Goal: Task Accomplishment & Management: Use online tool/utility

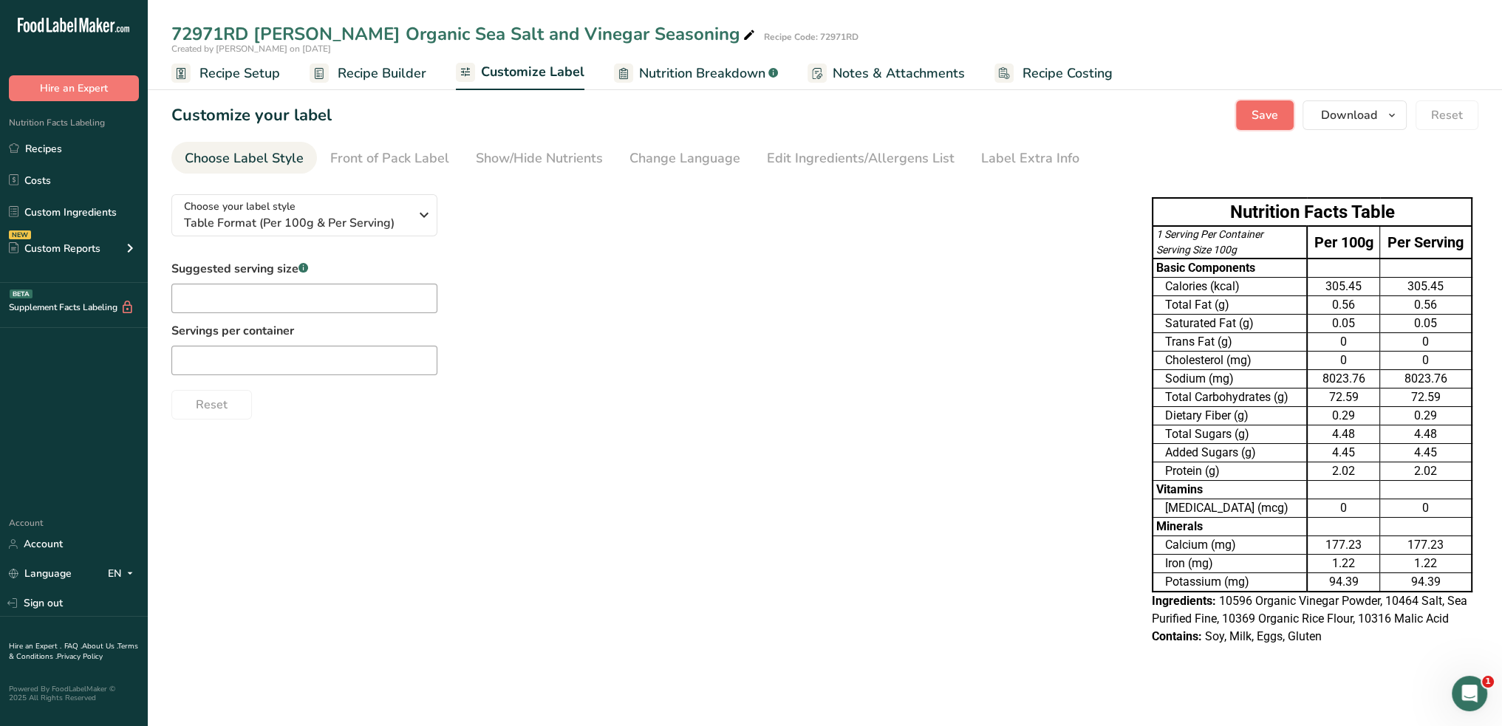
click at [1282, 120] on button "Save" at bounding box center [1265, 115] width 58 height 30
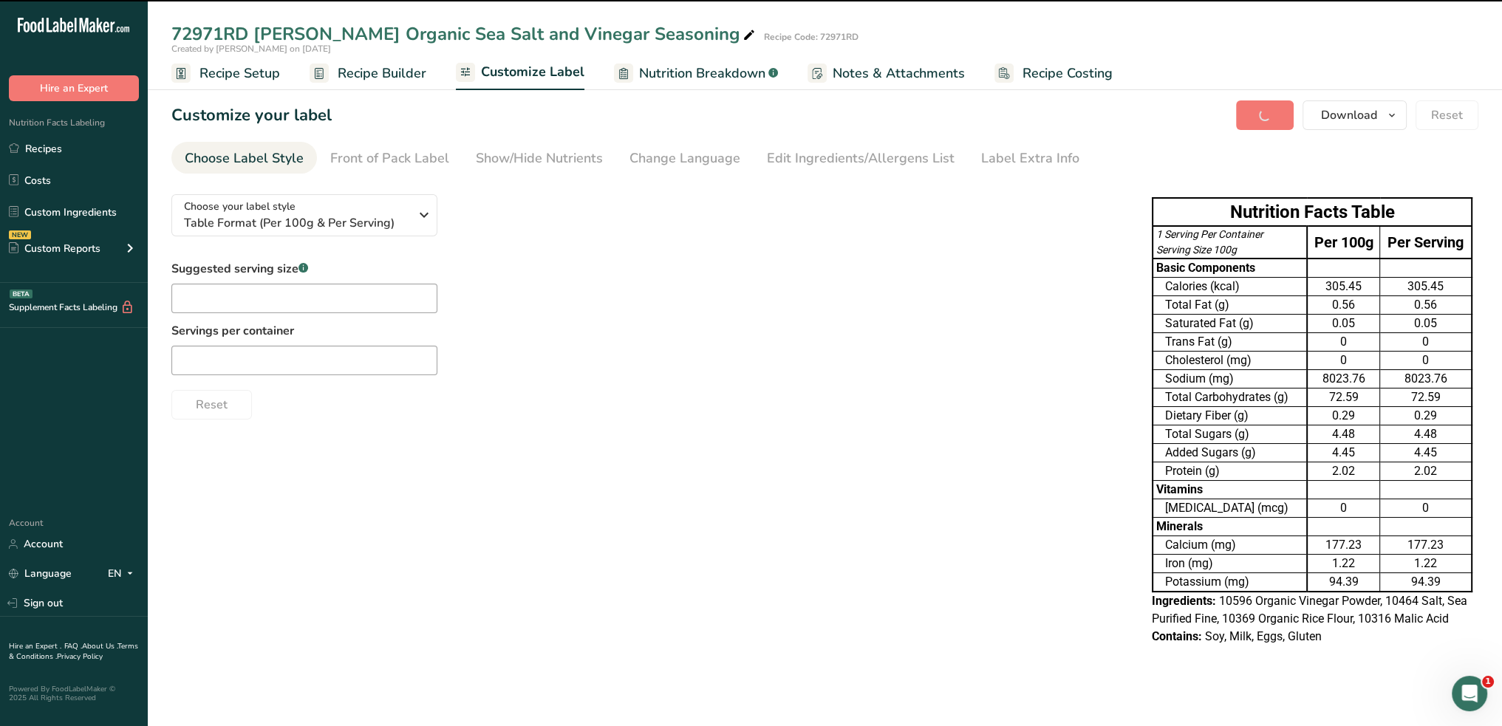
click at [252, 76] on span "Recipe Setup" at bounding box center [239, 74] width 81 height 20
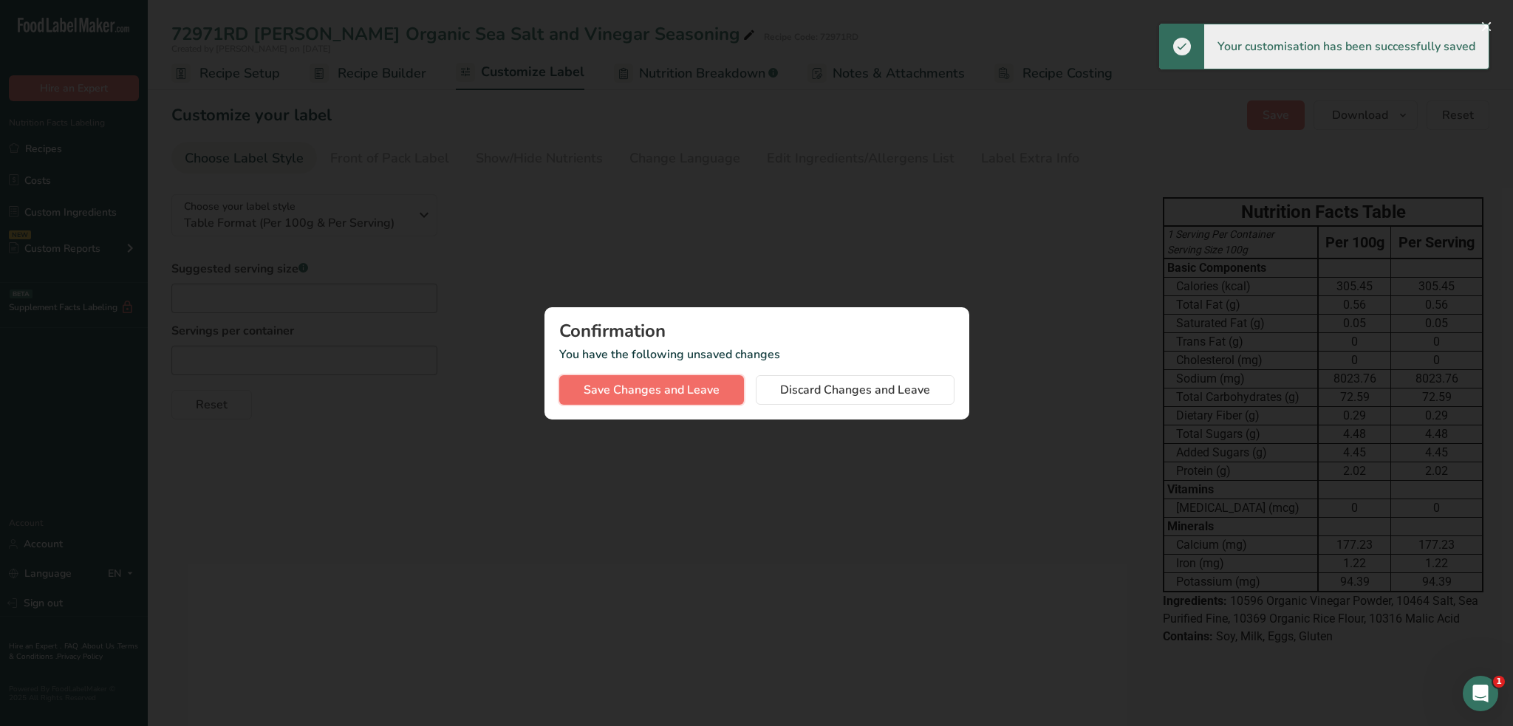
click at [677, 387] on span "Save Changes and Leave" at bounding box center [652, 390] width 136 height 18
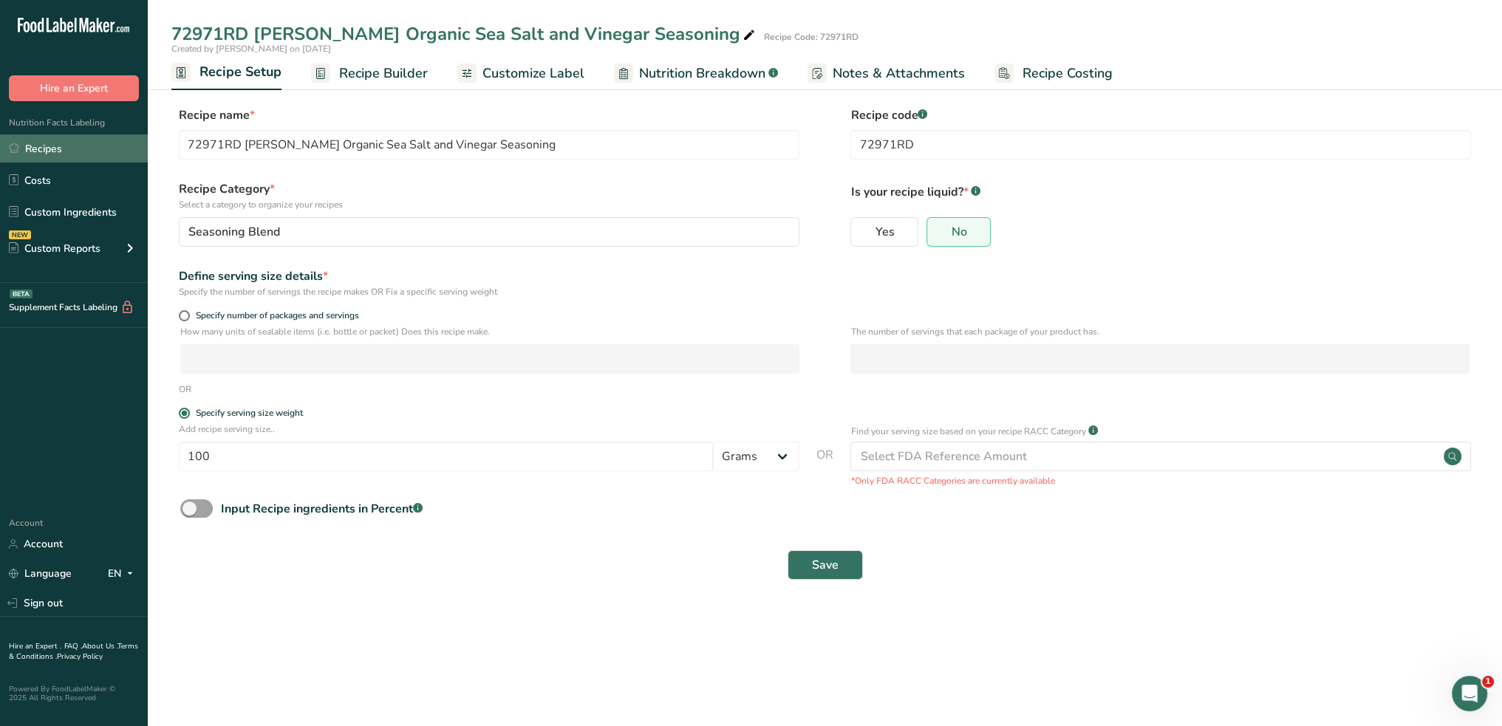
click at [51, 146] on link "Recipes" at bounding box center [74, 148] width 148 height 28
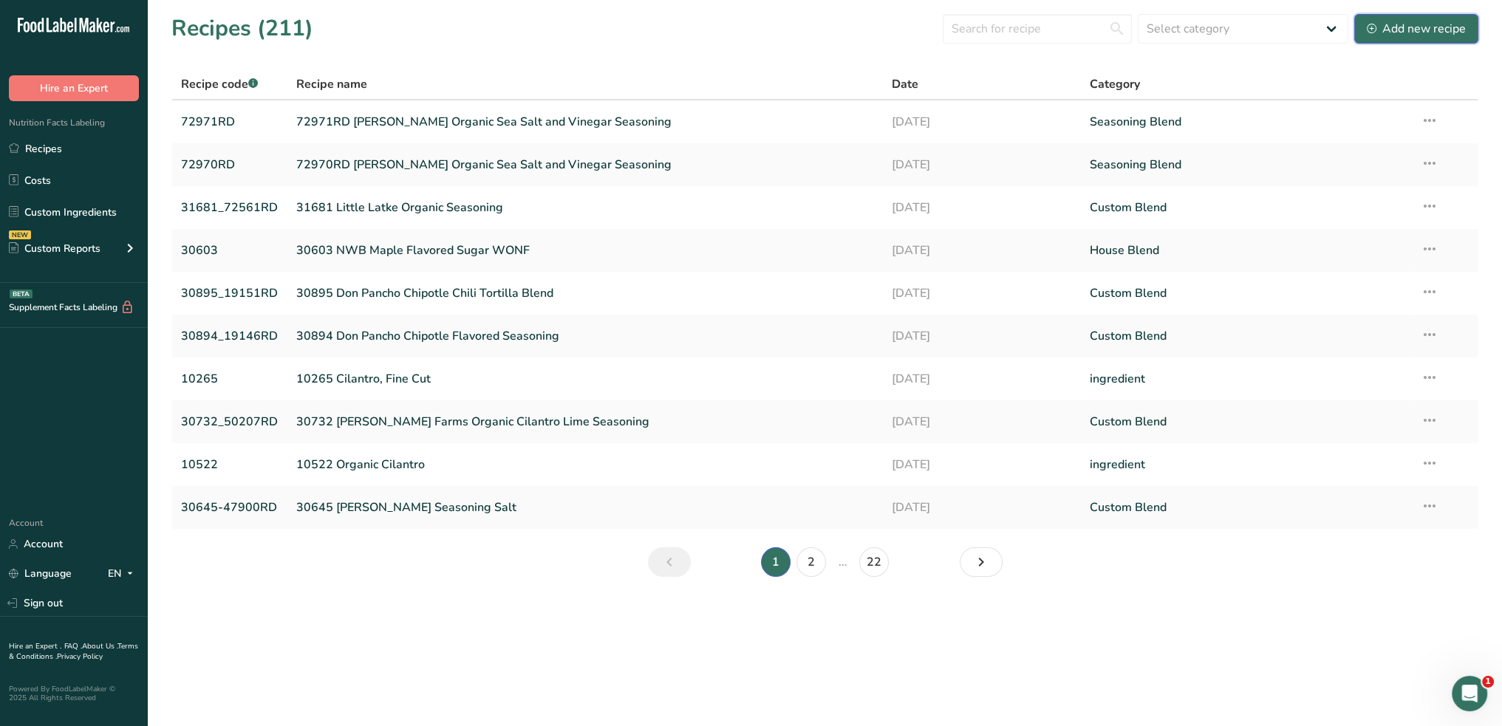
click at [1415, 24] on div "Add new recipe" at bounding box center [1416, 29] width 99 height 18
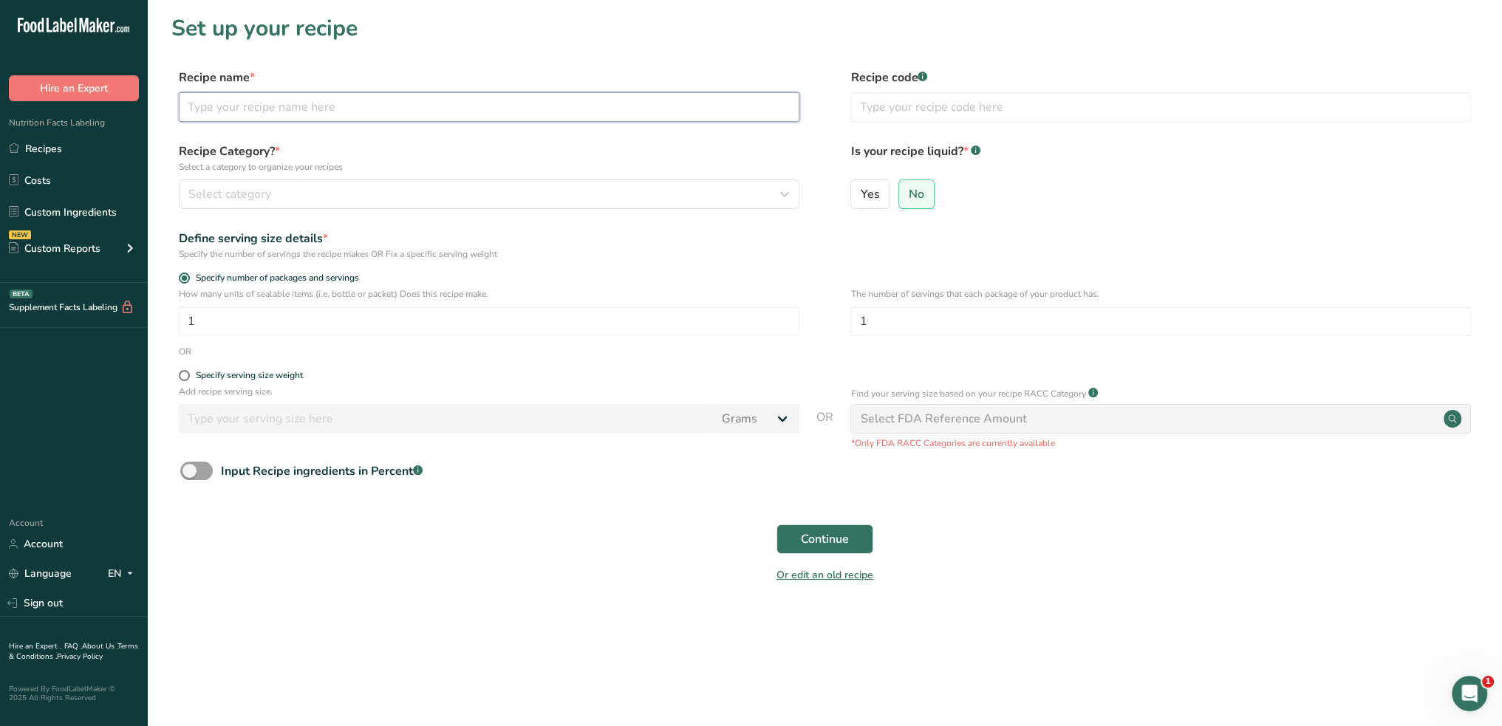
click at [474, 103] on input "text" at bounding box center [489, 107] width 621 height 30
drag, startPoint x: 240, startPoint y: 111, endPoint x: 182, endPoint y: 112, distance: 57.6
click at [182, 112] on input "72950RD [PERSON_NAME] Organic Sour Cream and Onion Seasoning" at bounding box center [489, 107] width 621 height 30
type input "72950RD [PERSON_NAME] Organic Sour Cream and Onion Seasoning"
click at [892, 114] on input "text" at bounding box center [1160, 107] width 621 height 30
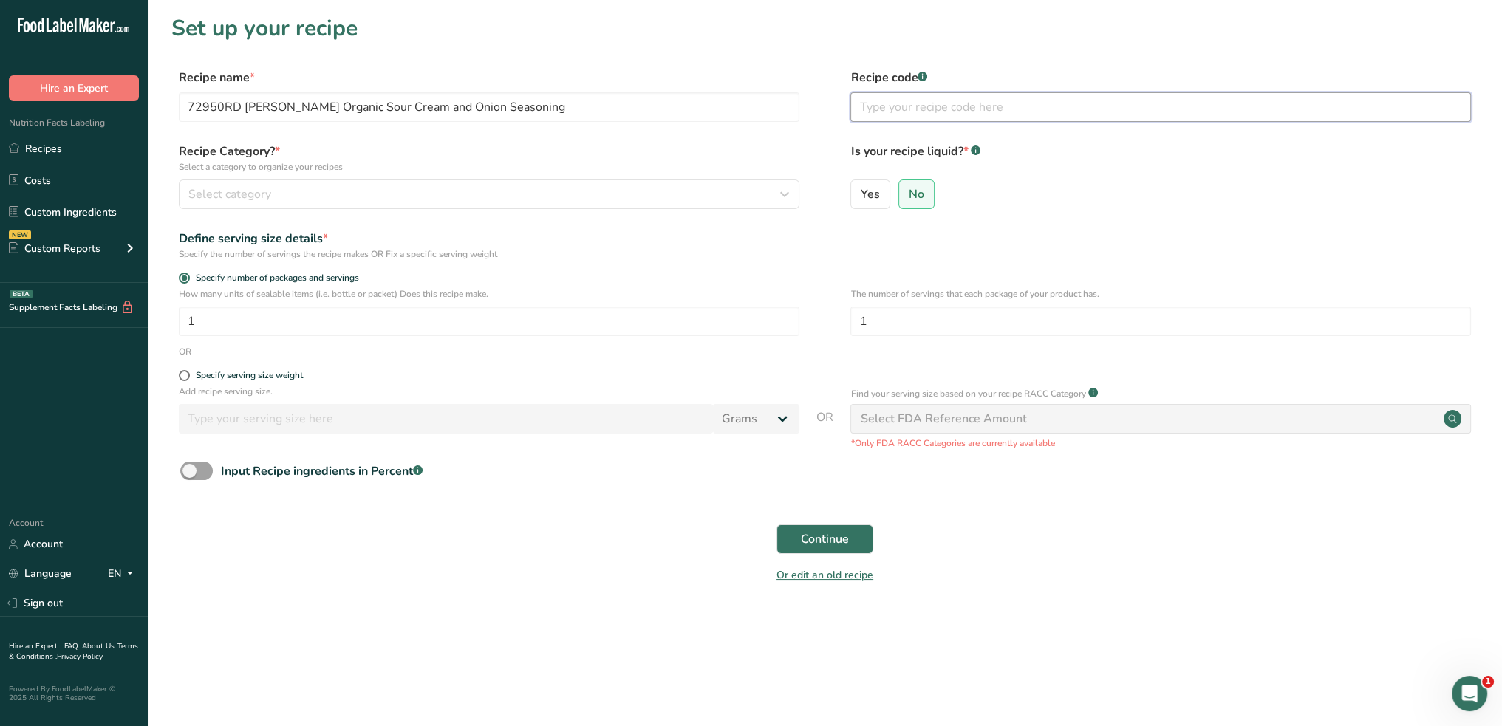
paste input "72950RD"
type input "72950RD"
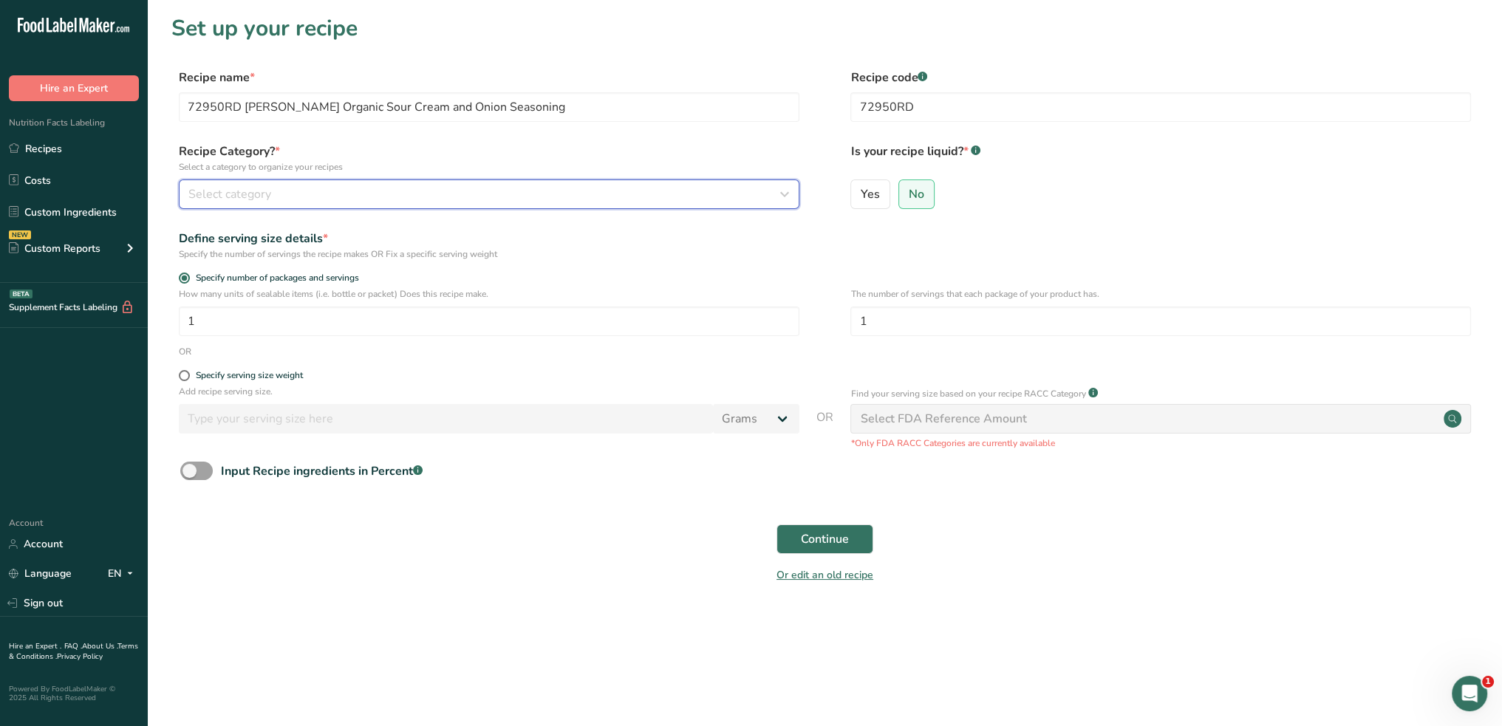
click at [527, 197] on div "Select category" at bounding box center [484, 194] width 592 height 18
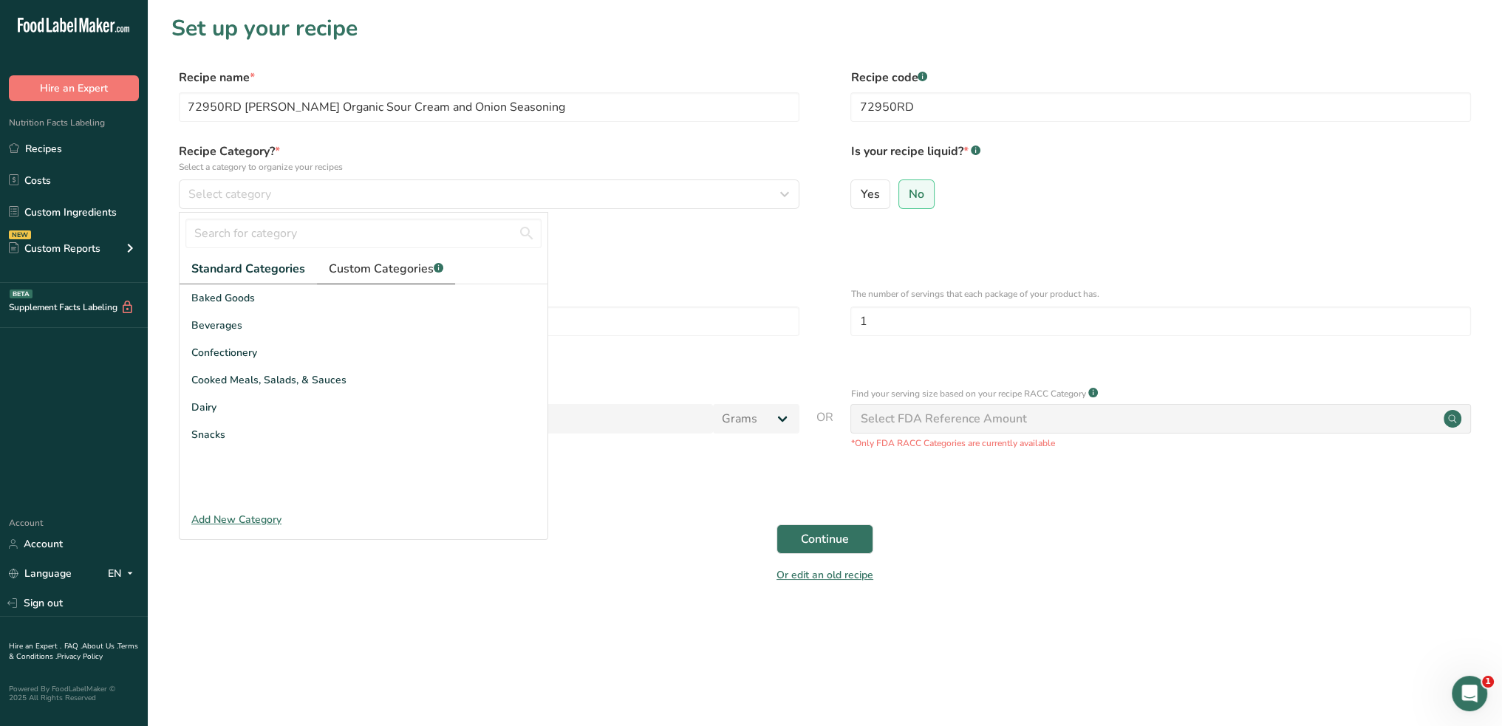
click at [418, 271] on span "Custom Categories .a-a{fill:#347362;}.b-a{fill:#fff;}" at bounding box center [386, 269] width 115 height 18
click at [242, 386] on span "Seasoning Blend" at bounding box center [231, 380] width 81 height 16
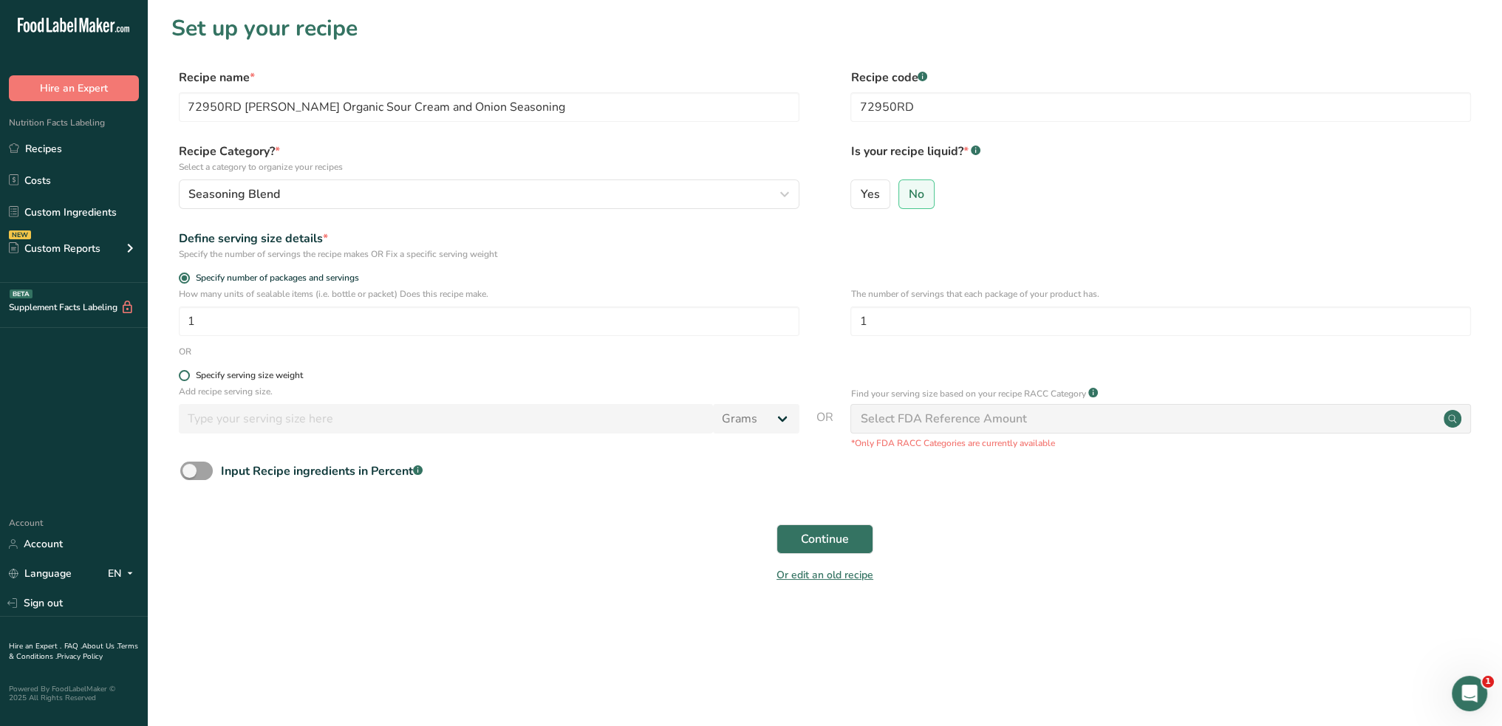
click at [180, 370] on label "Specify serving size weight" at bounding box center [489, 375] width 621 height 11
click at [180, 371] on input "Specify serving size weight" at bounding box center [184, 376] width 10 height 10
radio input "true"
radio input "false"
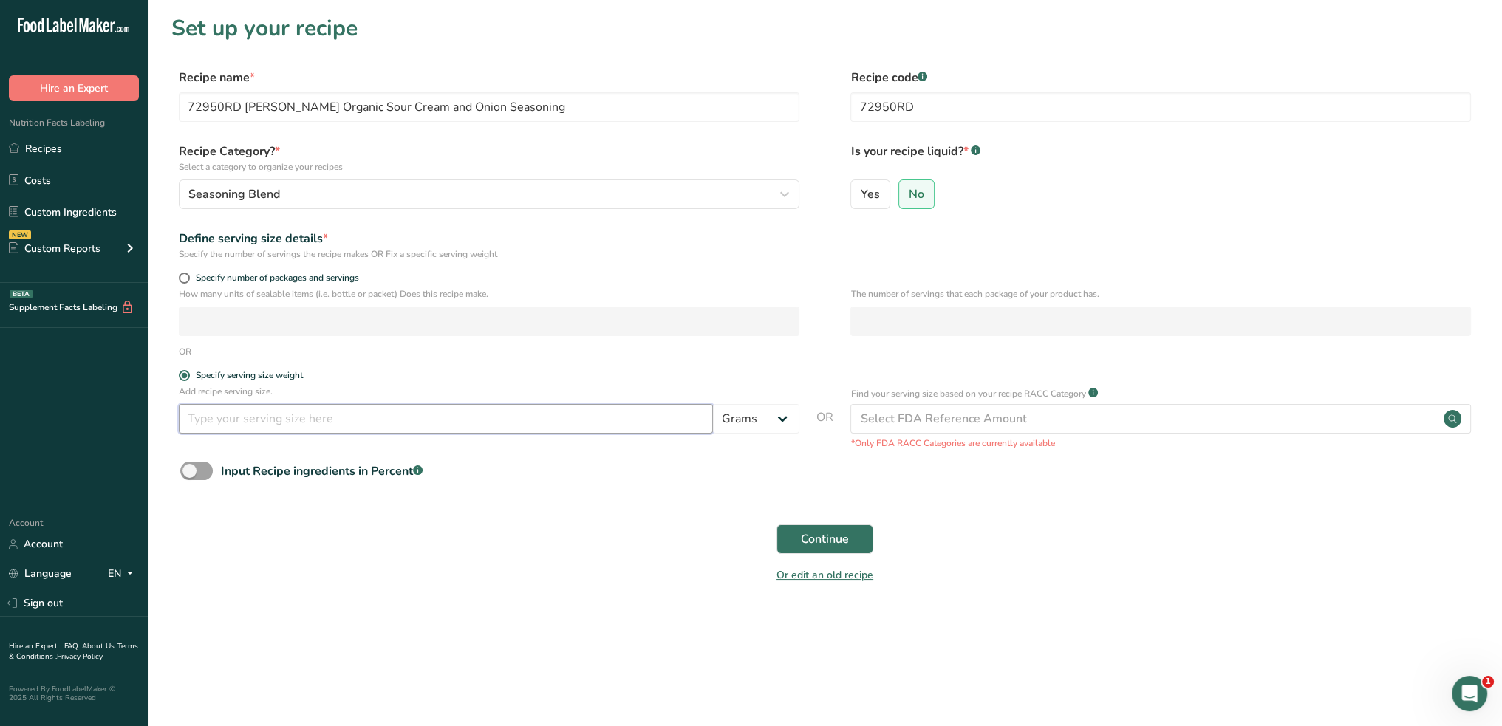
click at [279, 415] on input "number" at bounding box center [446, 419] width 534 height 30
type input "100"
click at [791, 532] on button "Continue" at bounding box center [824, 540] width 97 height 30
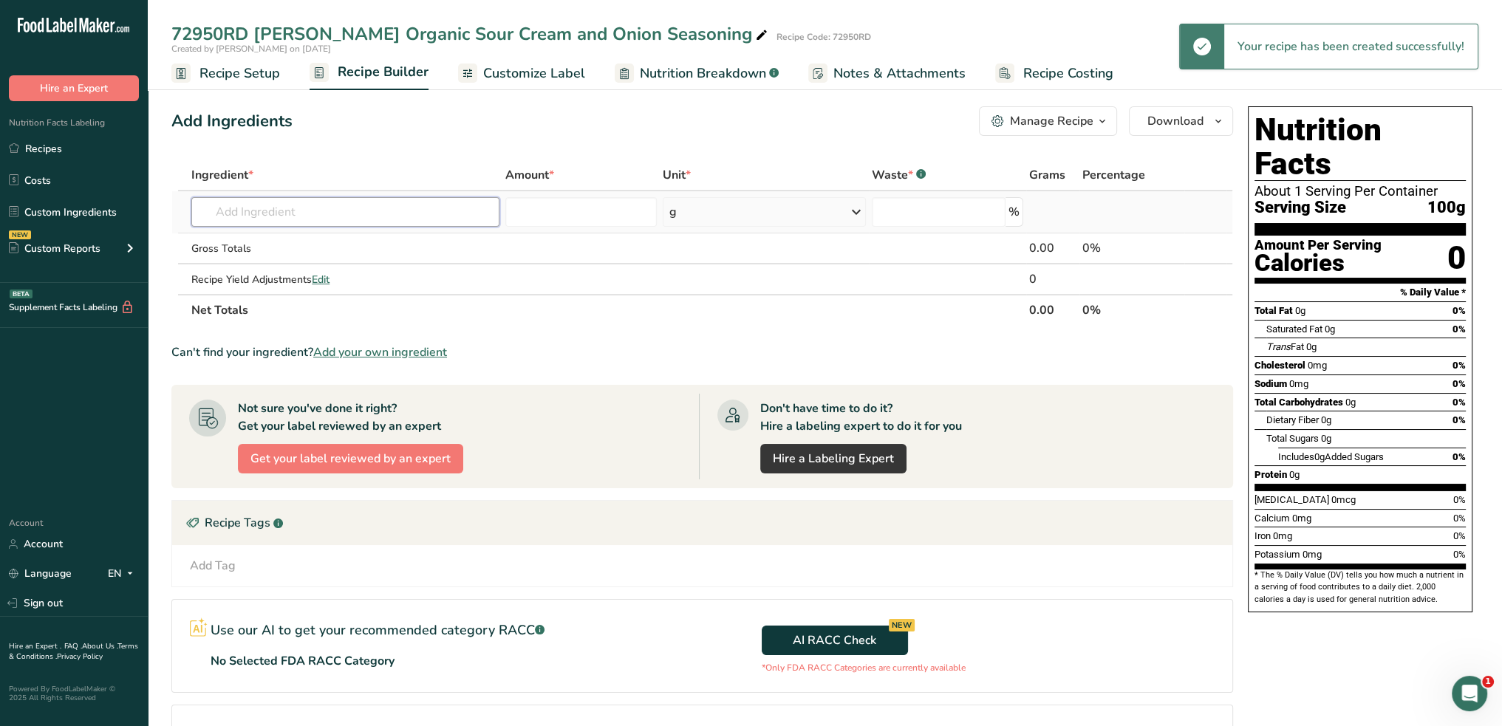
click at [340, 218] on input "text" at bounding box center [345, 212] width 308 height 30
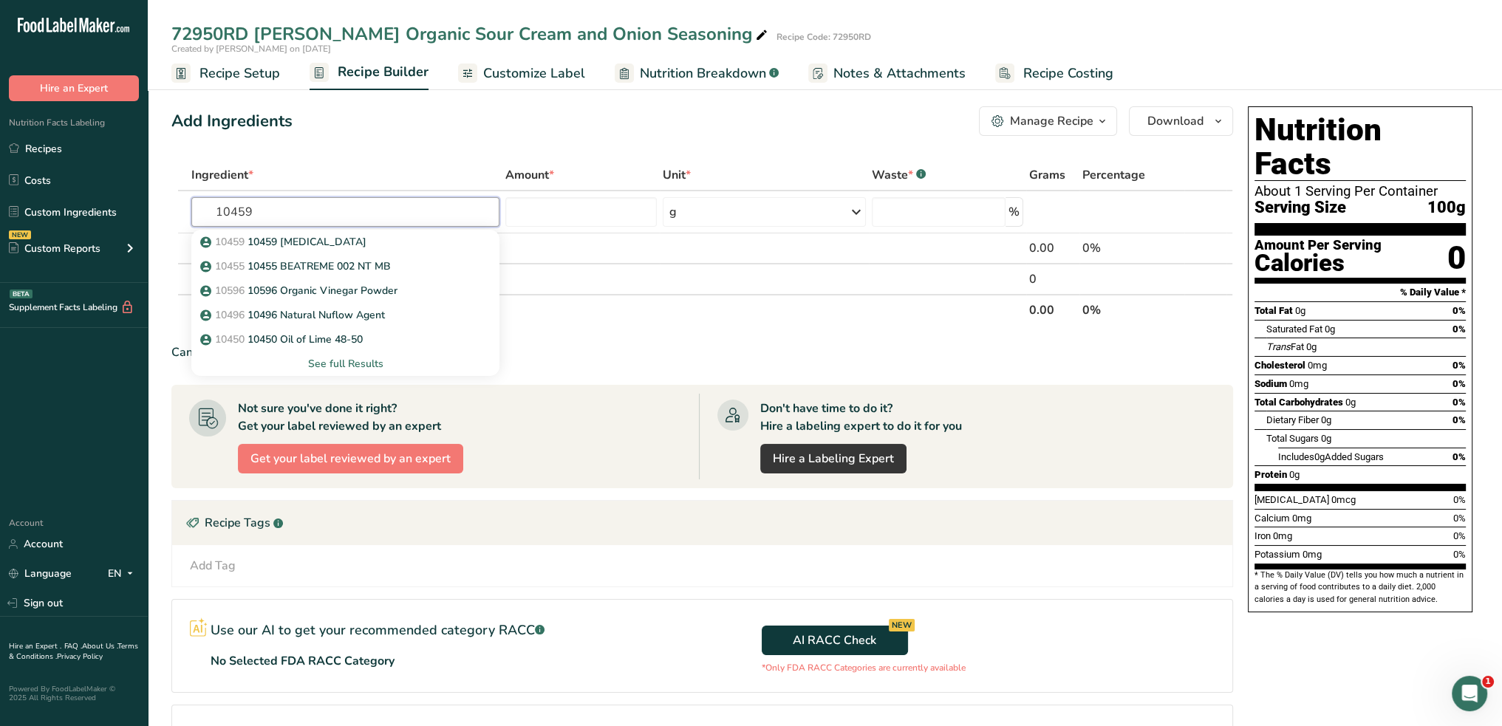
type input "10459"
click at [278, 240] on p "10459 10459 [MEDICAL_DATA]" at bounding box center [284, 242] width 163 height 16
type input "10459 [MEDICAL_DATA]"
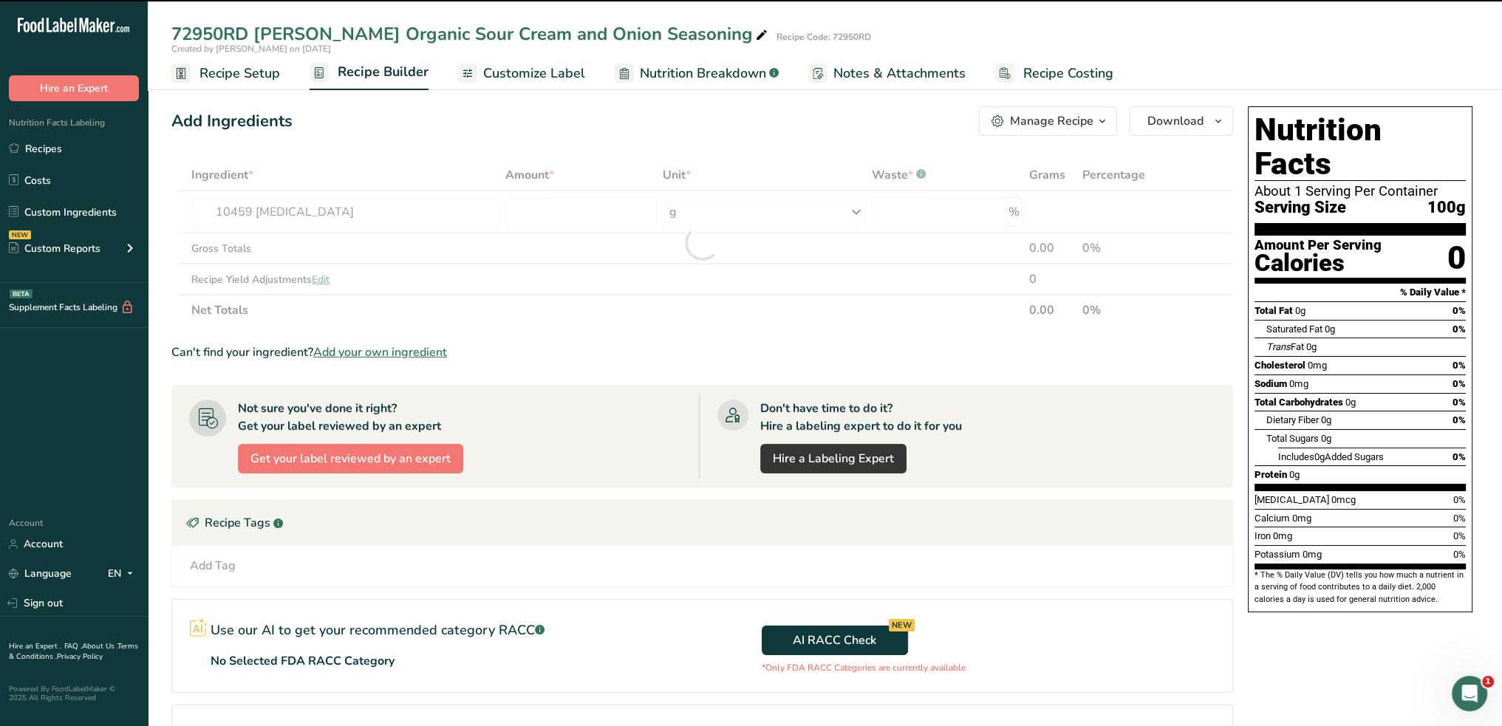
type input "0"
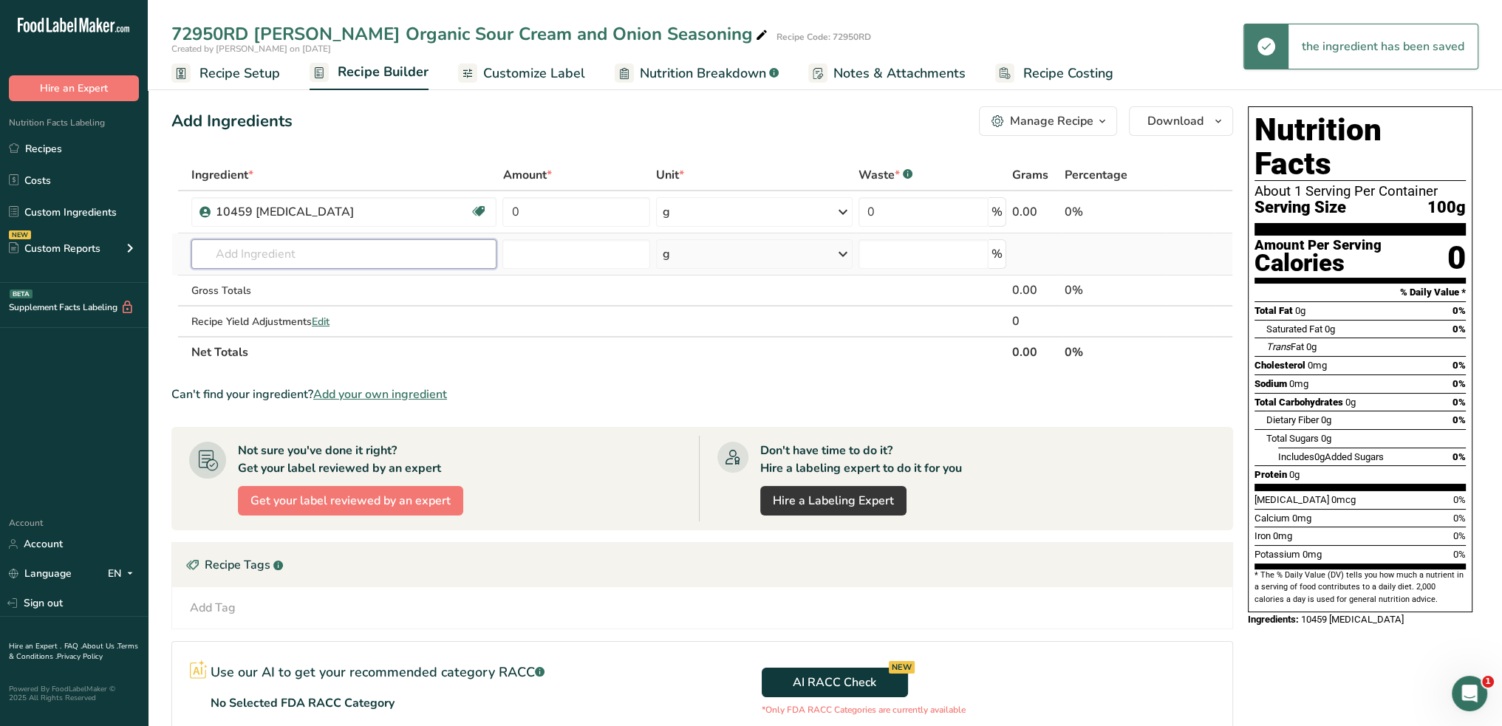
click at [284, 253] on input "text" at bounding box center [343, 254] width 305 height 30
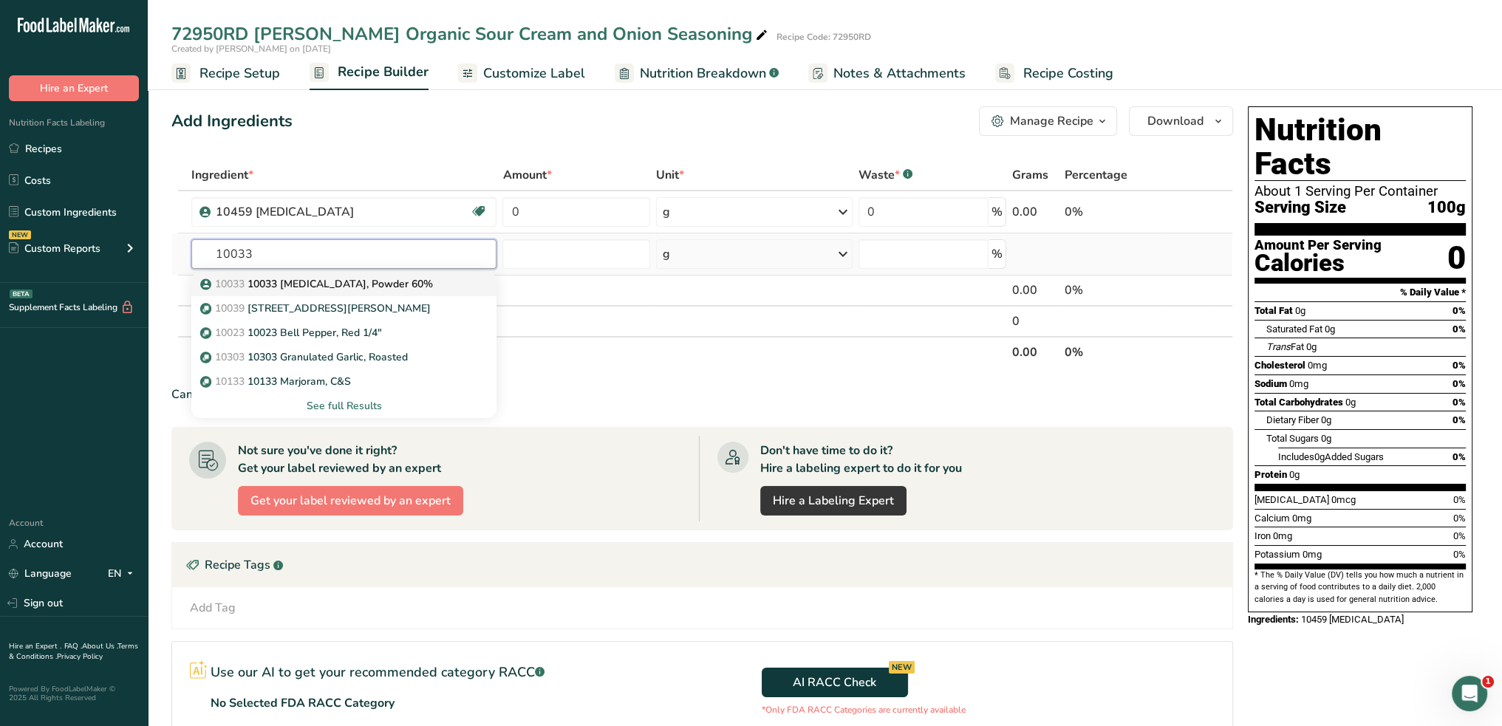
type input "10033"
click at [290, 280] on p "10033 10033 [MEDICAL_DATA], Powder 60%" at bounding box center [318, 284] width 230 height 16
type input "10033 [MEDICAL_DATA], Powder 60%"
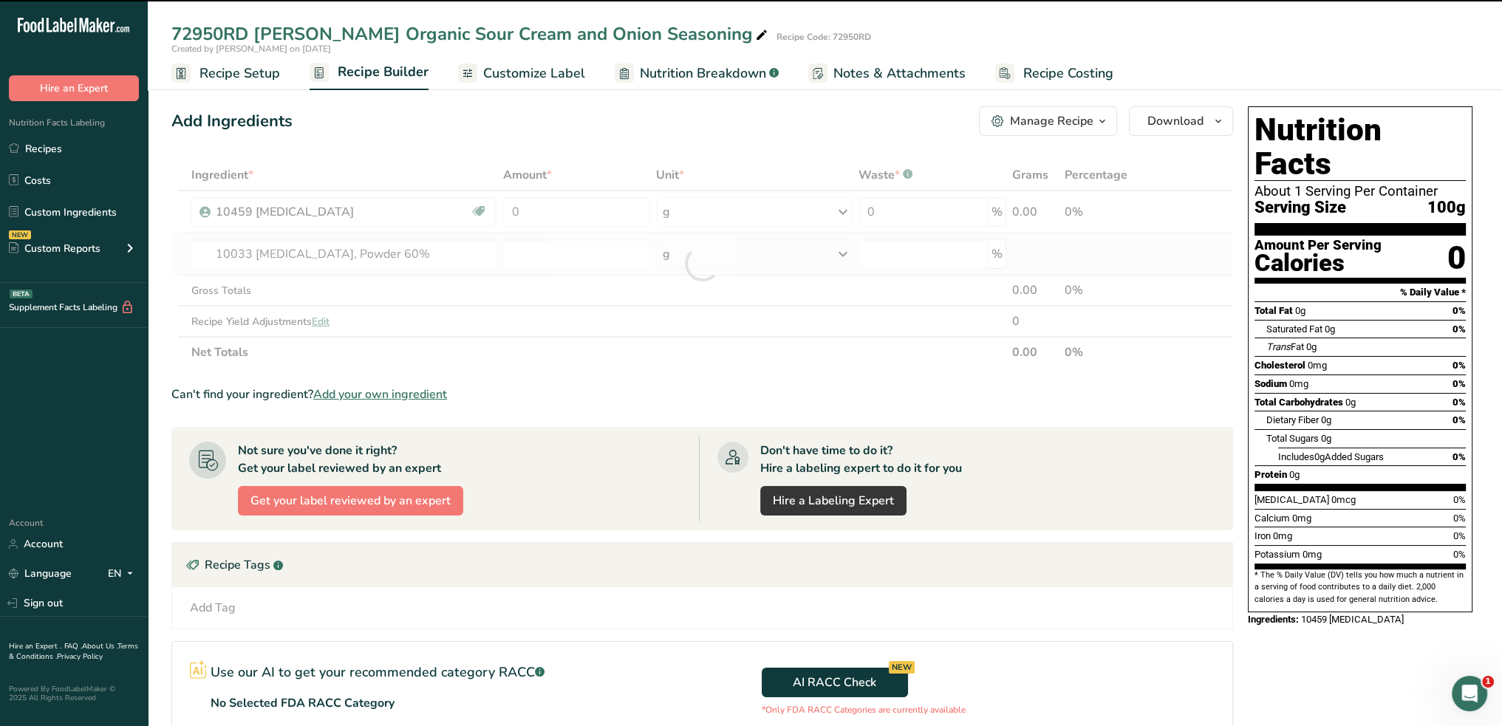
type input "0"
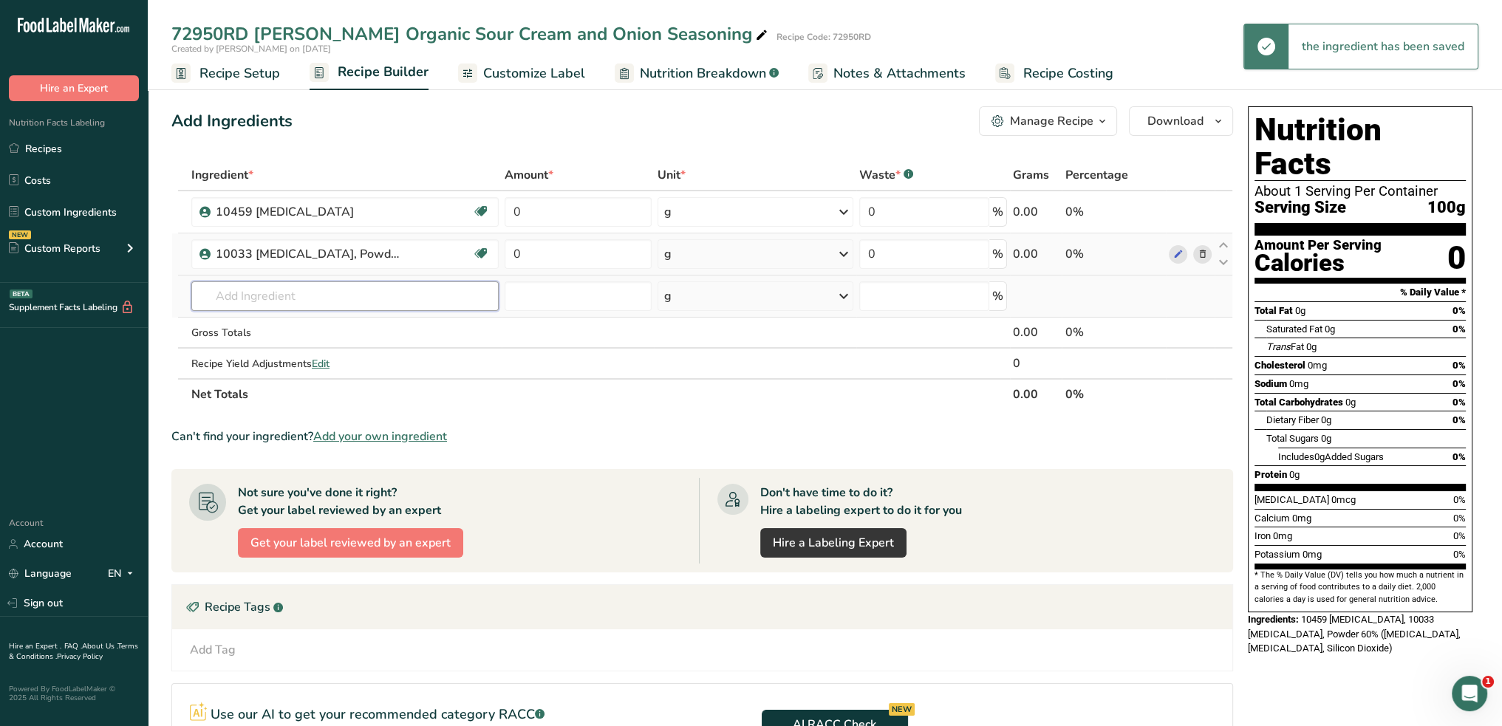
click at [288, 288] on input "text" at bounding box center [344, 296] width 307 height 30
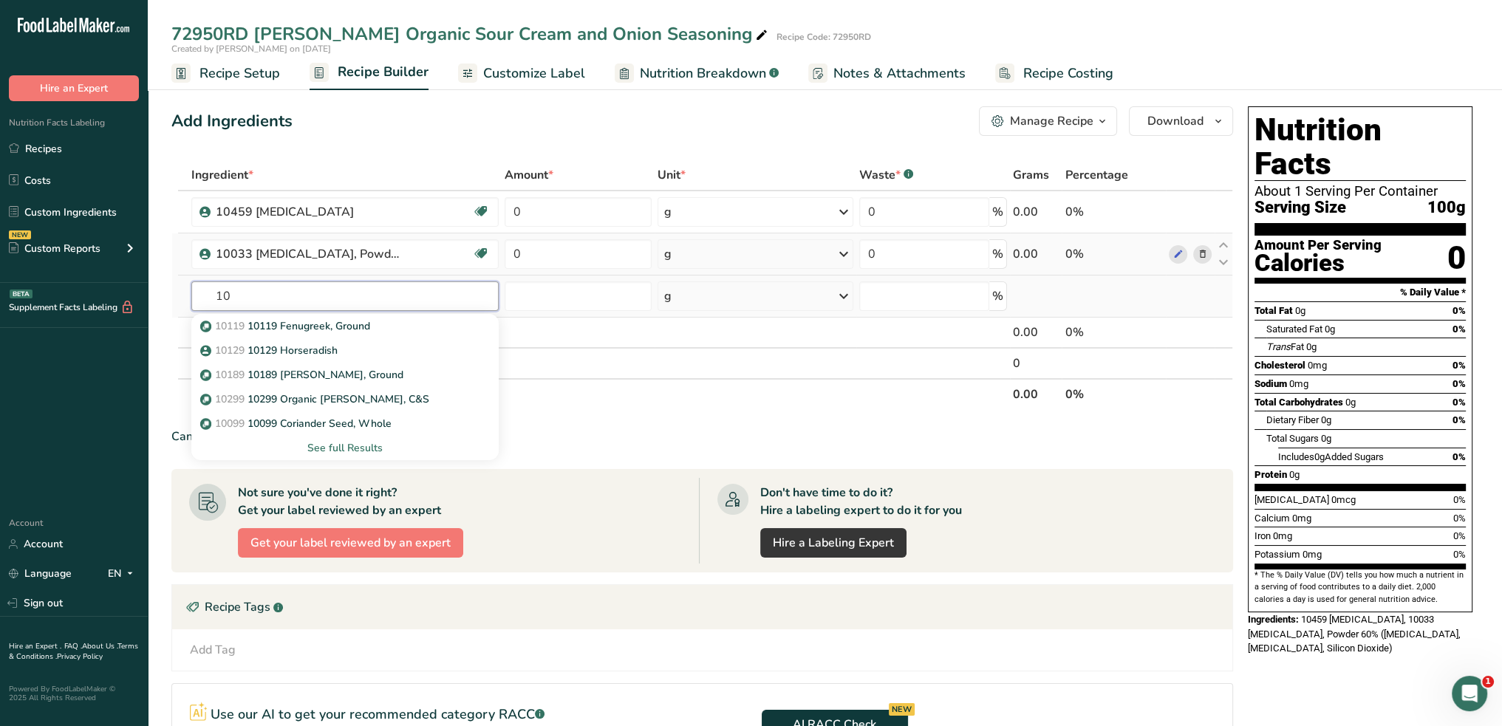
type input "1"
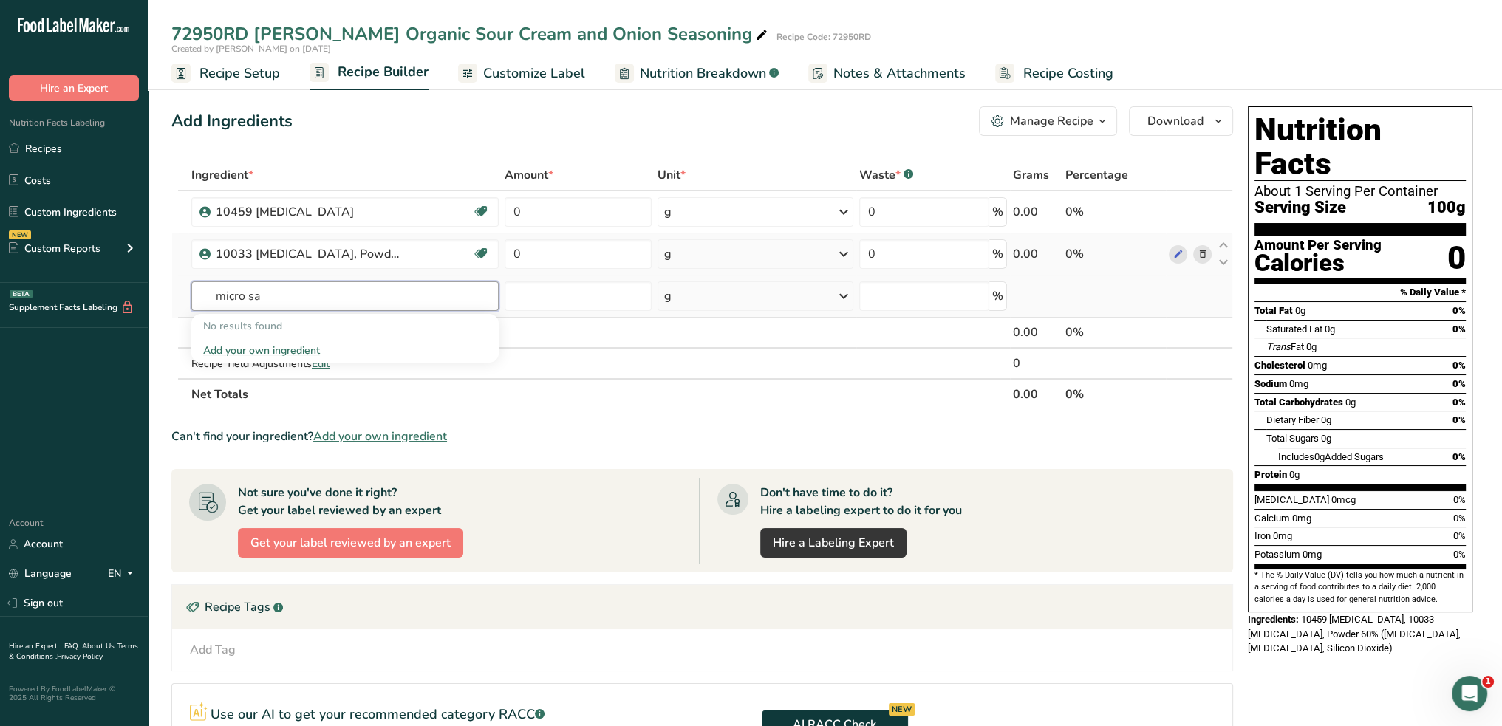
type input "micro sa"
click at [295, 350] on div "Add your own ingredient" at bounding box center [345, 351] width 284 height 16
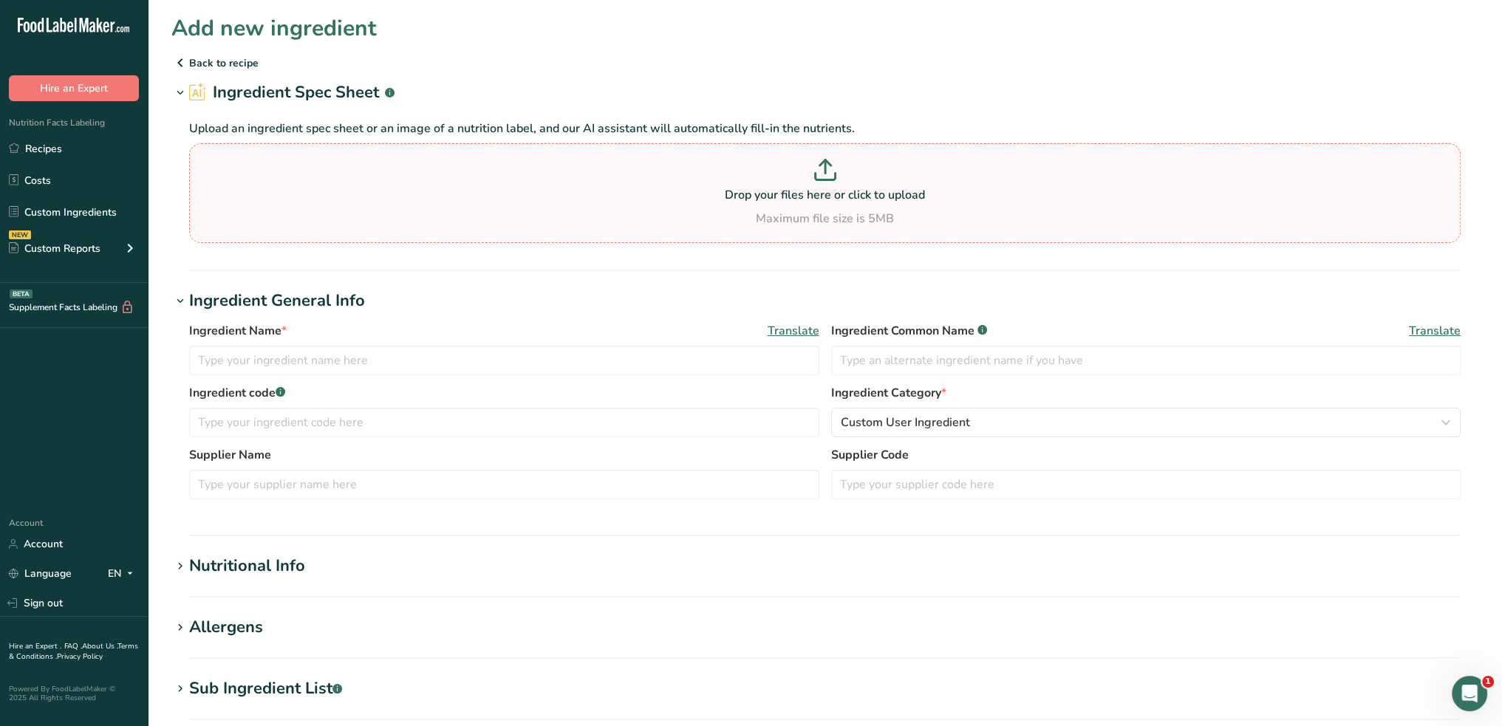
click at [892, 197] on p "Drop your files here or click to upload" at bounding box center [825, 195] width 1264 height 18
click at [892, 197] on input "Drop your files here or click to upload Maximum file size is 5MB" at bounding box center [824, 193] width 1271 height 100
type input "C:\fakepath\TDS_110009600_MICRO FN 50LB PA 50P_NA_US_[DATE]_v2.PDF"
click at [493, 362] on input "text" at bounding box center [504, 361] width 630 height 30
type input "10199 Micro Salt"
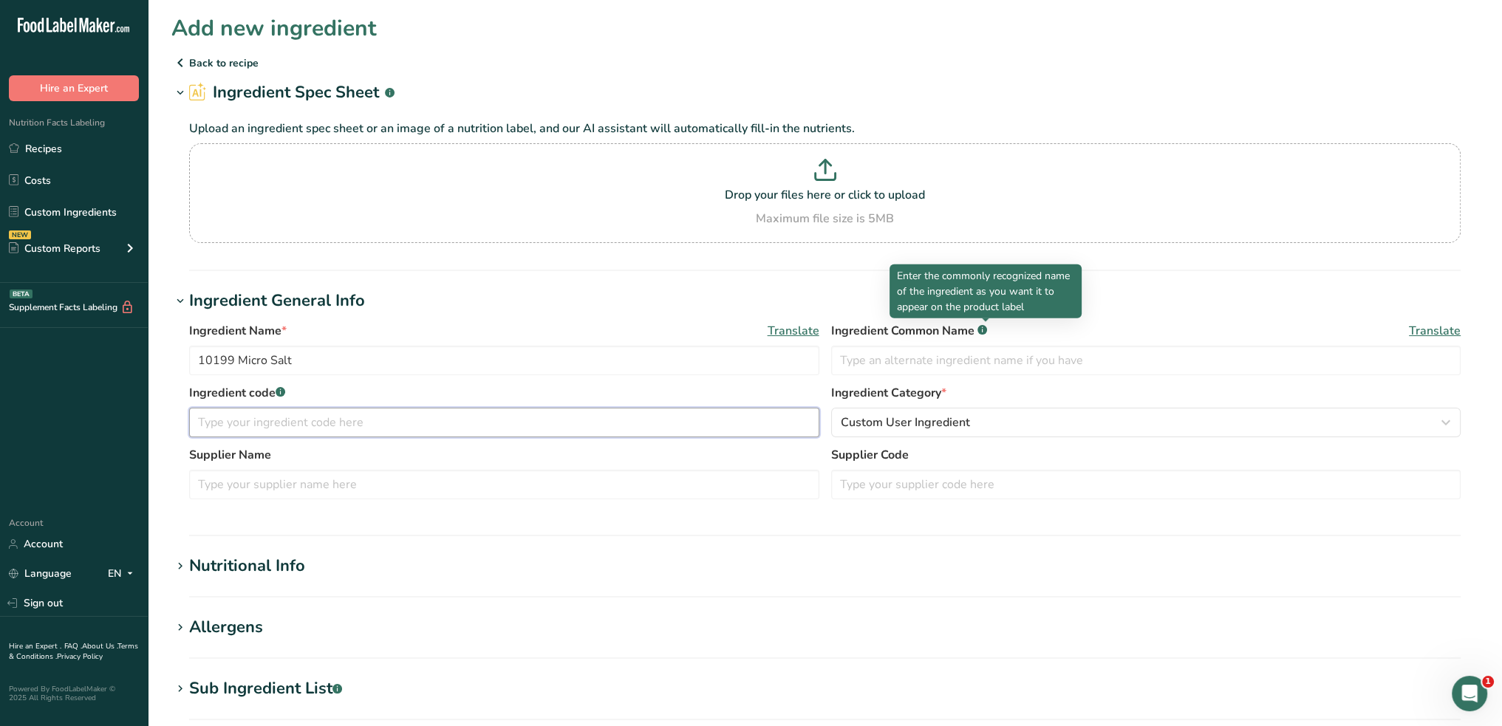
click at [623, 416] on input "text" at bounding box center [504, 423] width 630 height 30
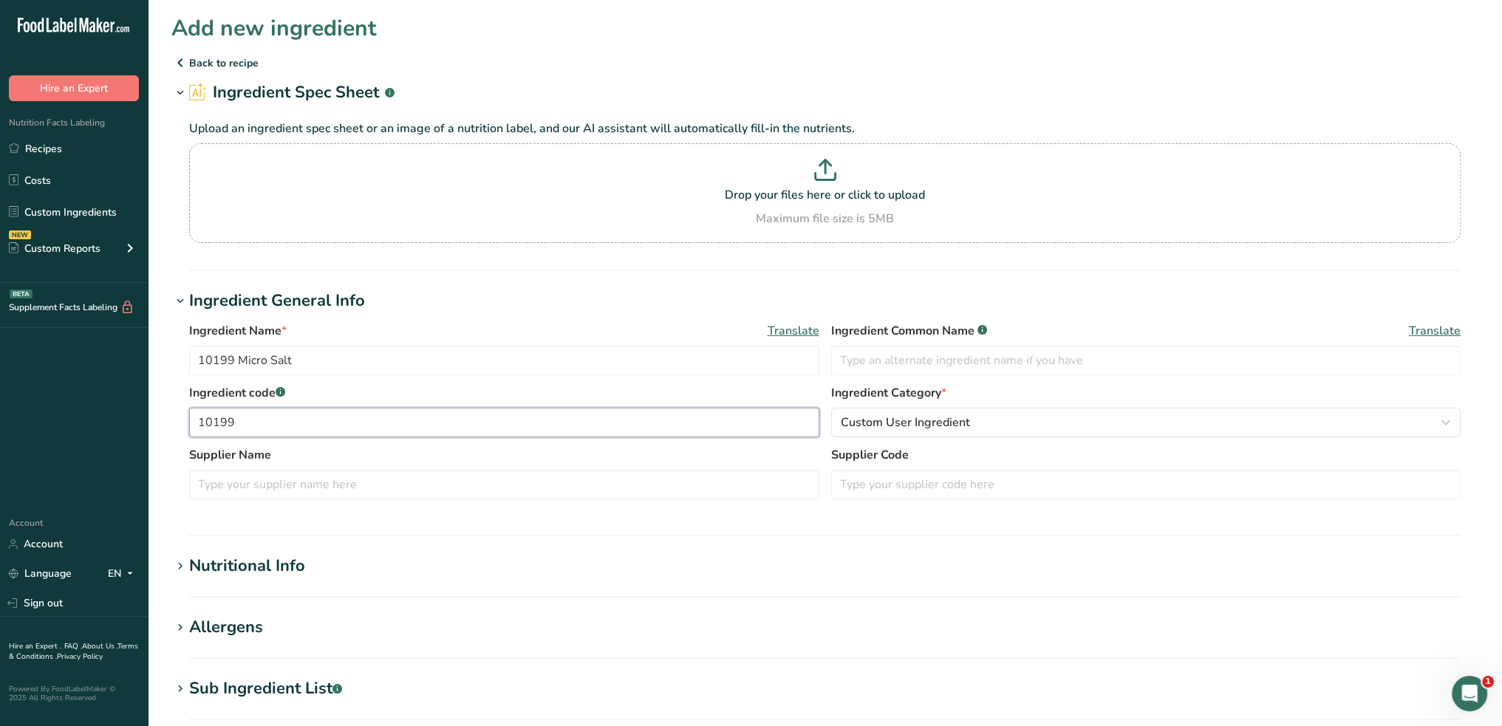
type input "10199"
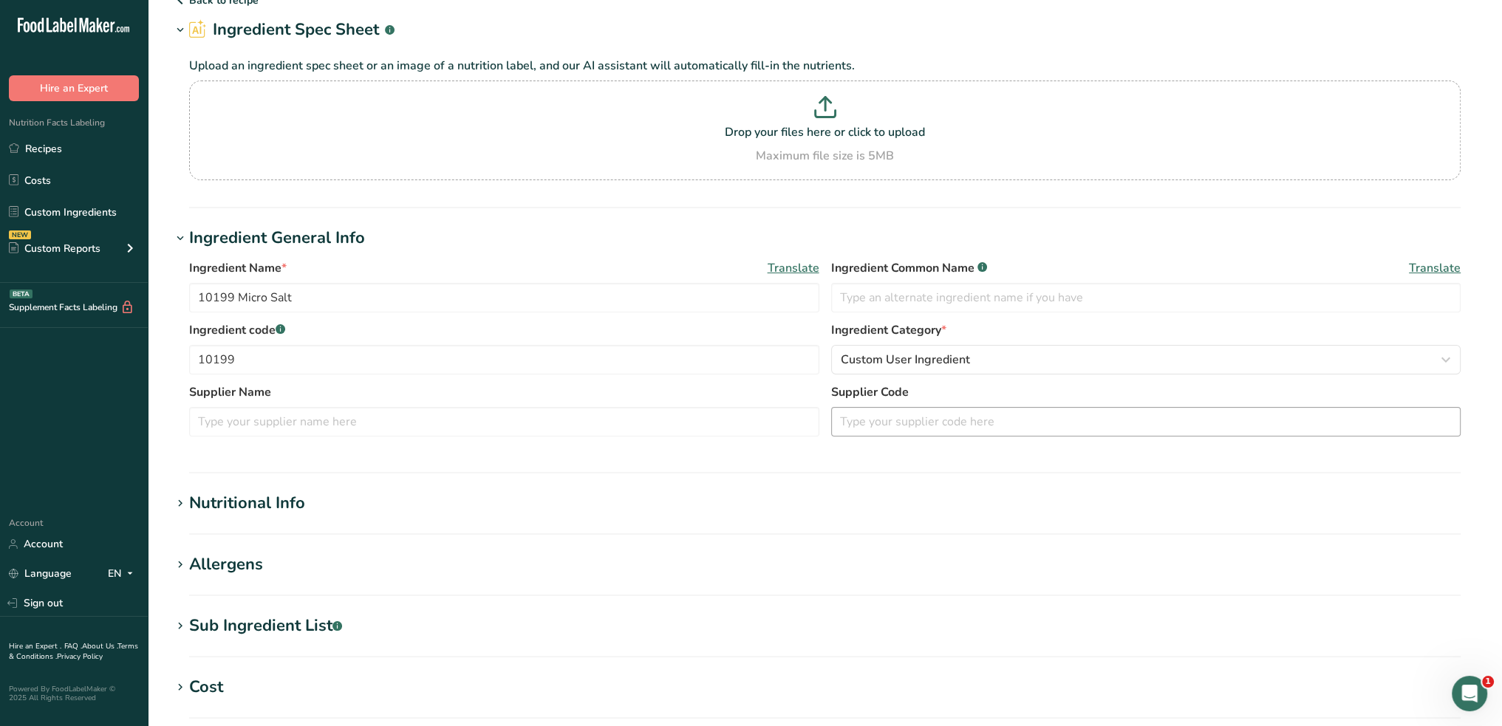
scroll to position [148, 0]
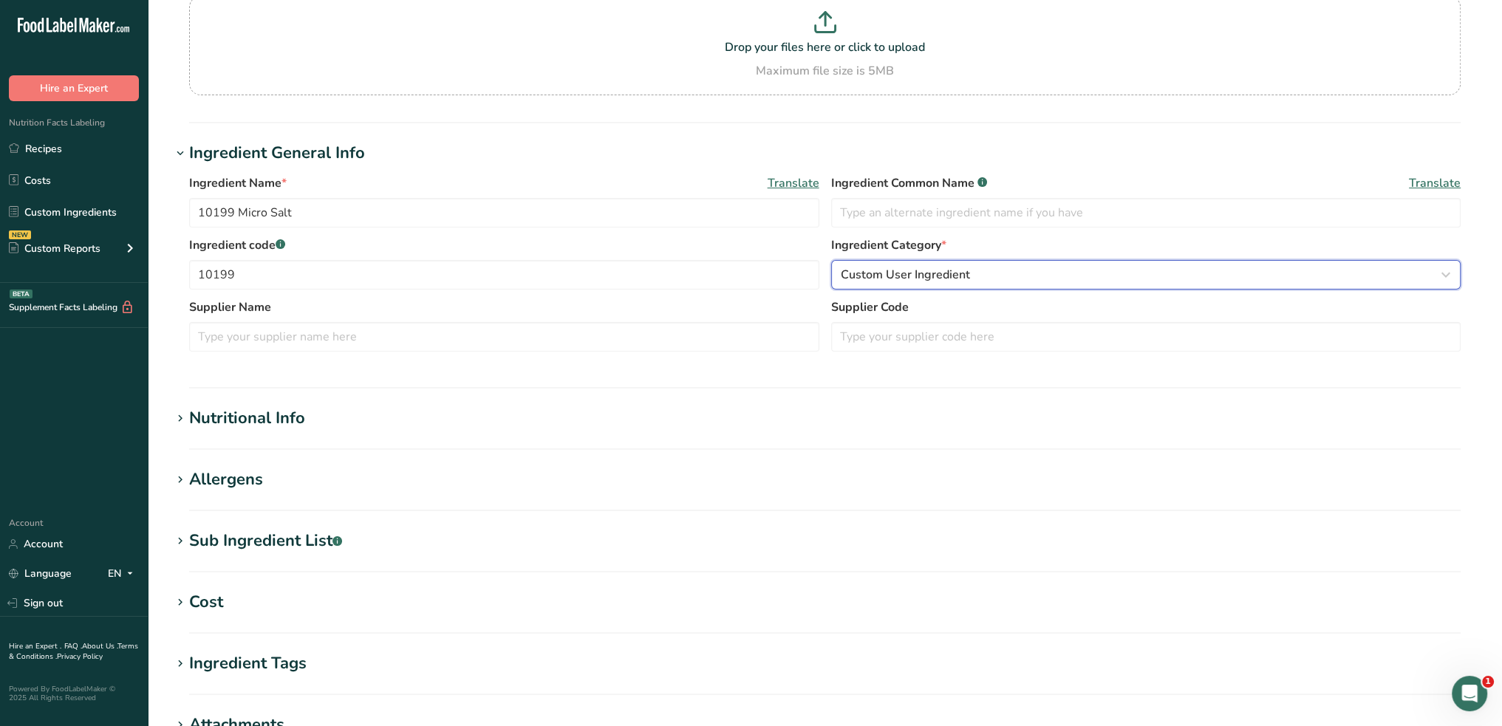
click at [898, 283] on button "Custom User Ingredient" at bounding box center [1146, 275] width 630 height 30
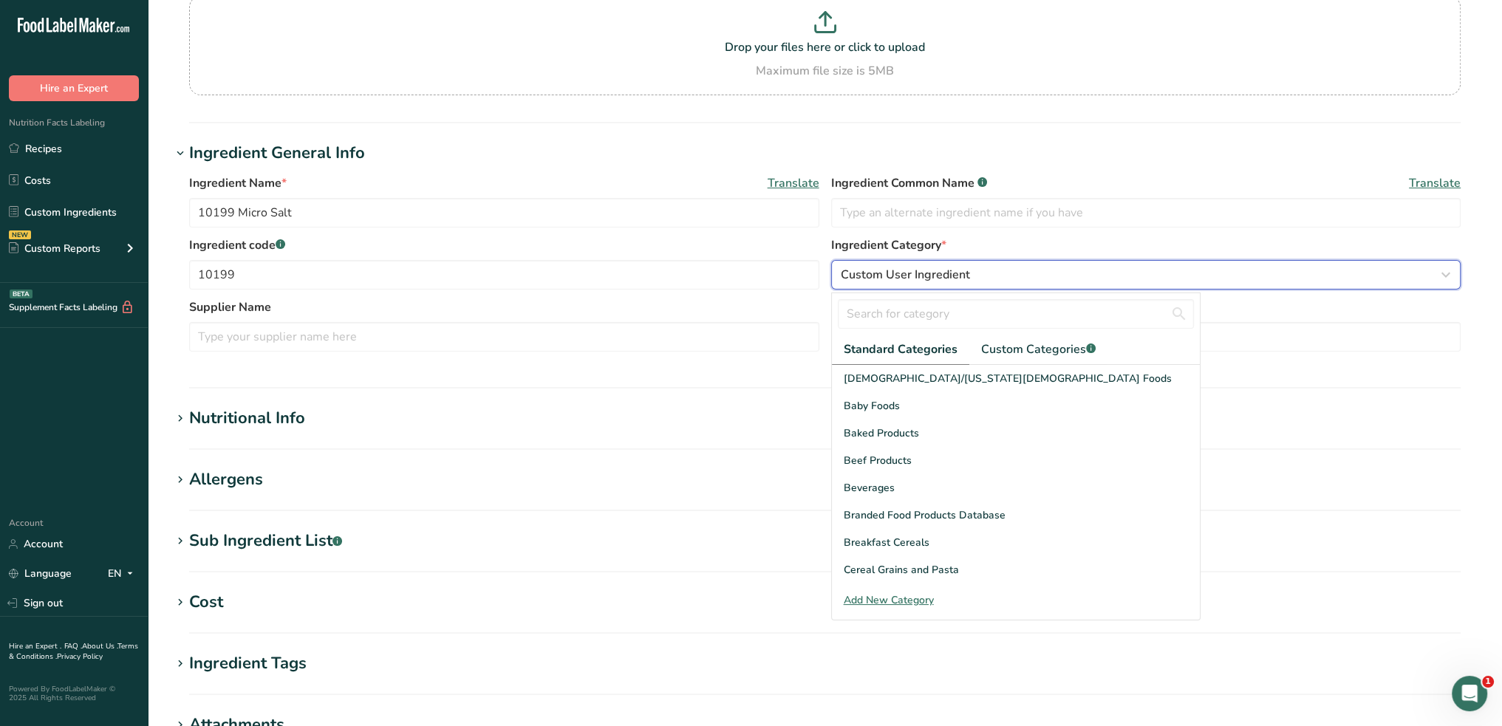
click at [898, 283] on button "Custom User Ingredient" at bounding box center [1146, 275] width 630 height 30
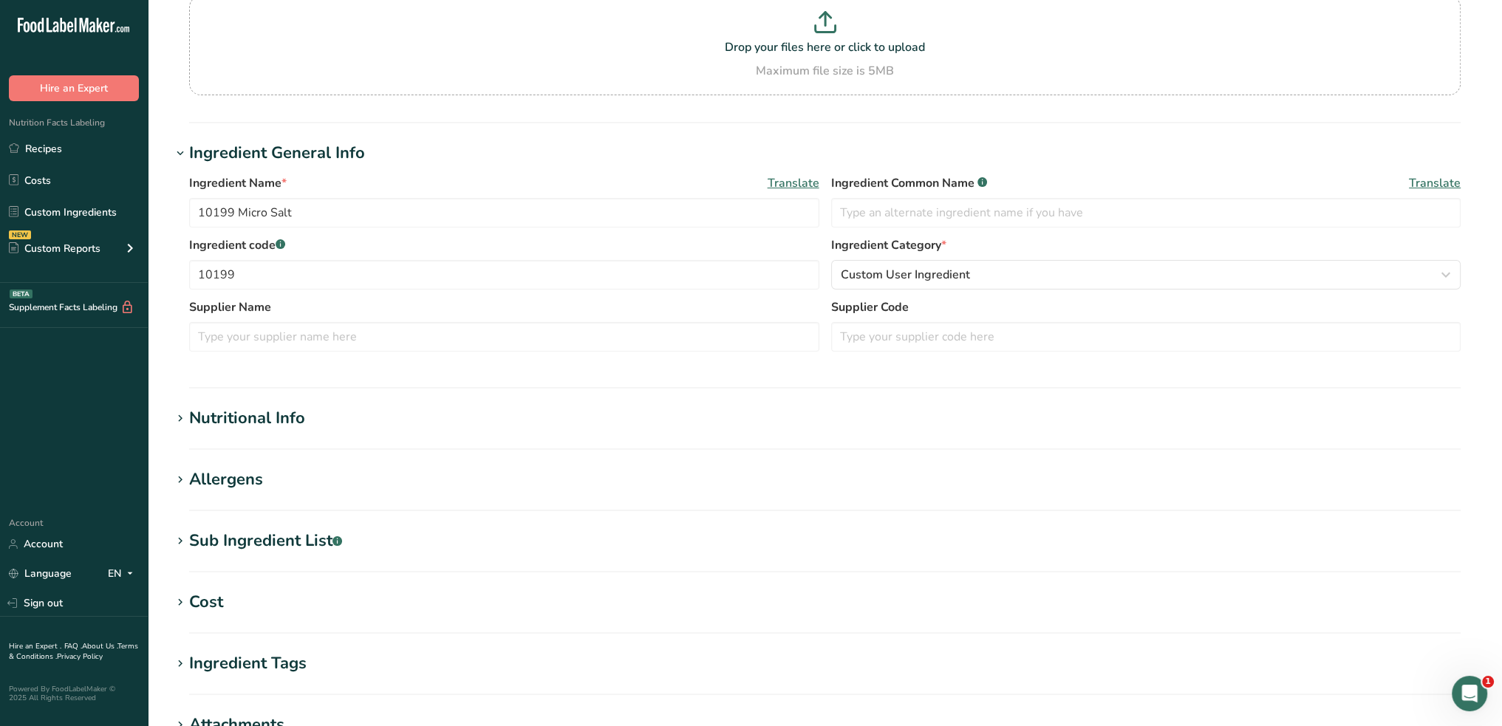
click at [323, 407] on h1 "Nutritional Info" at bounding box center [824, 418] width 1307 height 24
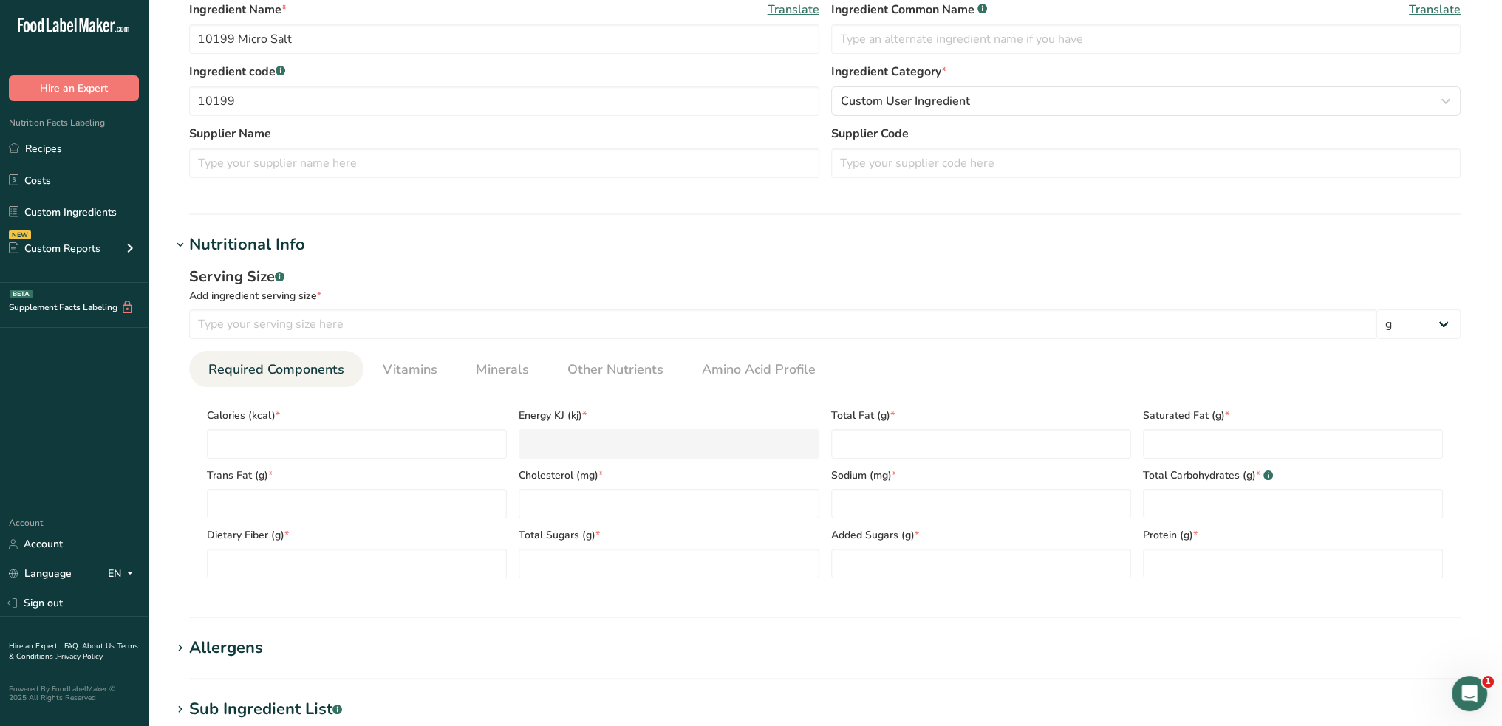
scroll to position [443, 0]
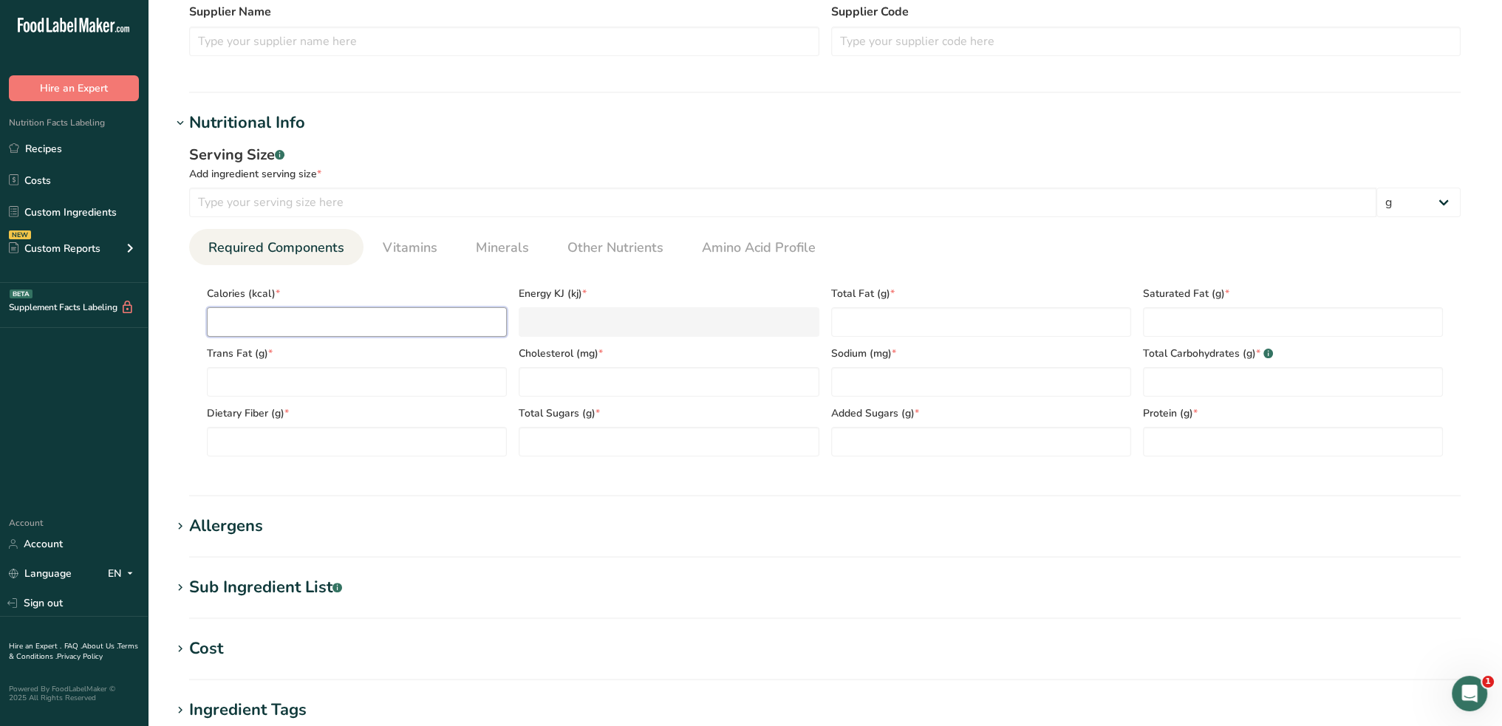
click at [396, 334] on input "number" at bounding box center [357, 322] width 300 height 30
click at [362, 208] on input "number" at bounding box center [782, 203] width 1187 height 30
type input "100"
click at [366, 318] on input "number" at bounding box center [357, 322] width 300 height 30
click at [71, 138] on link "Recipes" at bounding box center [74, 148] width 148 height 28
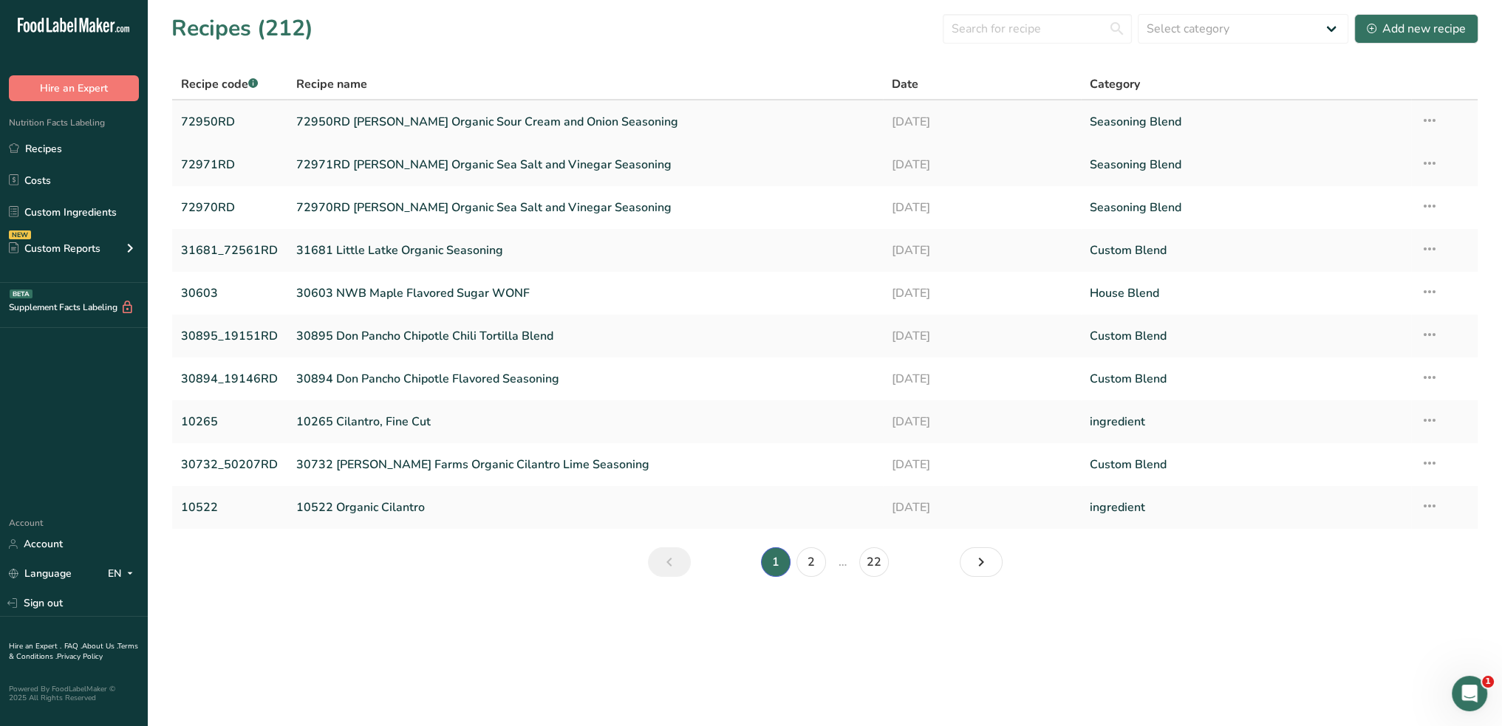
click at [378, 120] on link "72950RD [PERSON_NAME] Organic Sour Cream and Onion Seasoning" at bounding box center [584, 121] width 577 height 31
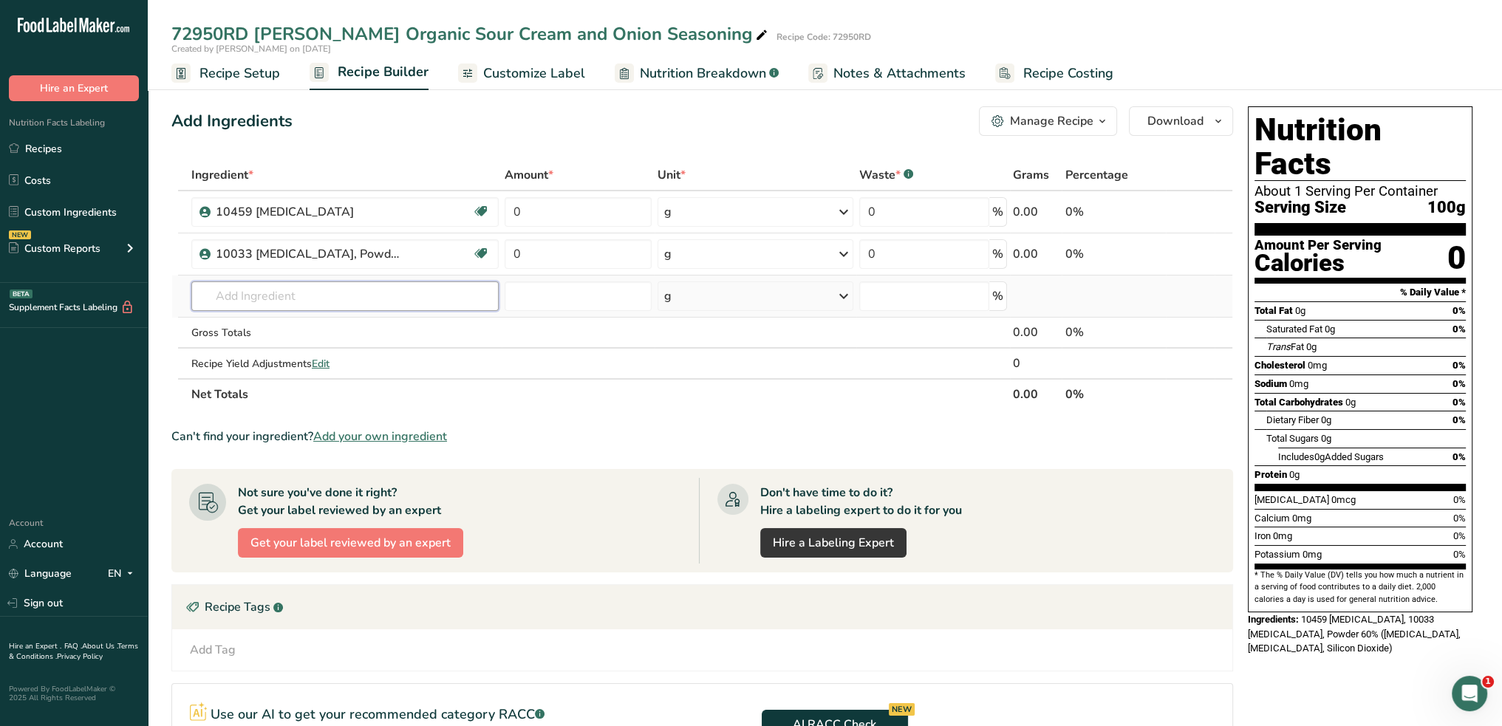
click at [418, 290] on input "text" at bounding box center [344, 296] width 307 height 30
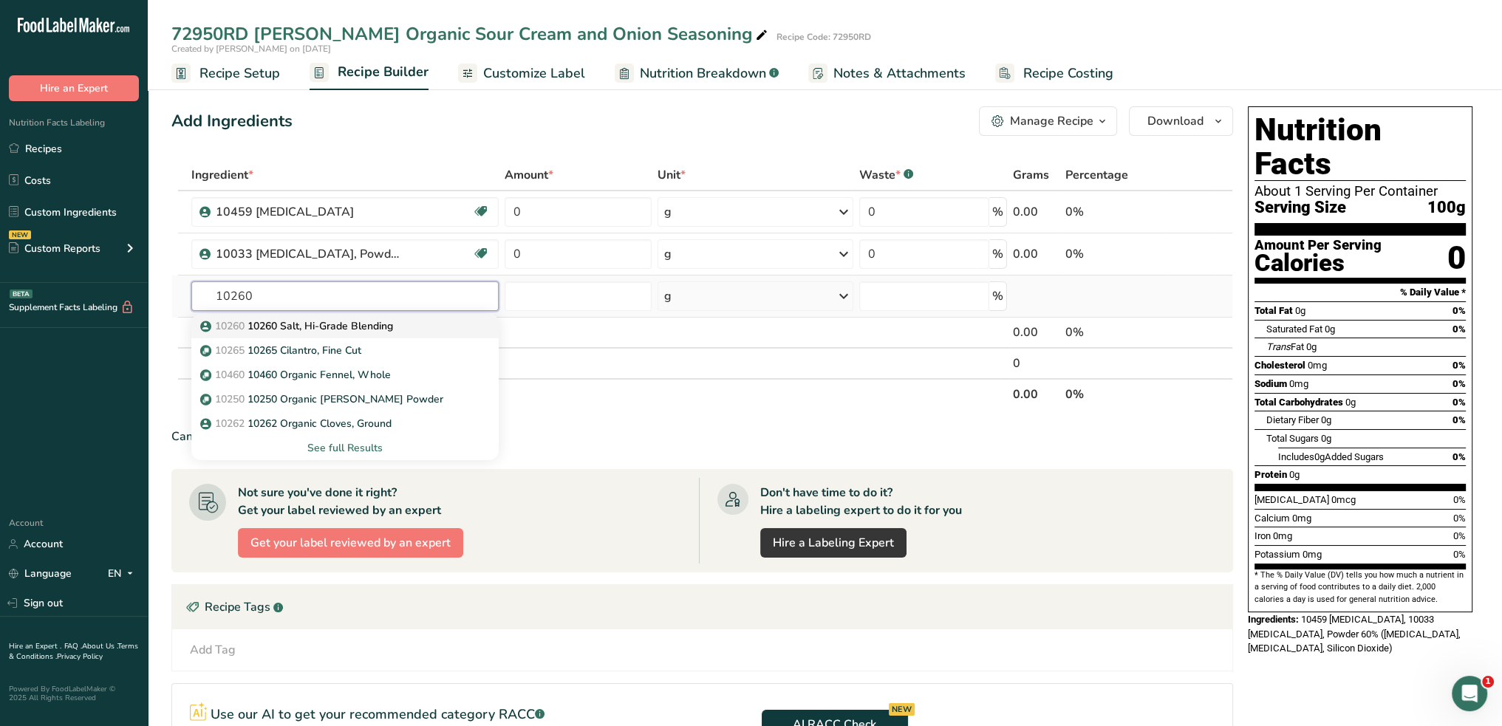
type input "10260"
click at [410, 325] on div "10260 10260 Salt, Hi-Grade Blending" at bounding box center [333, 326] width 260 height 16
type input "10260 Salt, Hi-Grade Blending"
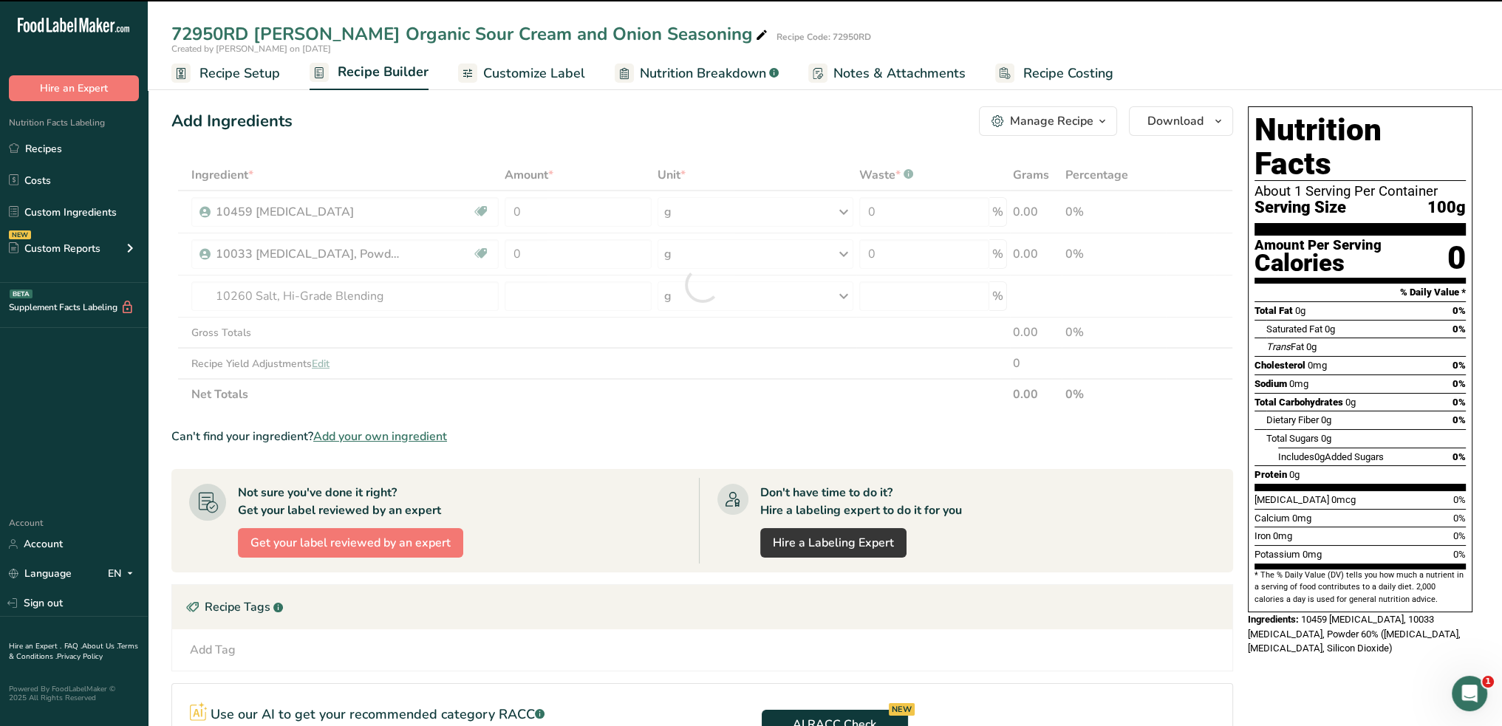
type input "0"
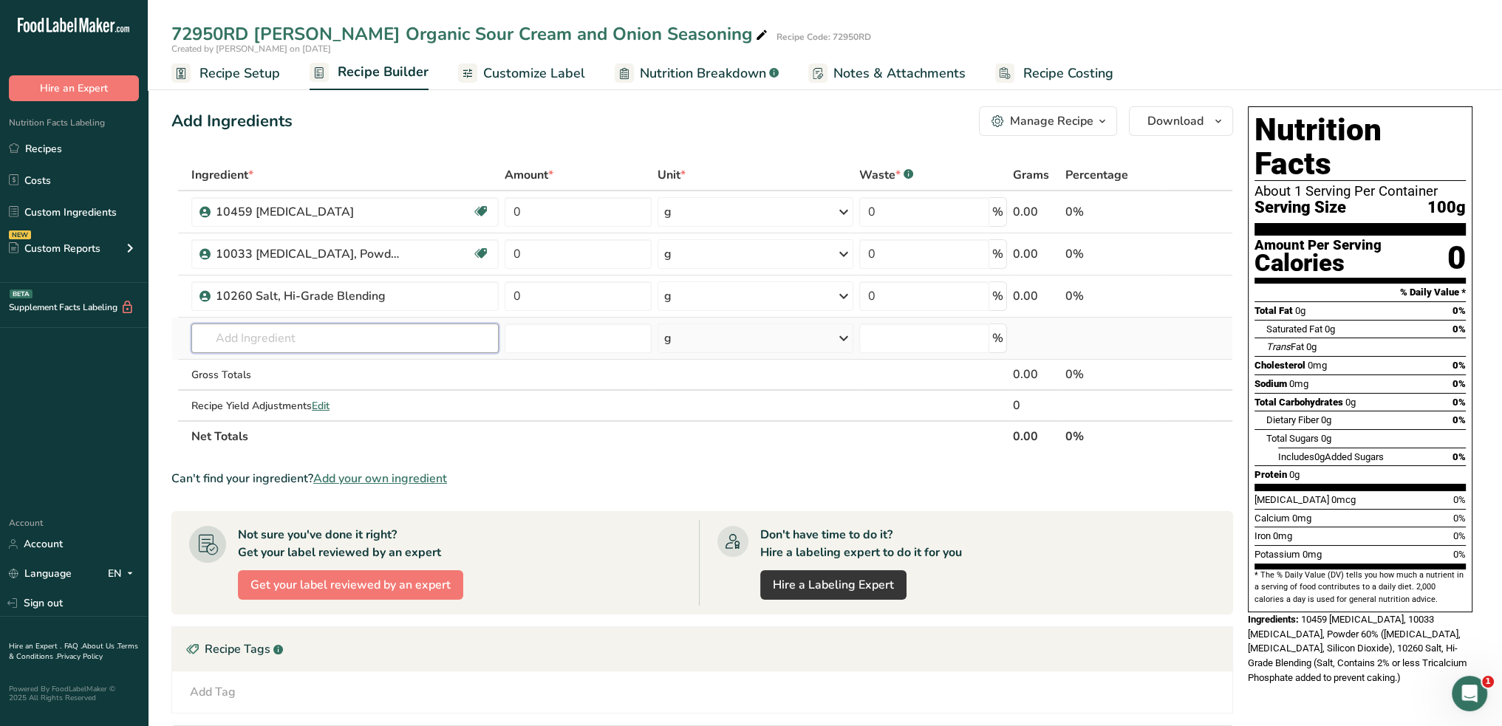
click at [345, 327] on input "text" at bounding box center [344, 339] width 307 height 30
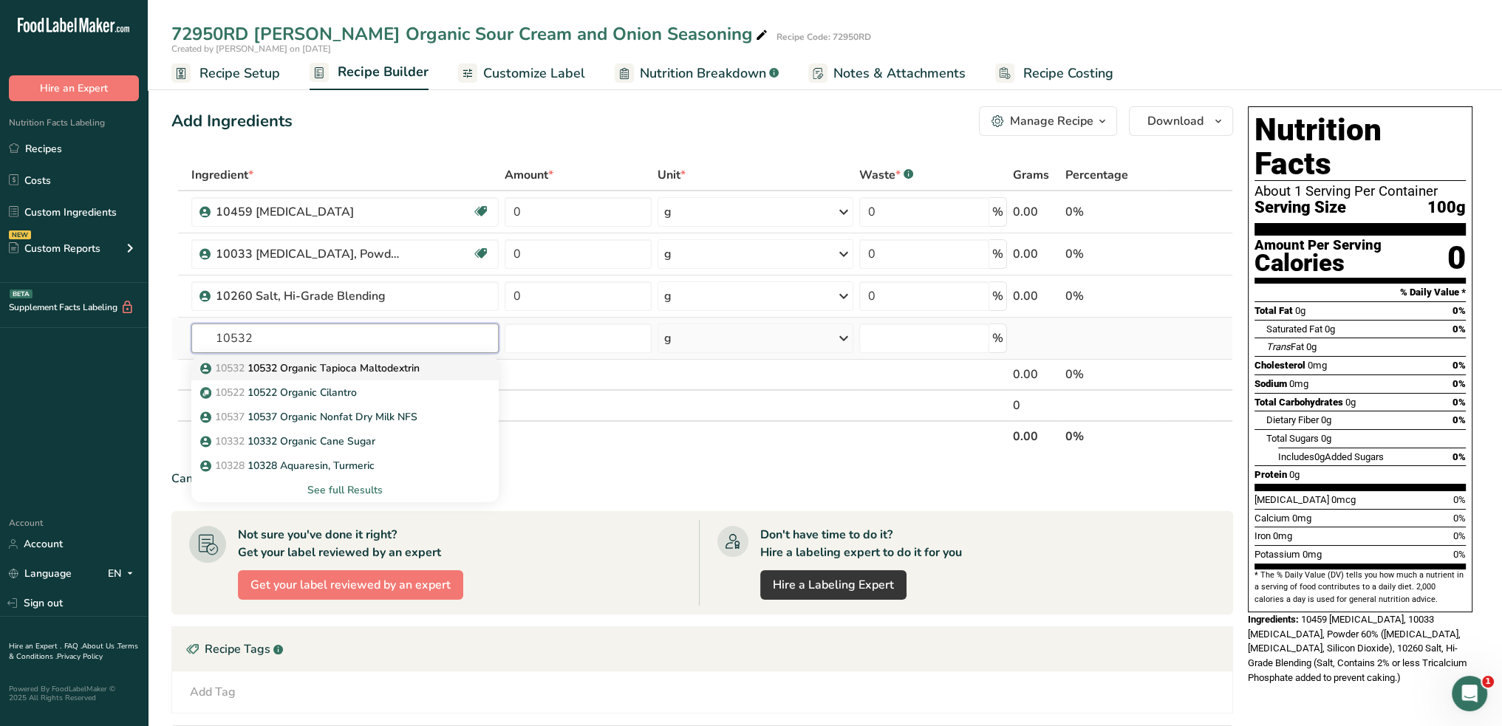
type input "10532"
click at [339, 364] on p "10532 10532 Organic Tapioca Maltodextrin" at bounding box center [311, 369] width 216 height 16
type input "10532 Organic Tapioca Maltodextrin"
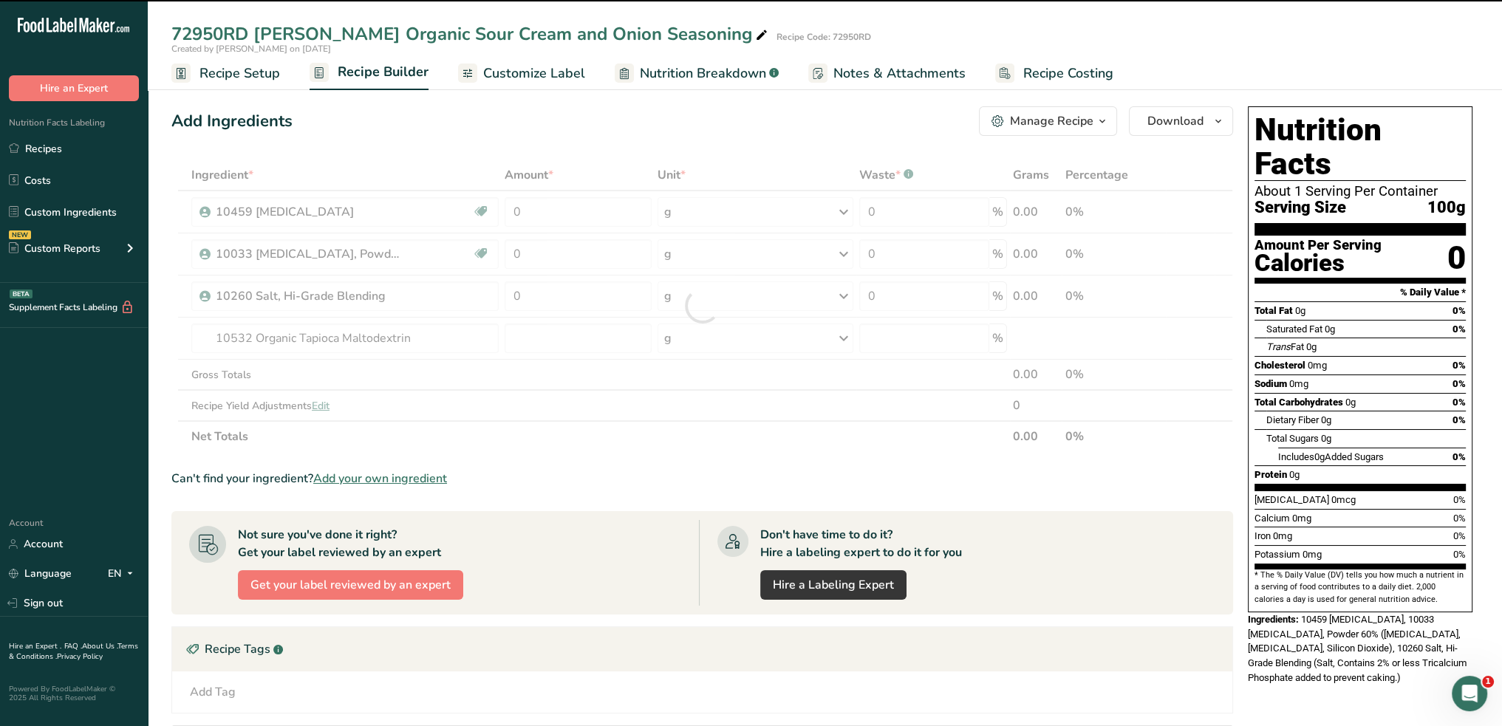
type input "0"
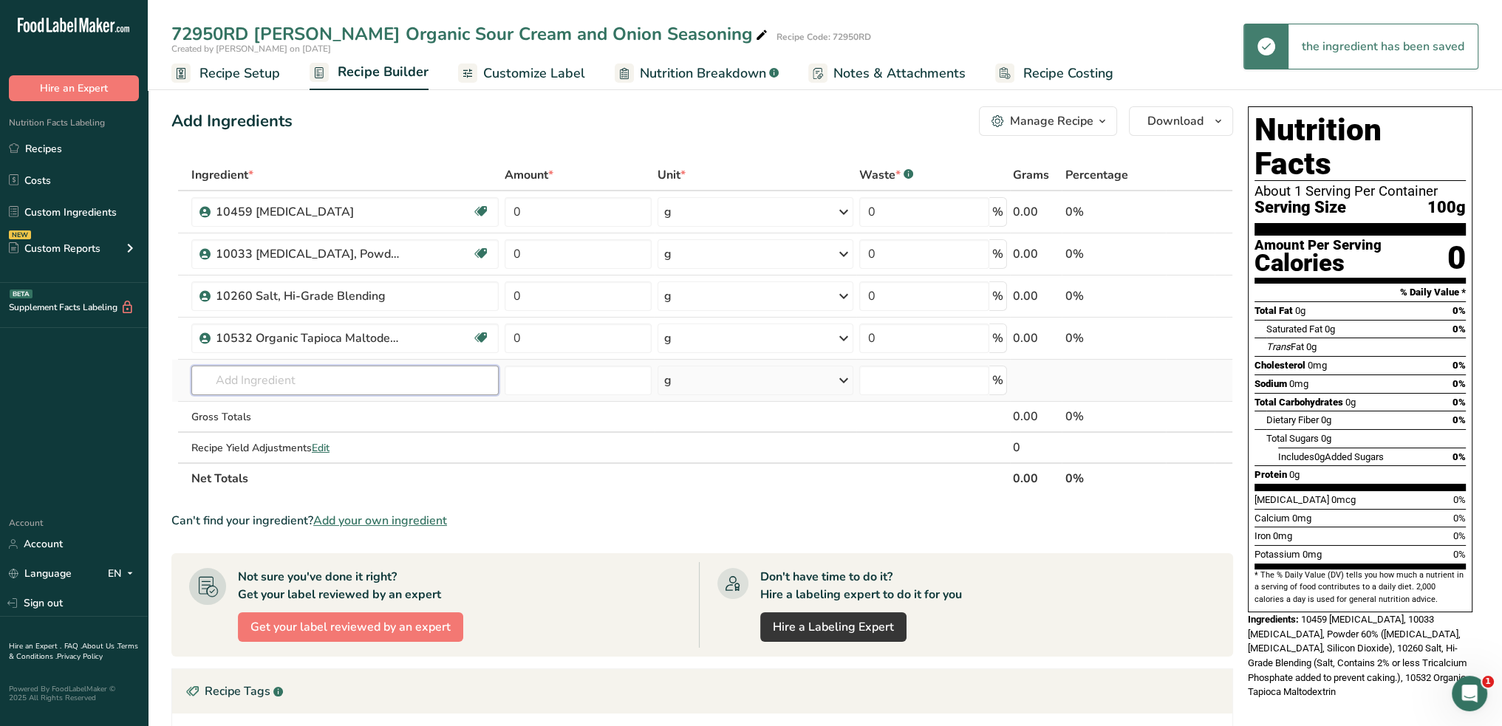
click at [335, 383] on input "text" at bounding box center [344, 381] width 307 height 30
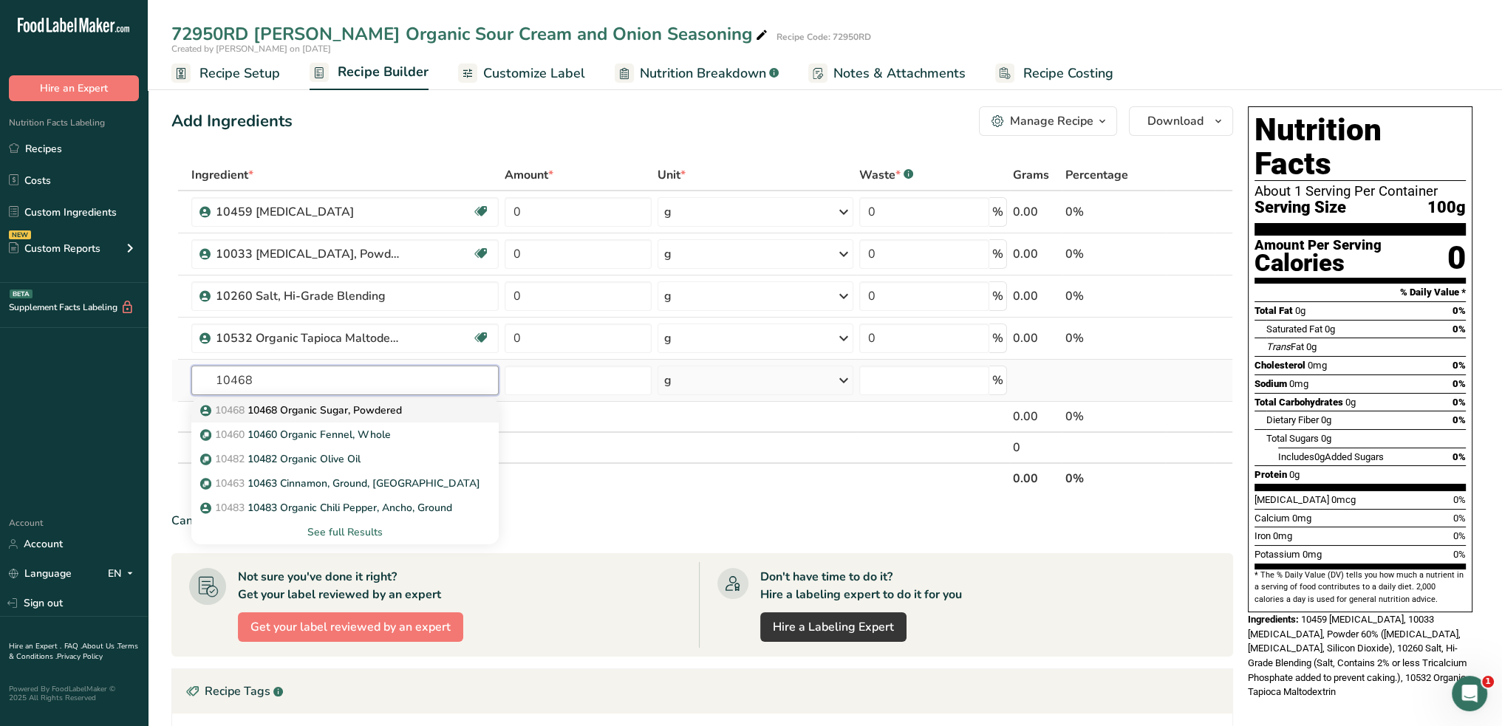
type input "10468"
click at [346, 407] on p "10468 10468 Organic Sugar, Powdered" at bounding box center [302, 411] width 199 height 16
type input "10468 Organic Sugar, Powdered"
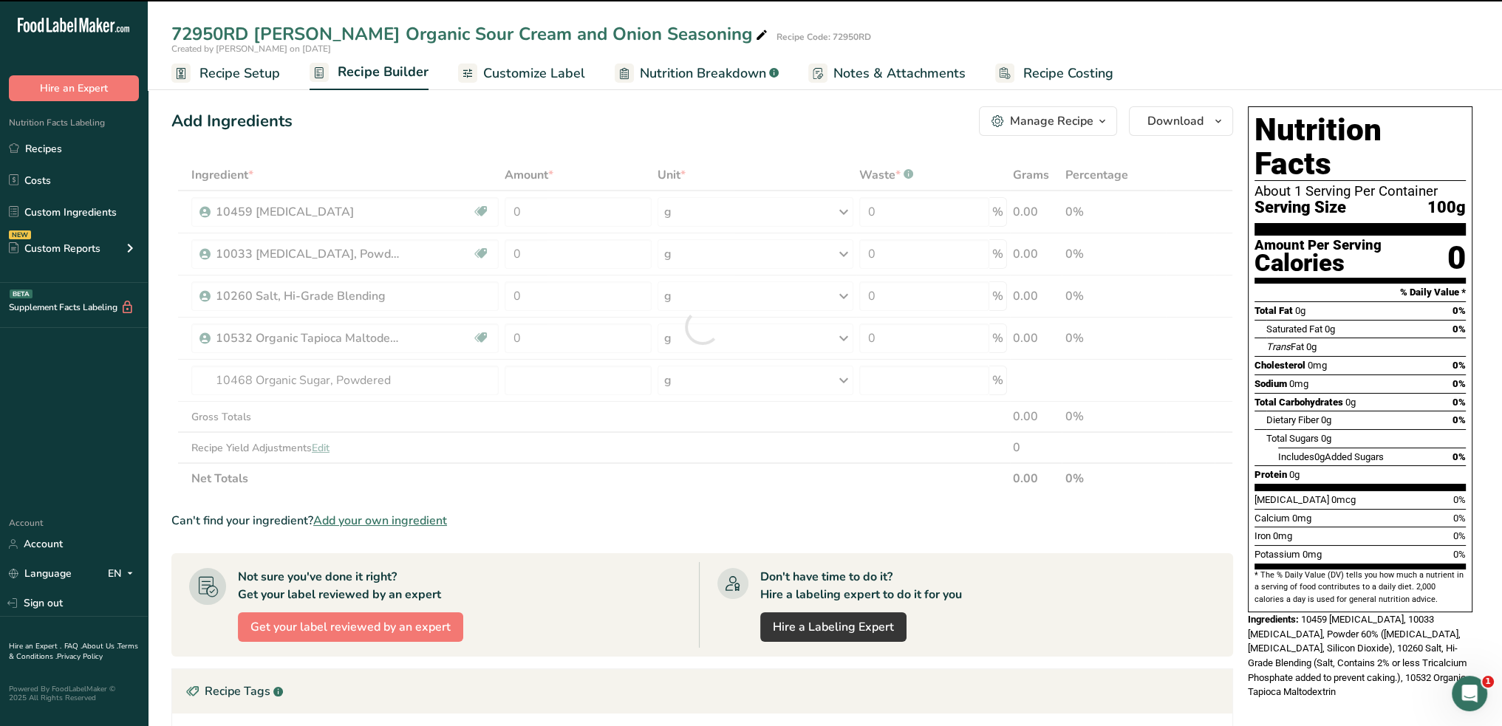
type input "0"
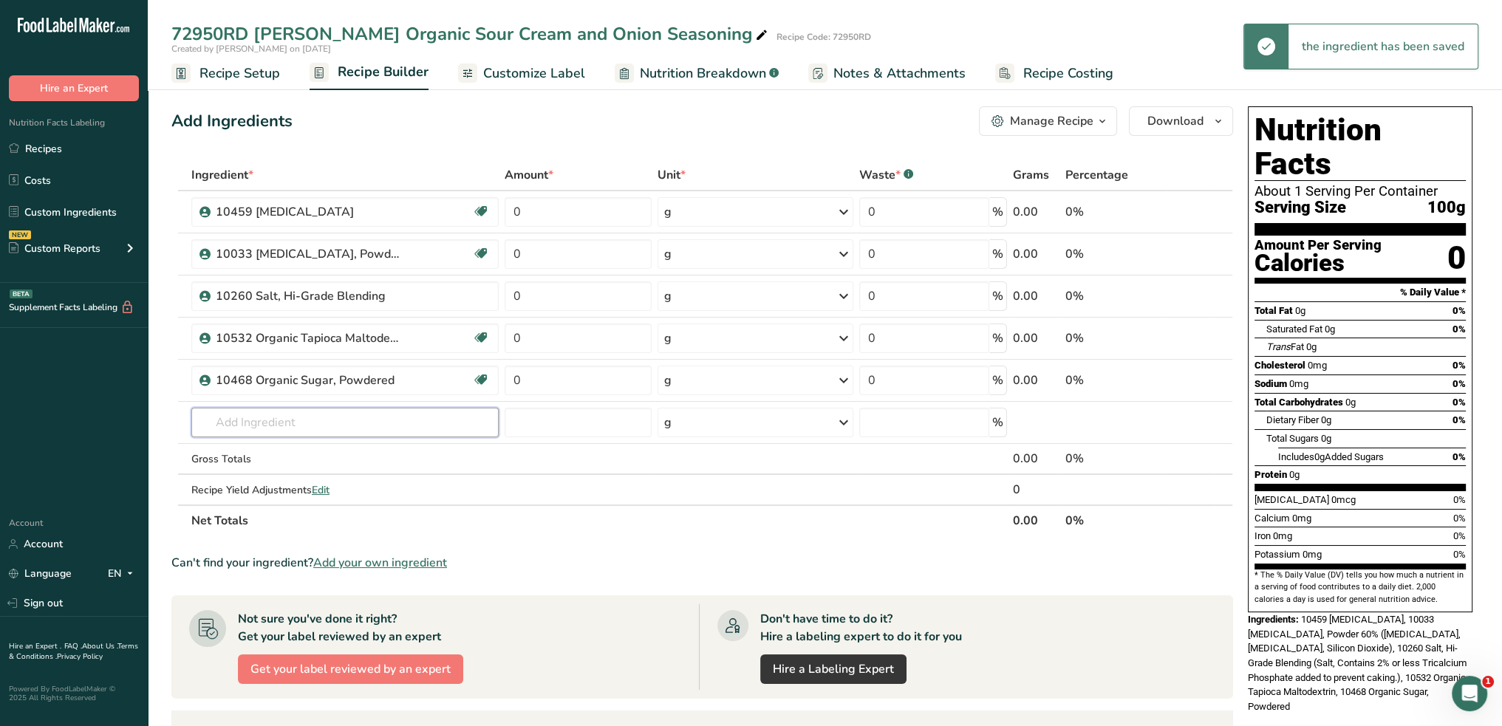
click at [343, 413] on input "text" at bounding box center [344, 423] width 307 height 30
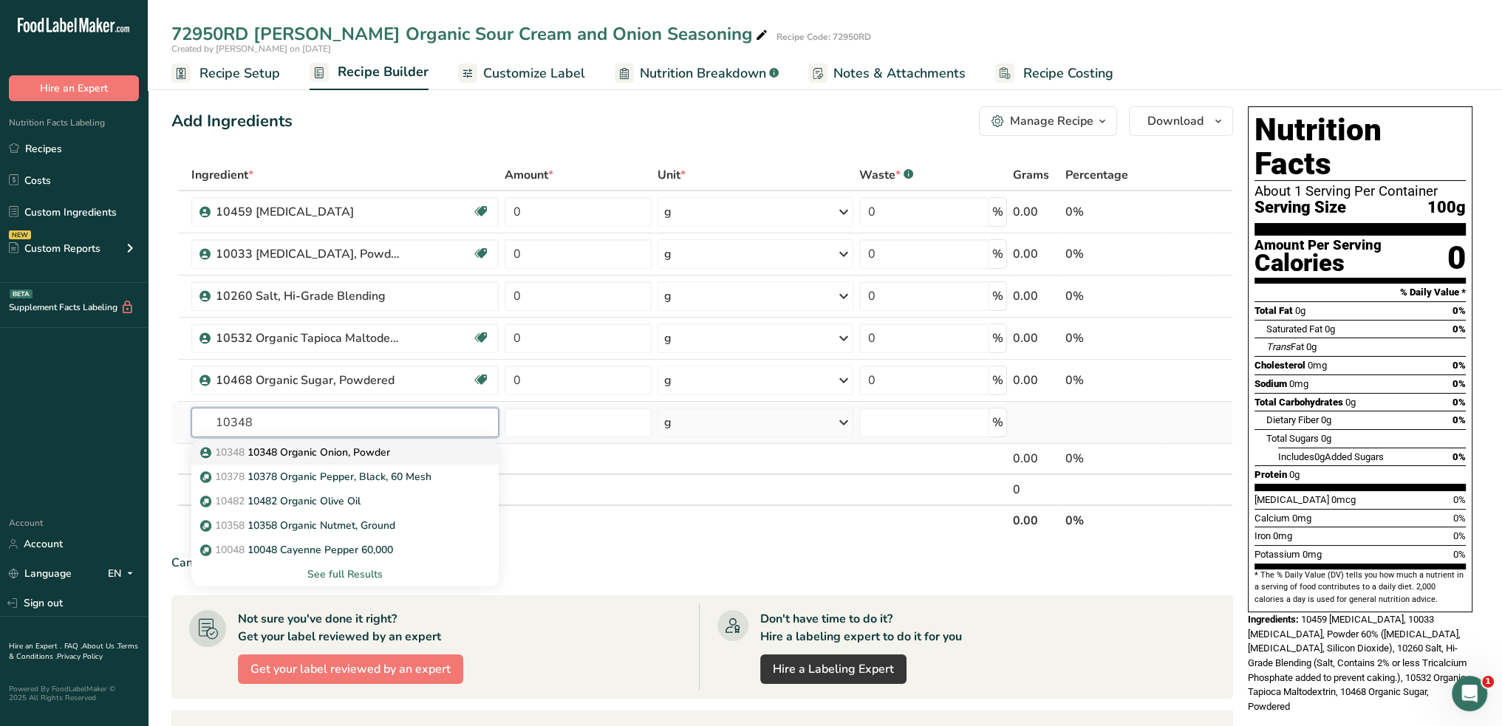
type input "10348"
click at [344, 451] on p "10348 10348 Organic Onion, Powder" at bounding box center [296, 453] width 187 height 16
type input "10348 Organic Onion, Powder"
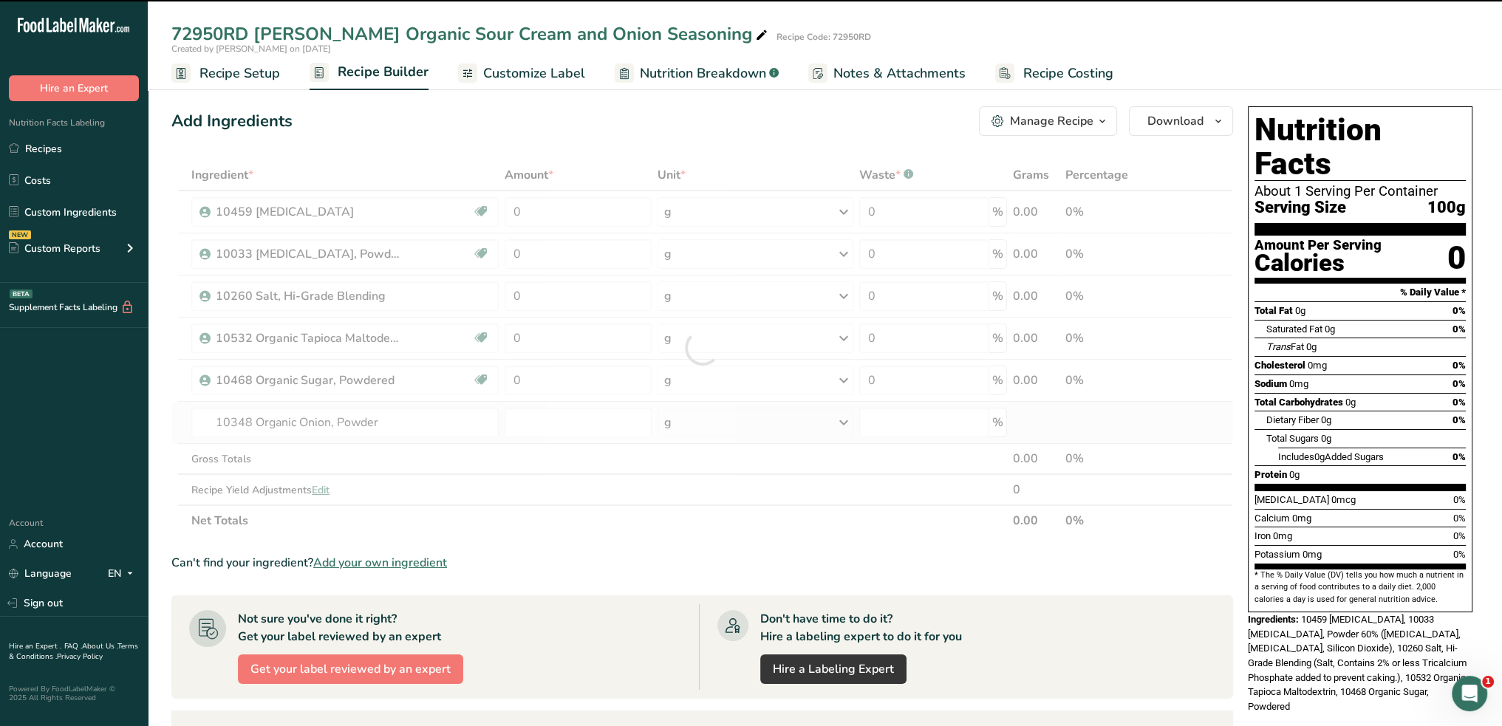
type input "0"
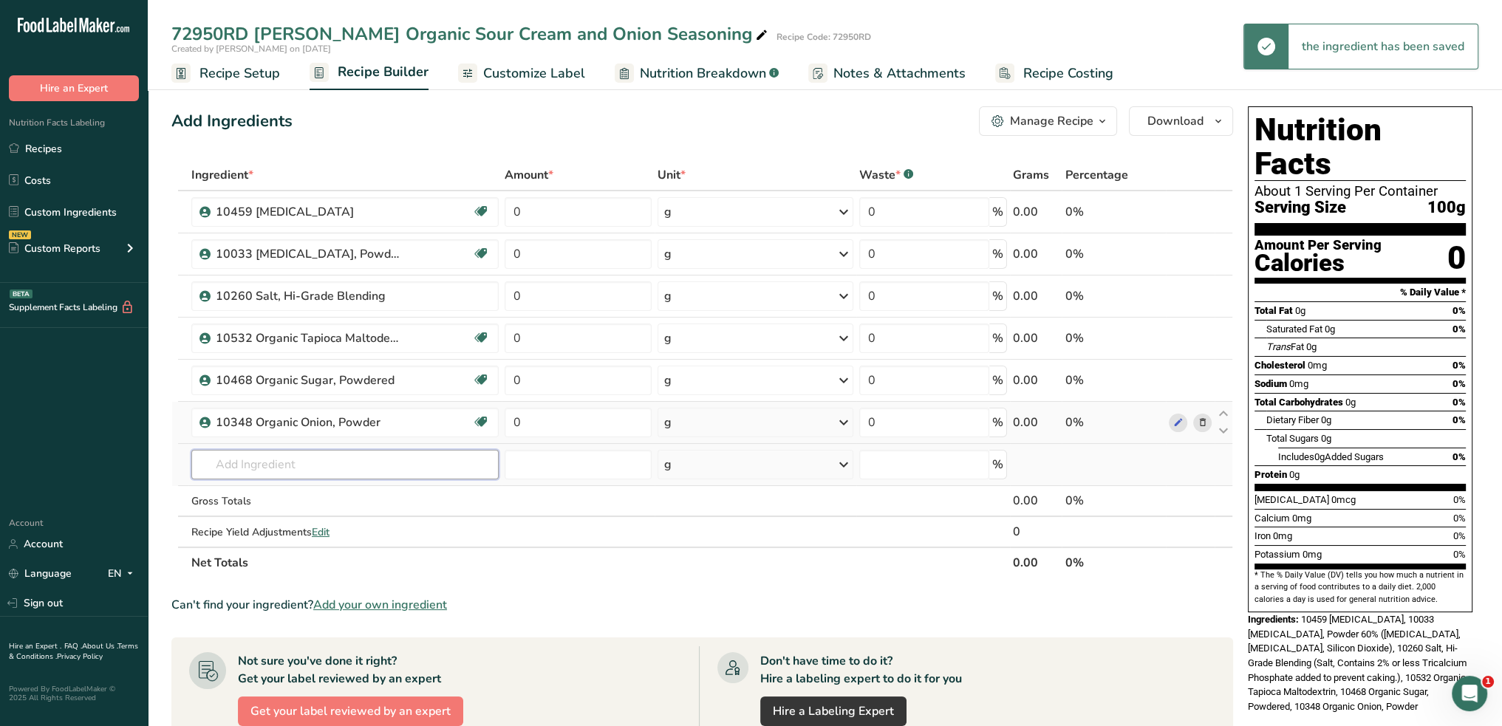
click at [339, 457] on input "text" at bounding box center [344, 465] width 307 height 30
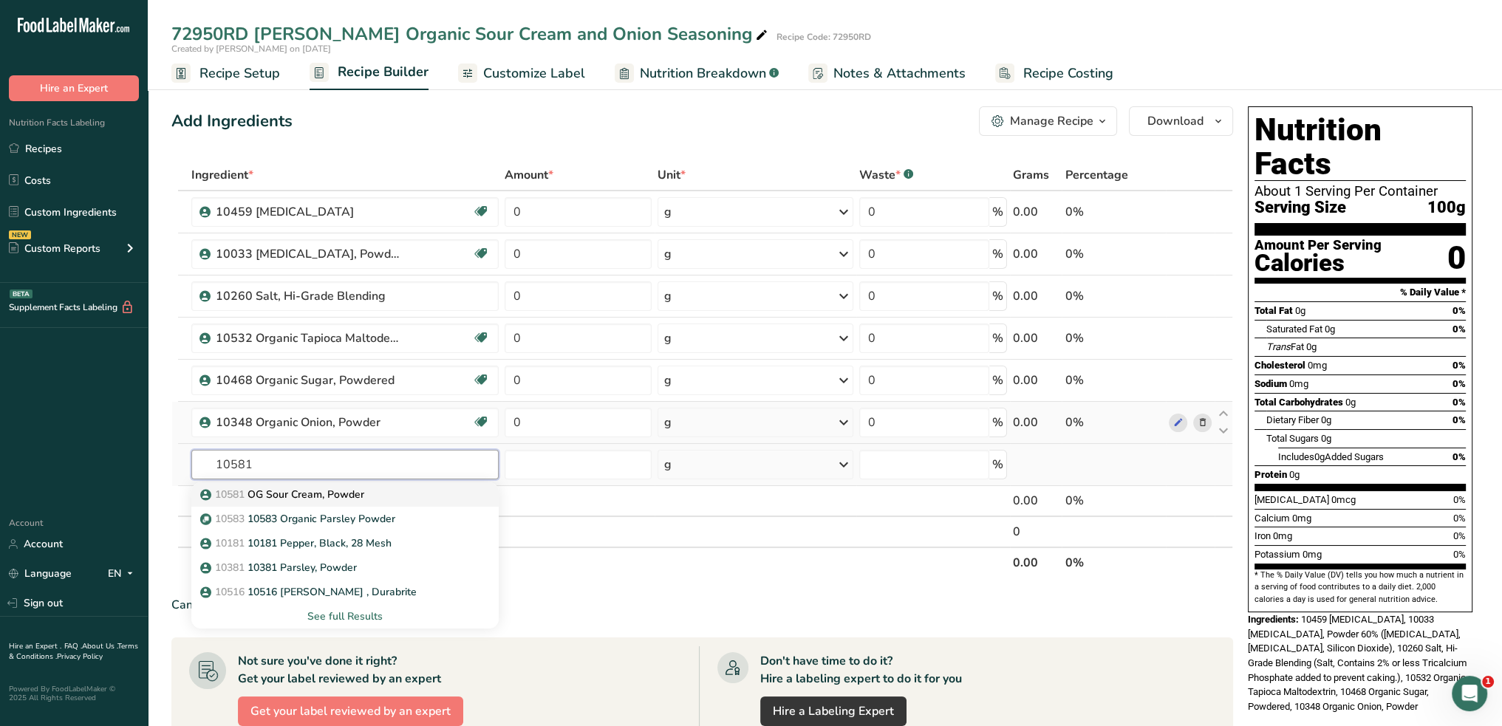
type input "10581"
click at [335, 491] on p "10581 OG Sour Cream, Powder" at bounding box center [283, 495] width 161 height 16
type input "OG Sour Cream, Powder"
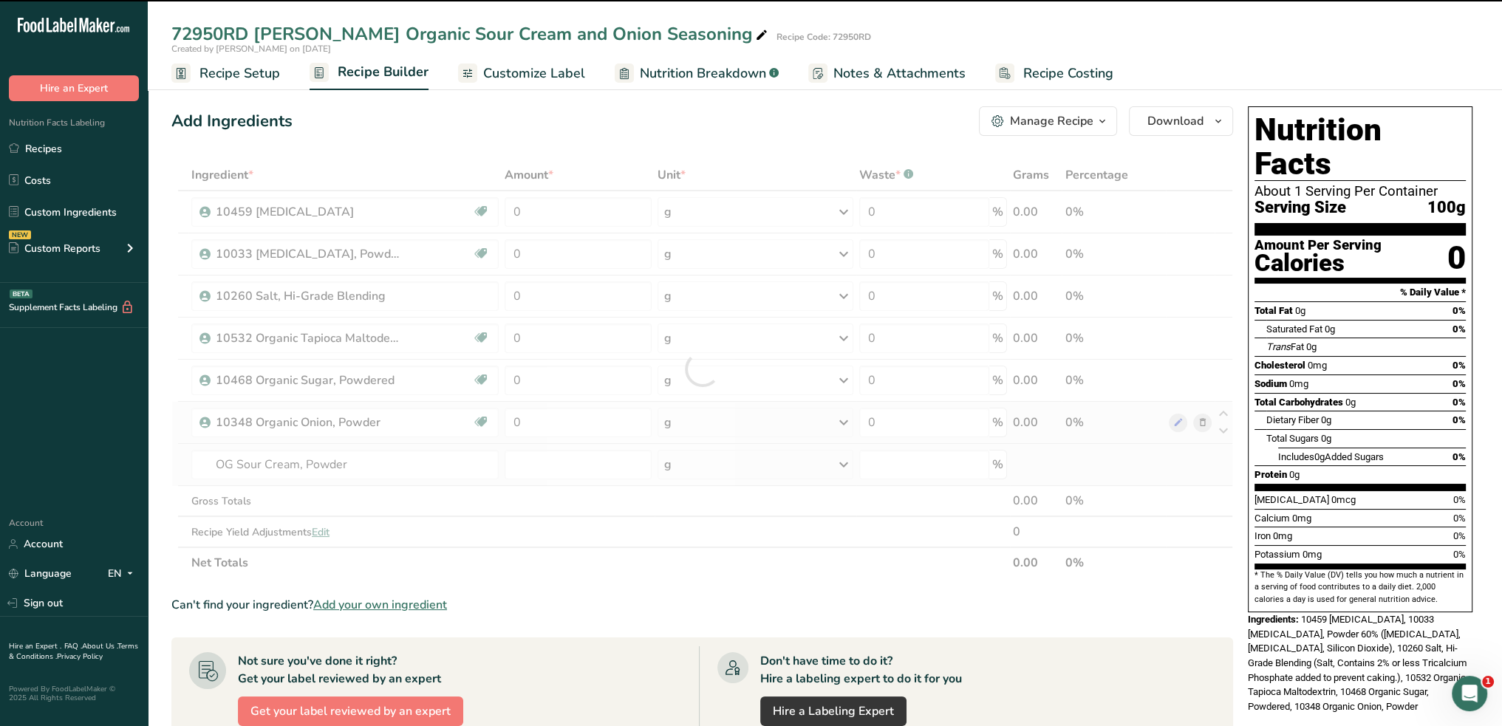
type input "0"
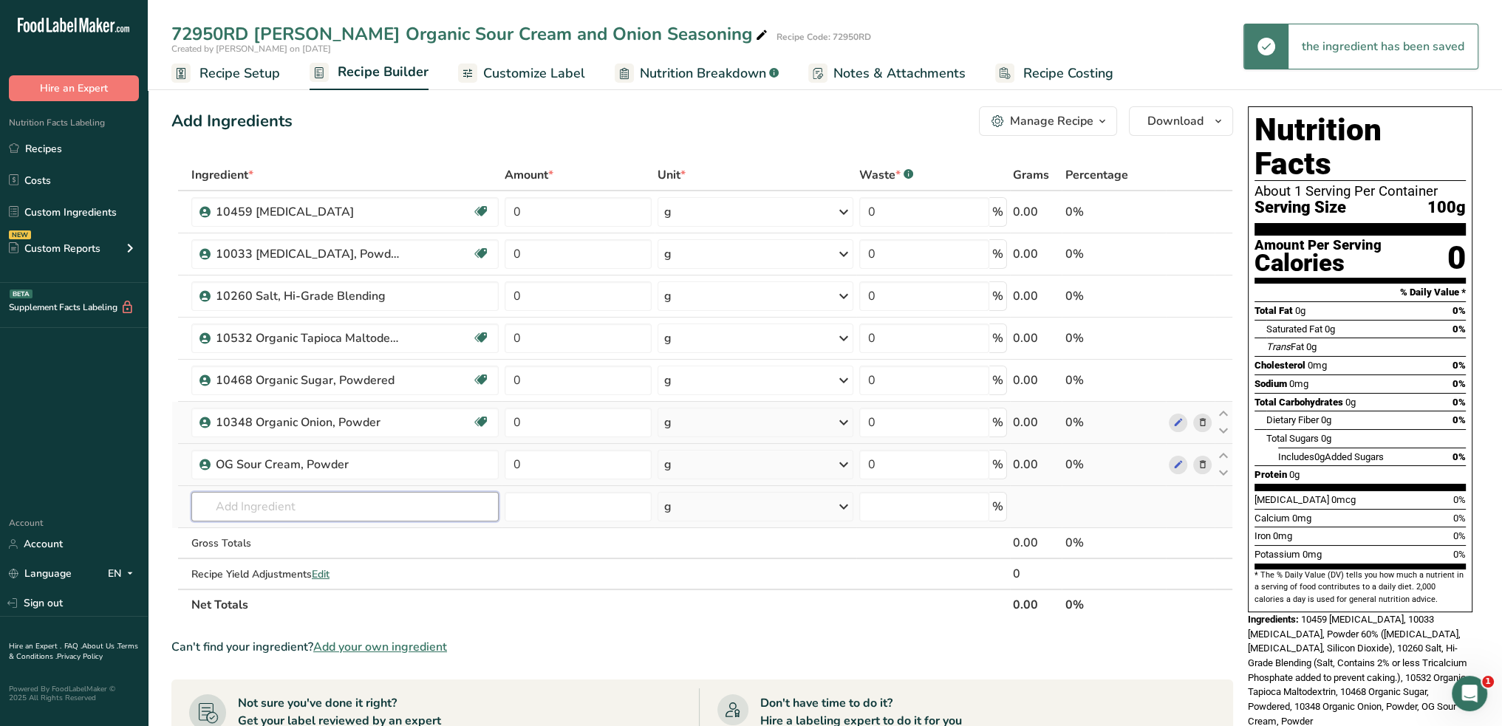
click at [336, 505] on input "text" at bounding box center [344, 507] width 307 height 30
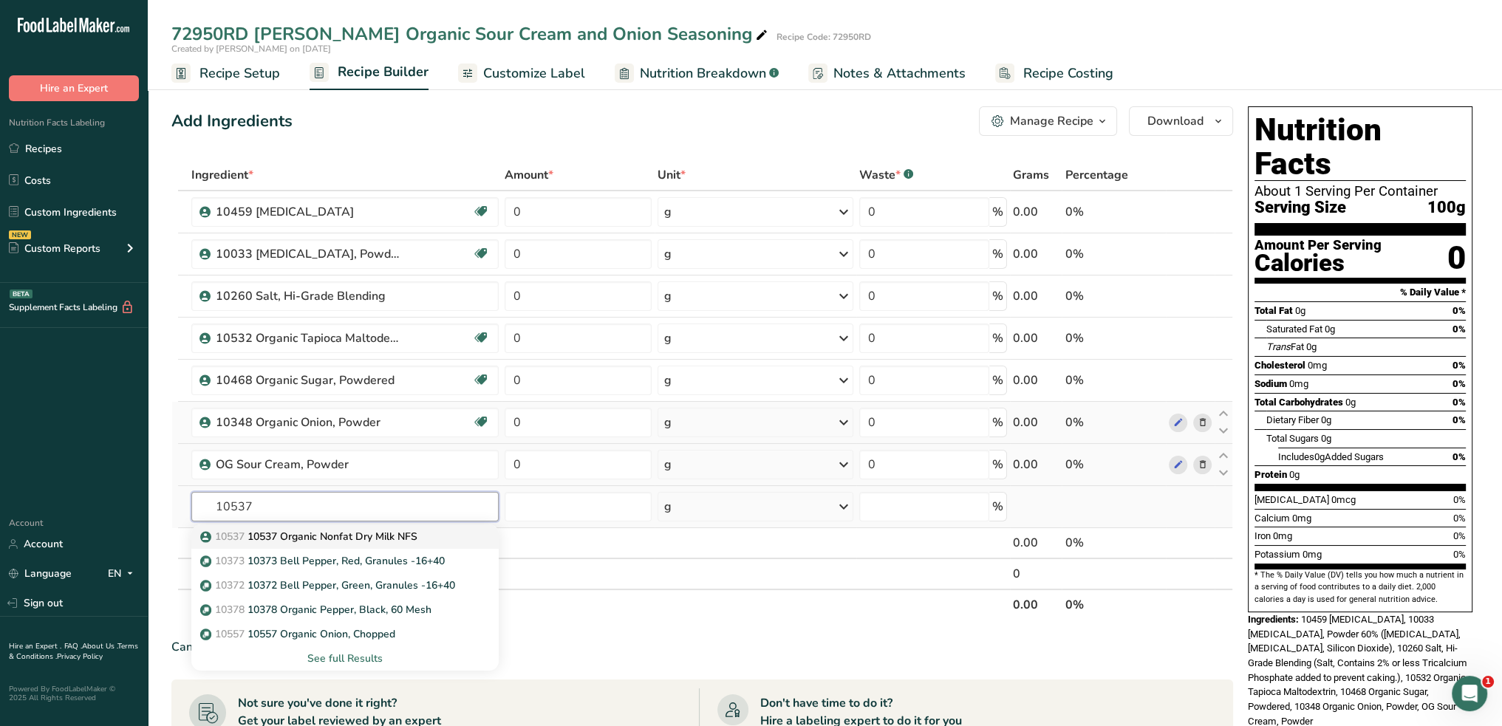
type input "10537"
click at [341, 529] on p "10537 10537 Organic Nonfat Dry Milk NFS" at bounding box center [310, 537] width 214 height 16
type input "10537 Organic Nonfat Dry Milk NFS"
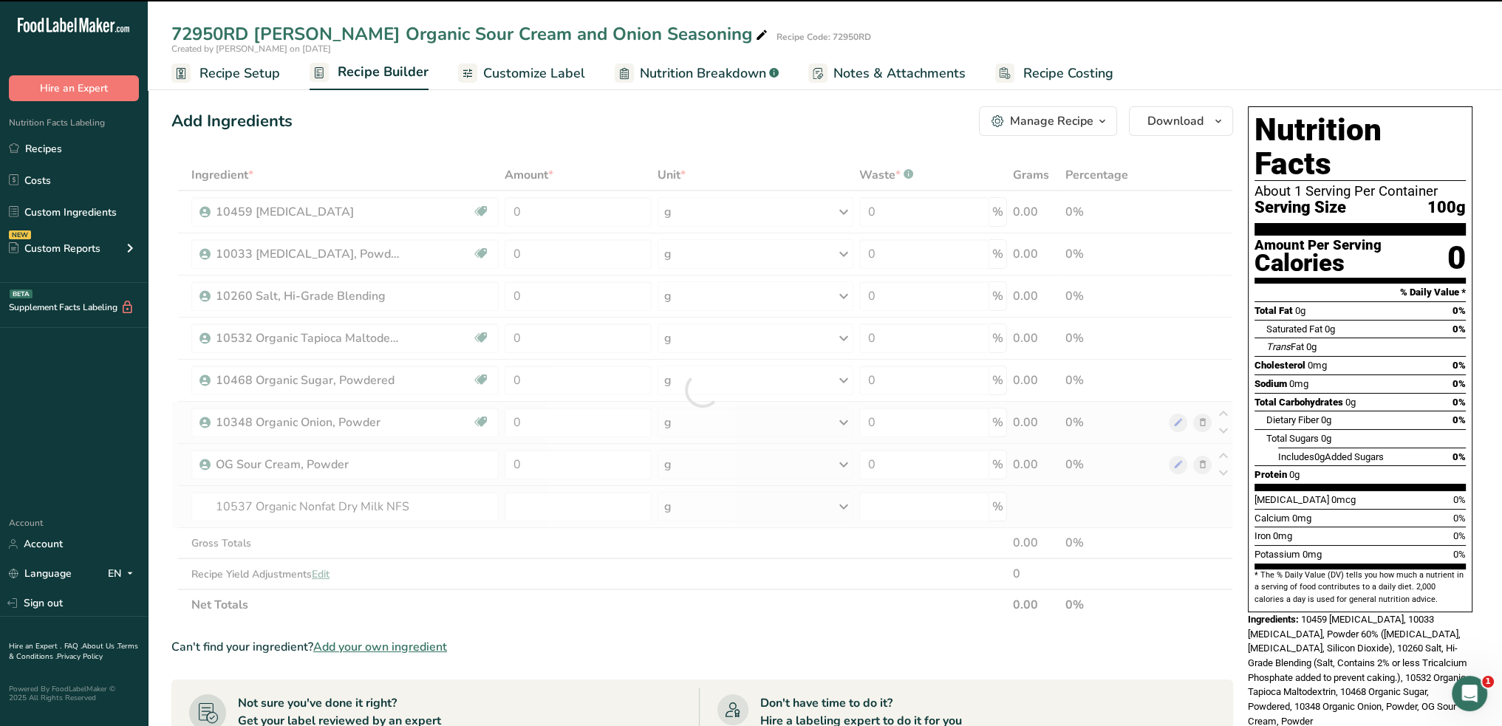
type input "0"
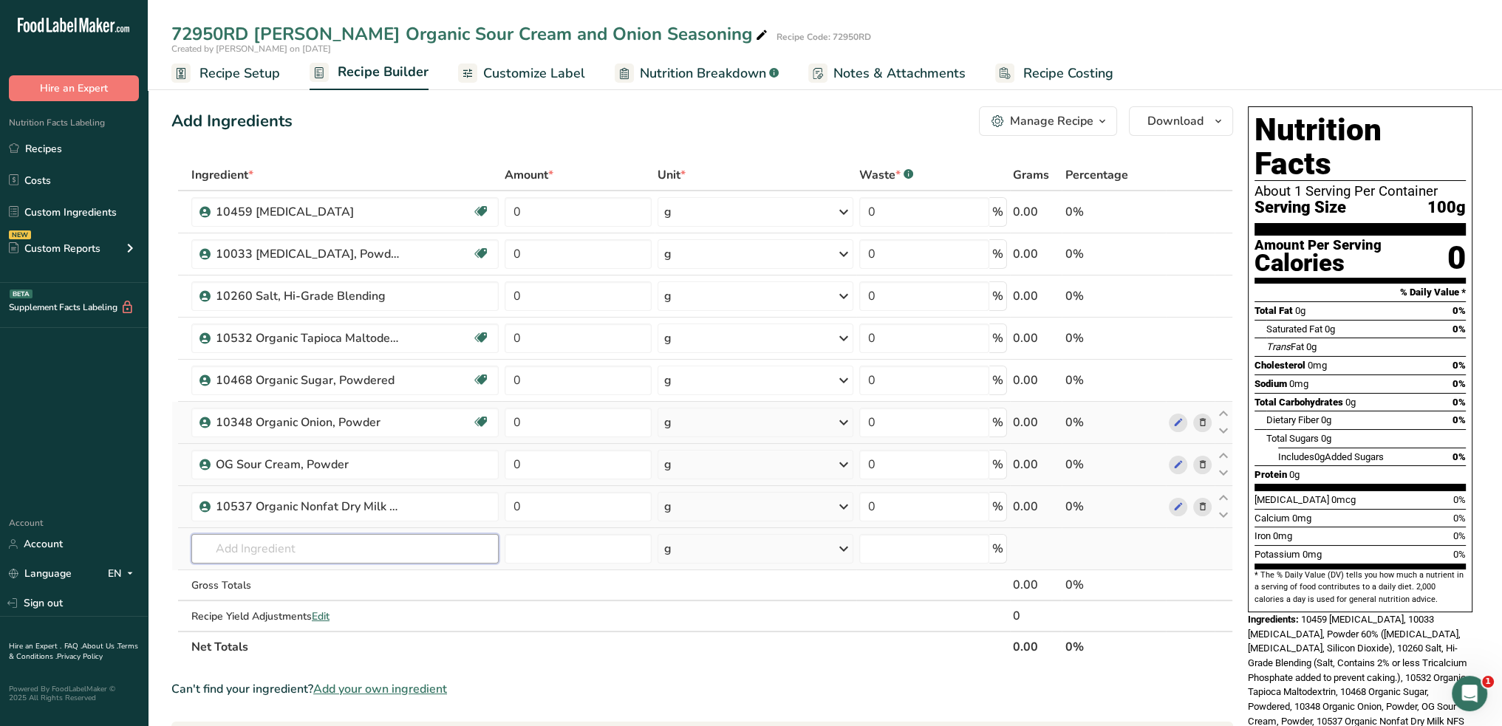
click at [344, 535] on input "text" at bounding box center [344, 549] width 307 height 30
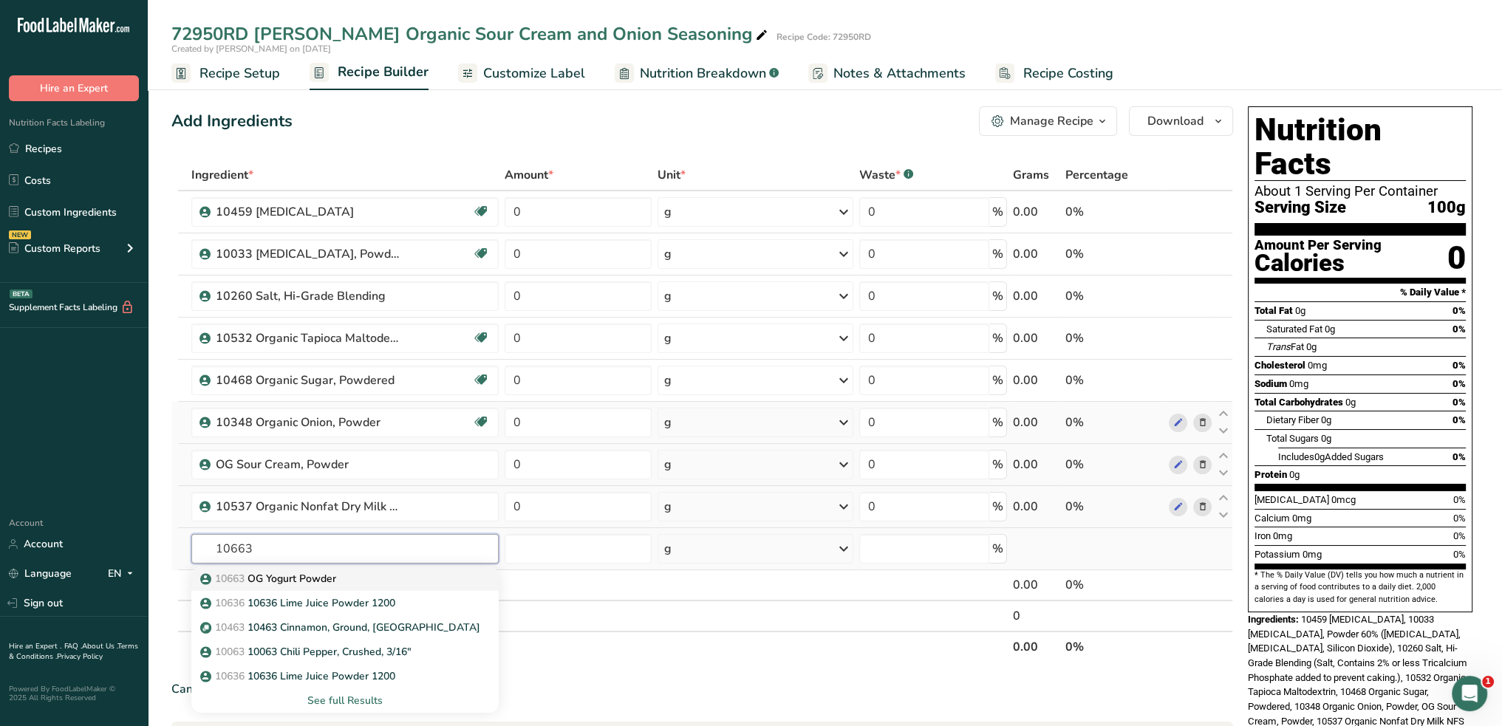
type input "10663"
click at [343, 571] on div "10663 OG Yogurt Powder" at bounding box center [333, 579] width 260 height 16
type input "OG Yogurt Powder"
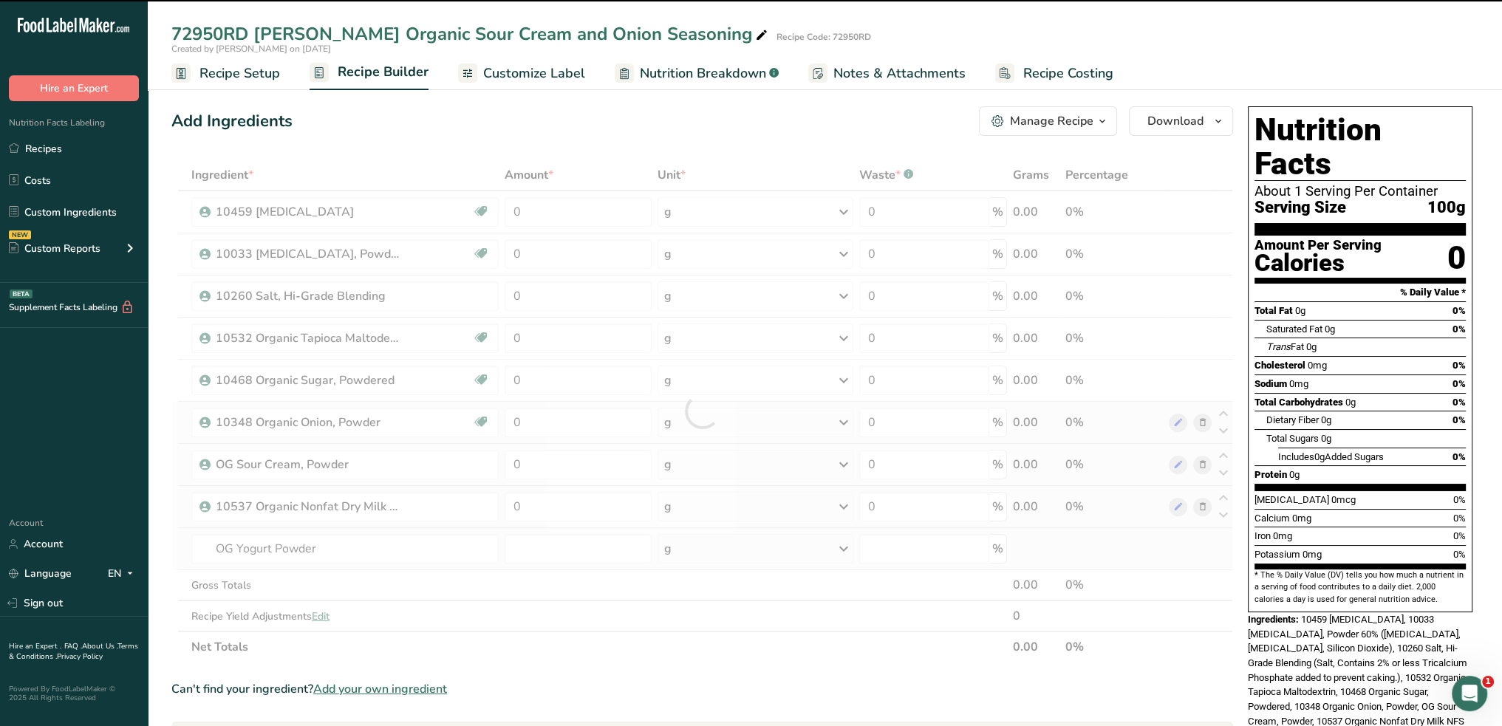
type input "0"
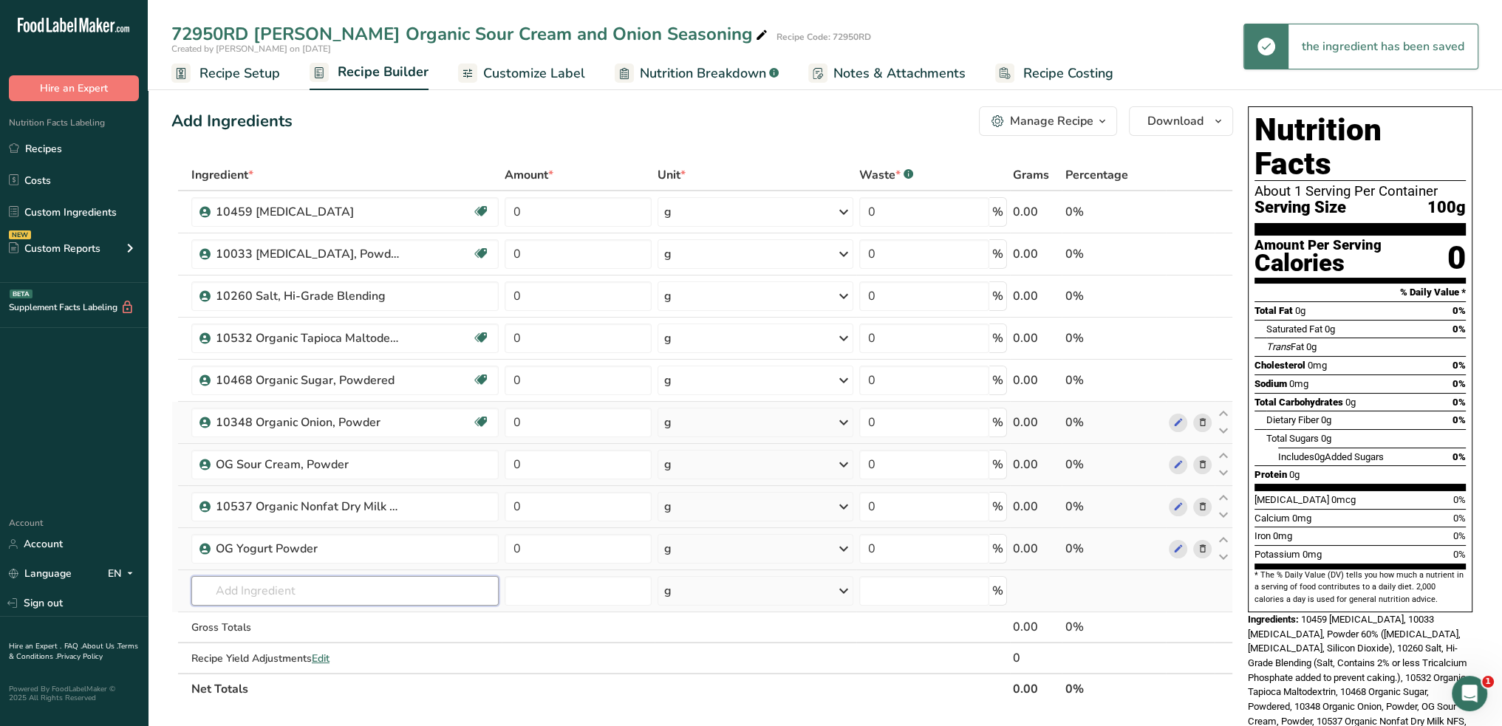
click at [335, 590] on input "text" at bounding box center [344, 591] width 307 height 30
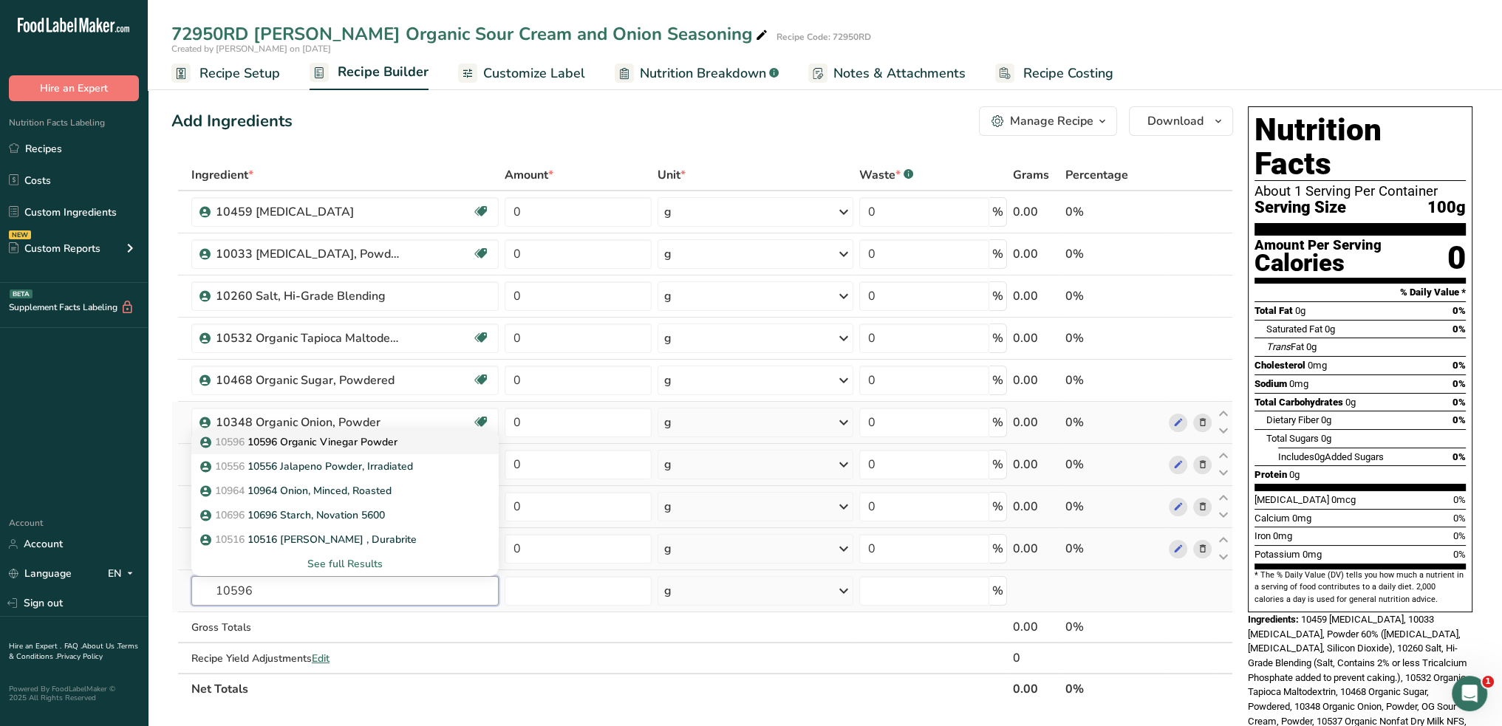
type input "10596"
click at [343, 444] on p "10596 10596 Organic Vinegar Powder" at bounding box center [300, 442] width 194 height 16
type input "10596 Organic Vinegar Powder"
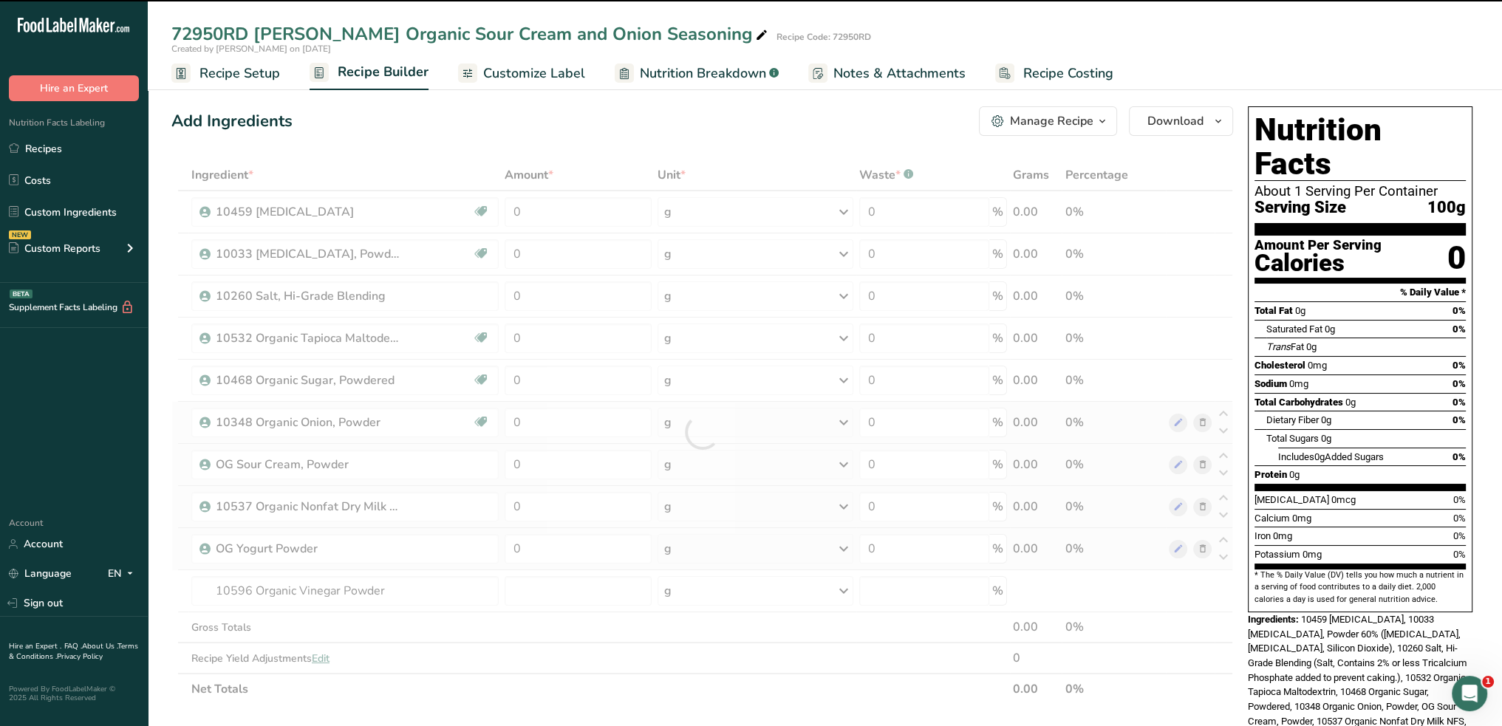
type input "0"
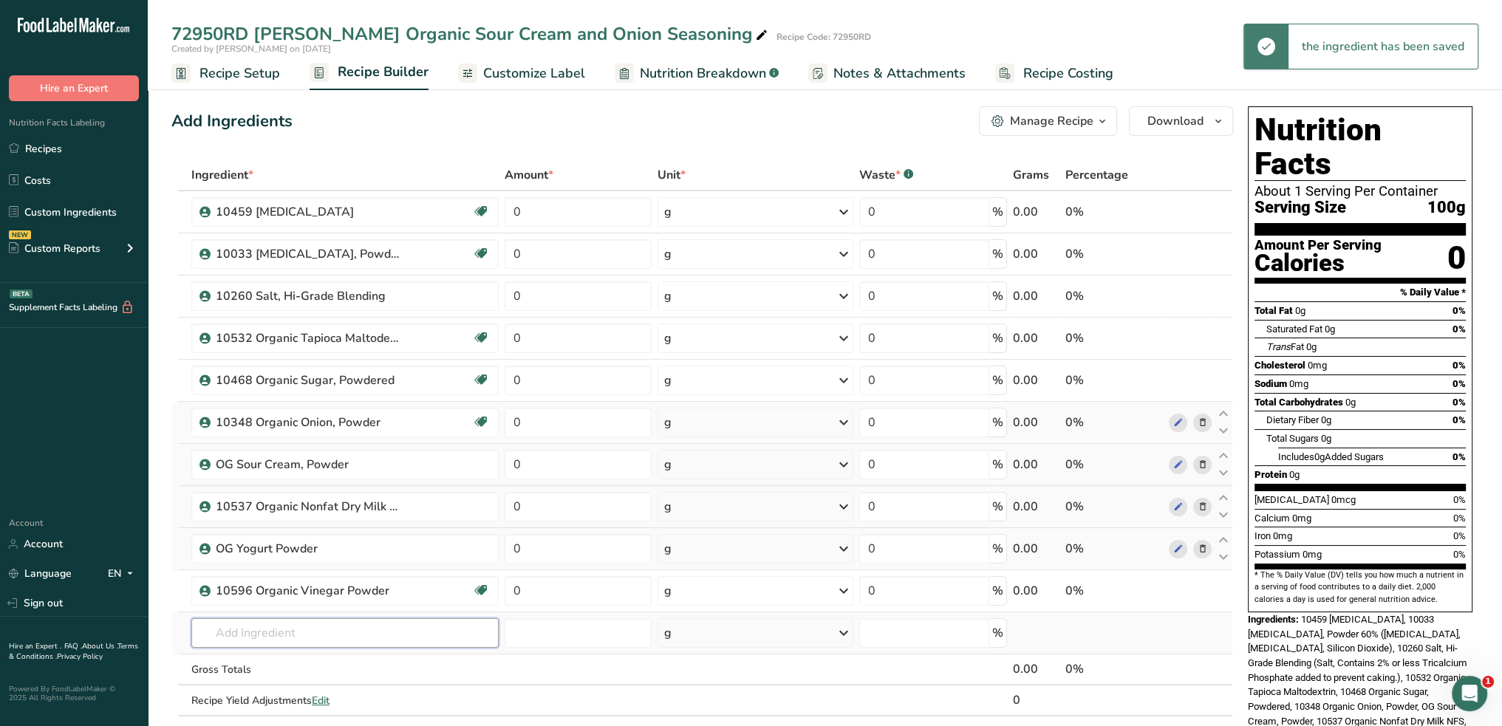
click at [375, 626] on input "text" at bounding box center [344, 633] width 307 height 30
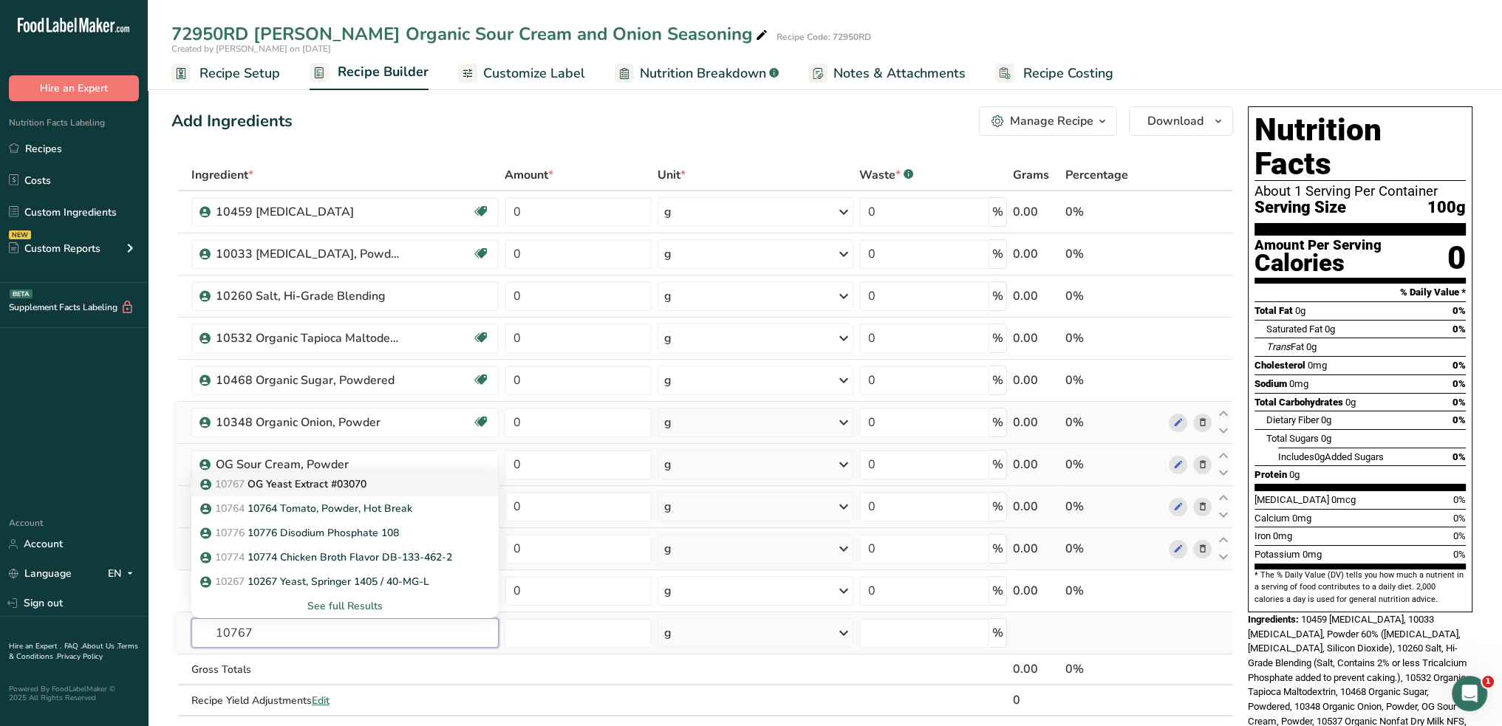
type input "10767"
click at [330, 482] on p "10767 OG Yeast Extract #03070" at bounding box center [284, 484] width 163 height 16
type input "OG Yeast Extract #03070"
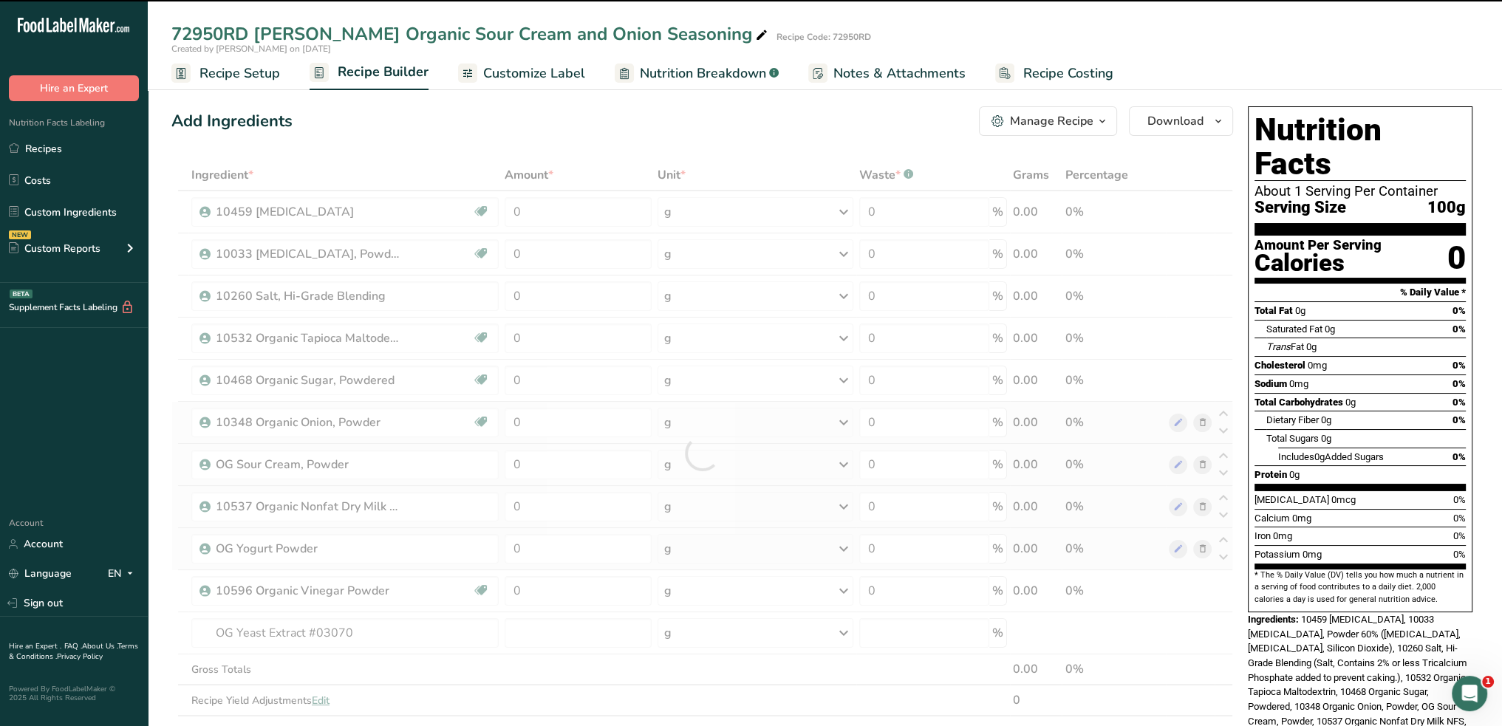
type input "0"
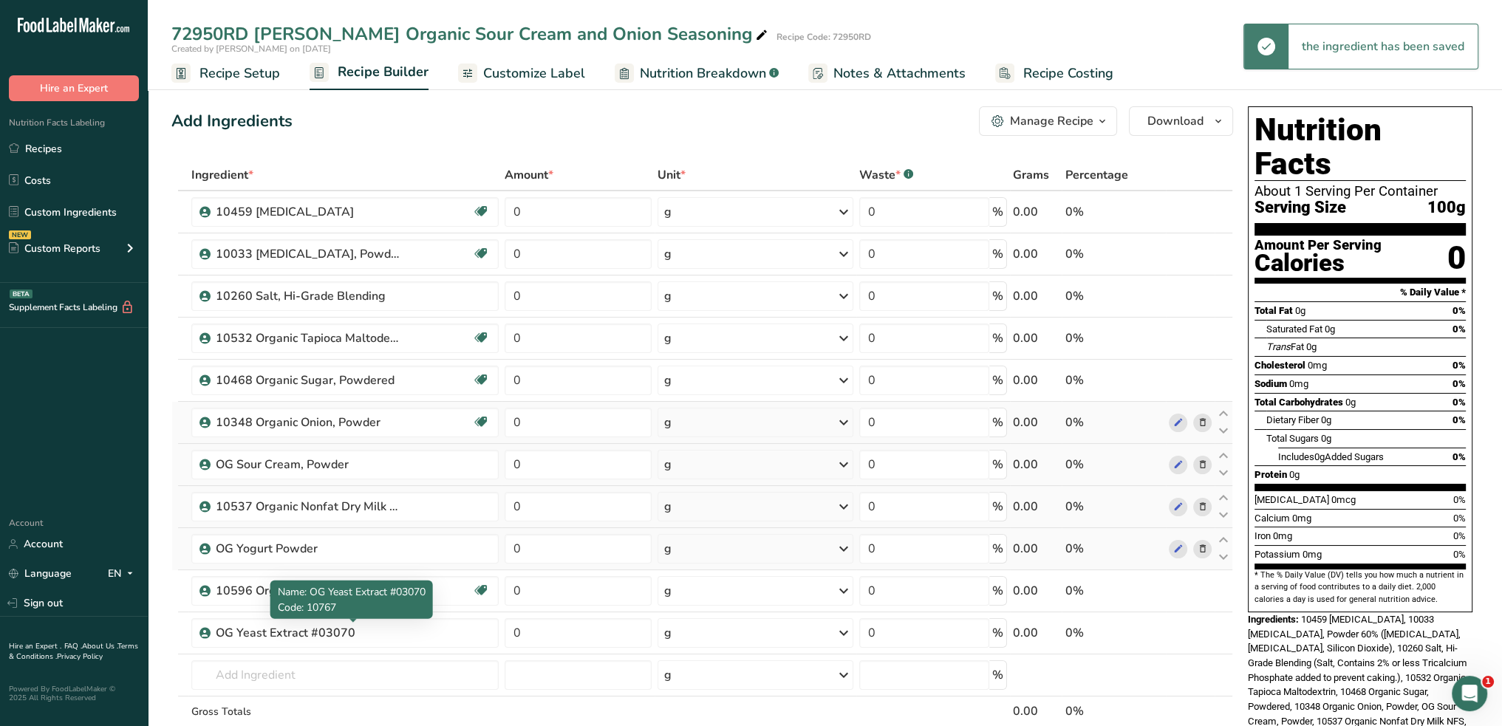
scroll to position [74, 0]
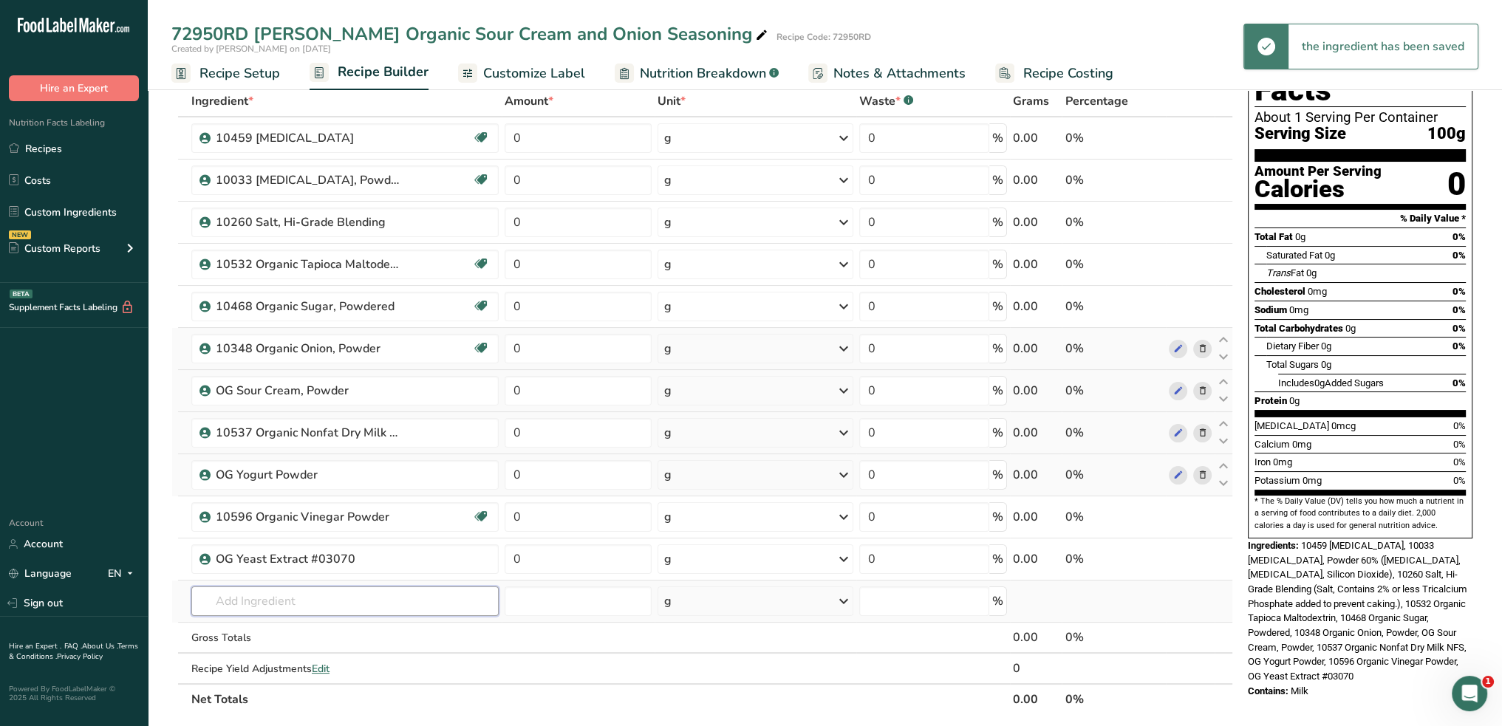
click at [369, 595] on input "text" at bounding box center [344, 602] width 307 height 30
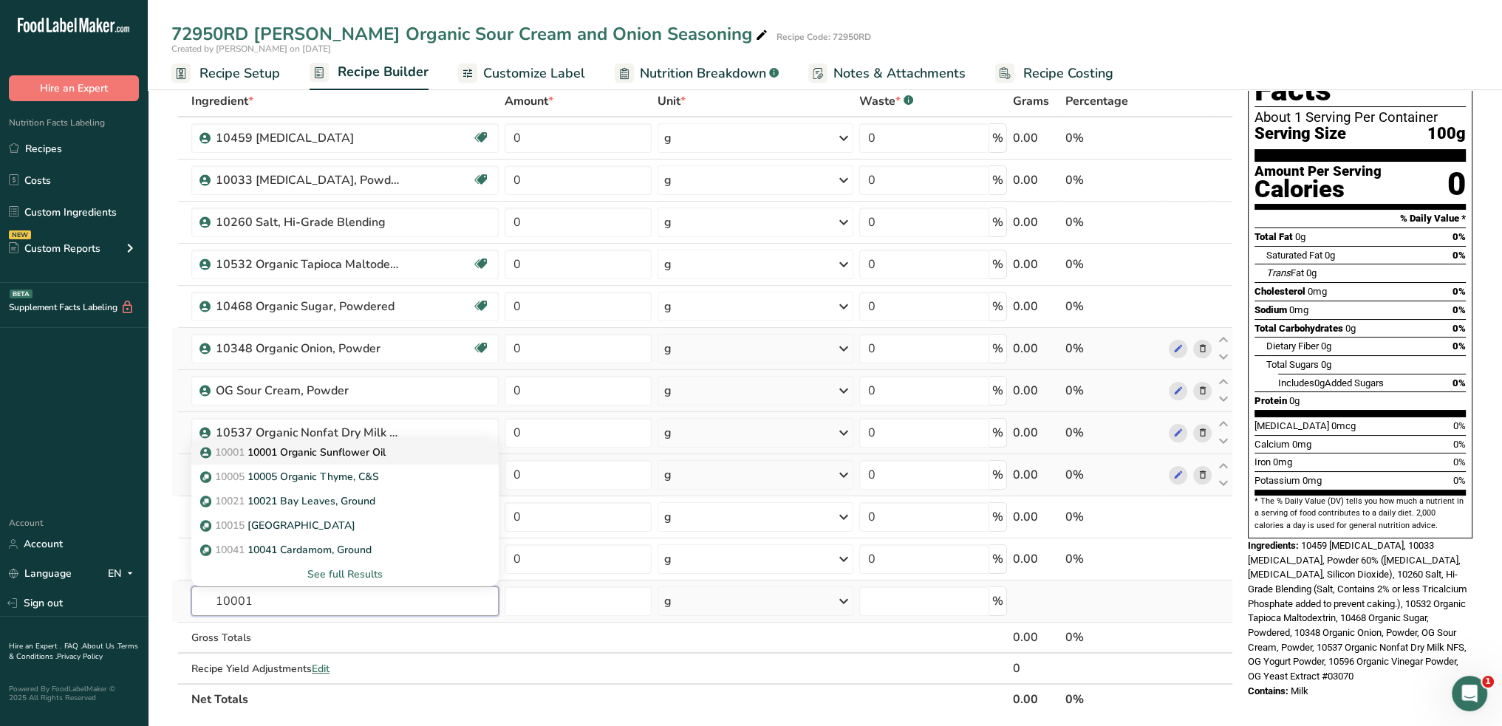
type input "10001"
click at [321, 449] on p "10001 10001 Organic Sunflower Oil" at bounding box center [294, 453] width 182 height 16
type input "10001 Organic Sunflower Oil"
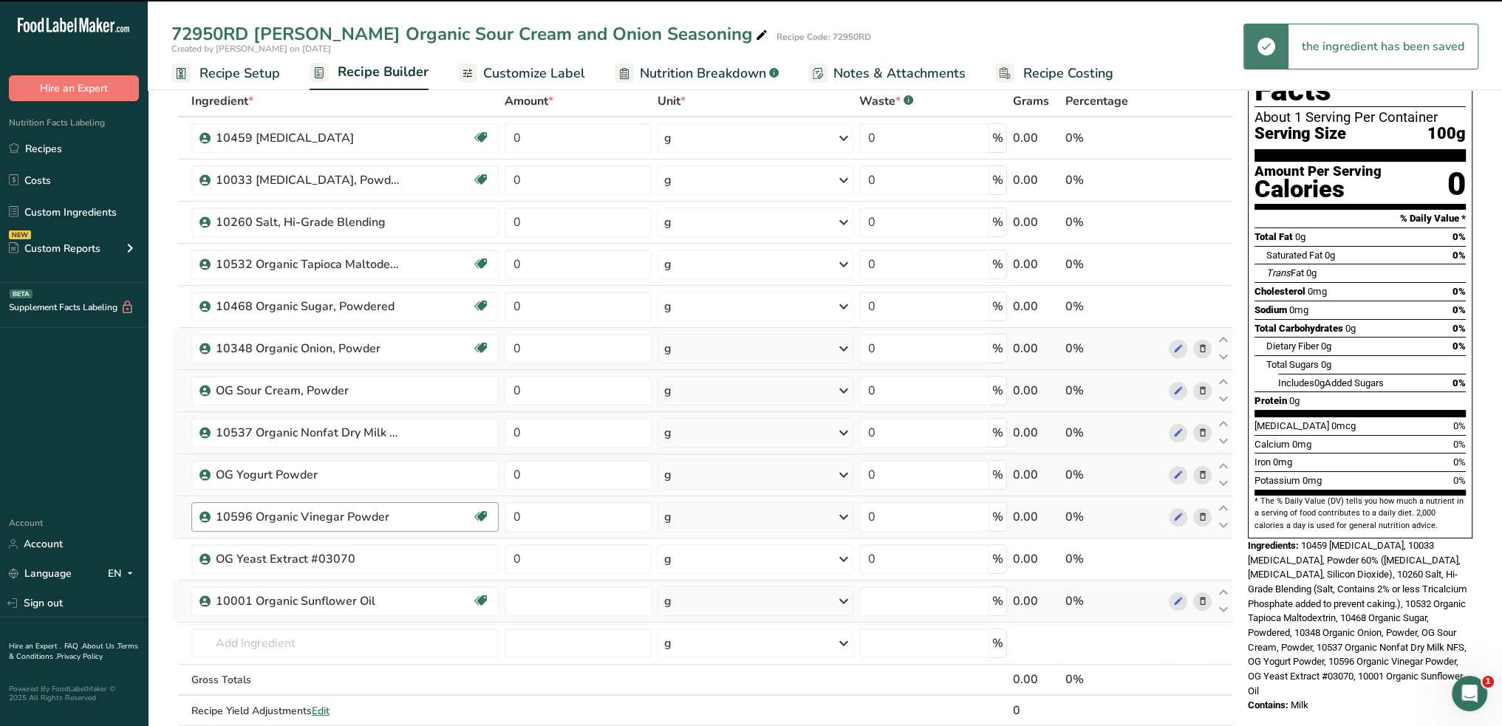
type input "0"
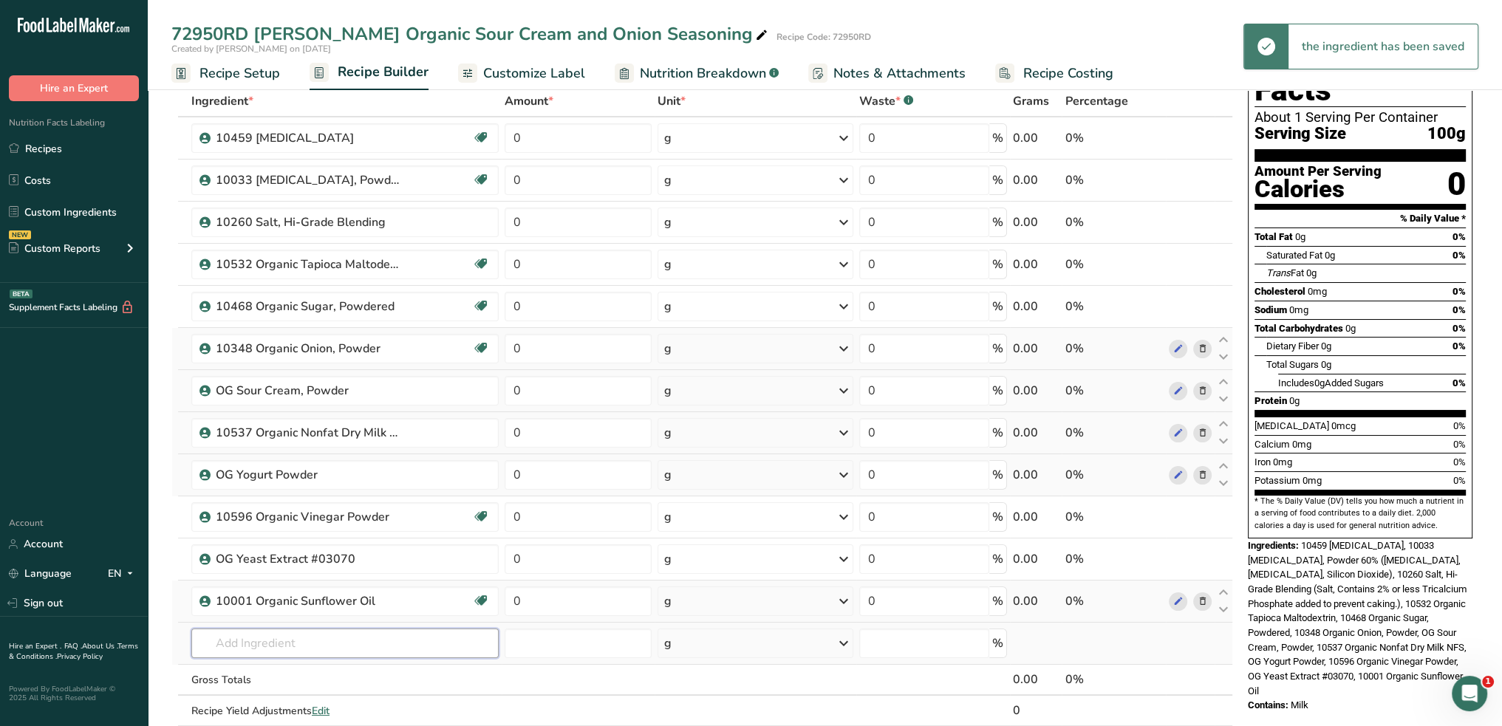
click at [321, 632] on input "text" at bounding box center [344, 644] width 307 height 30
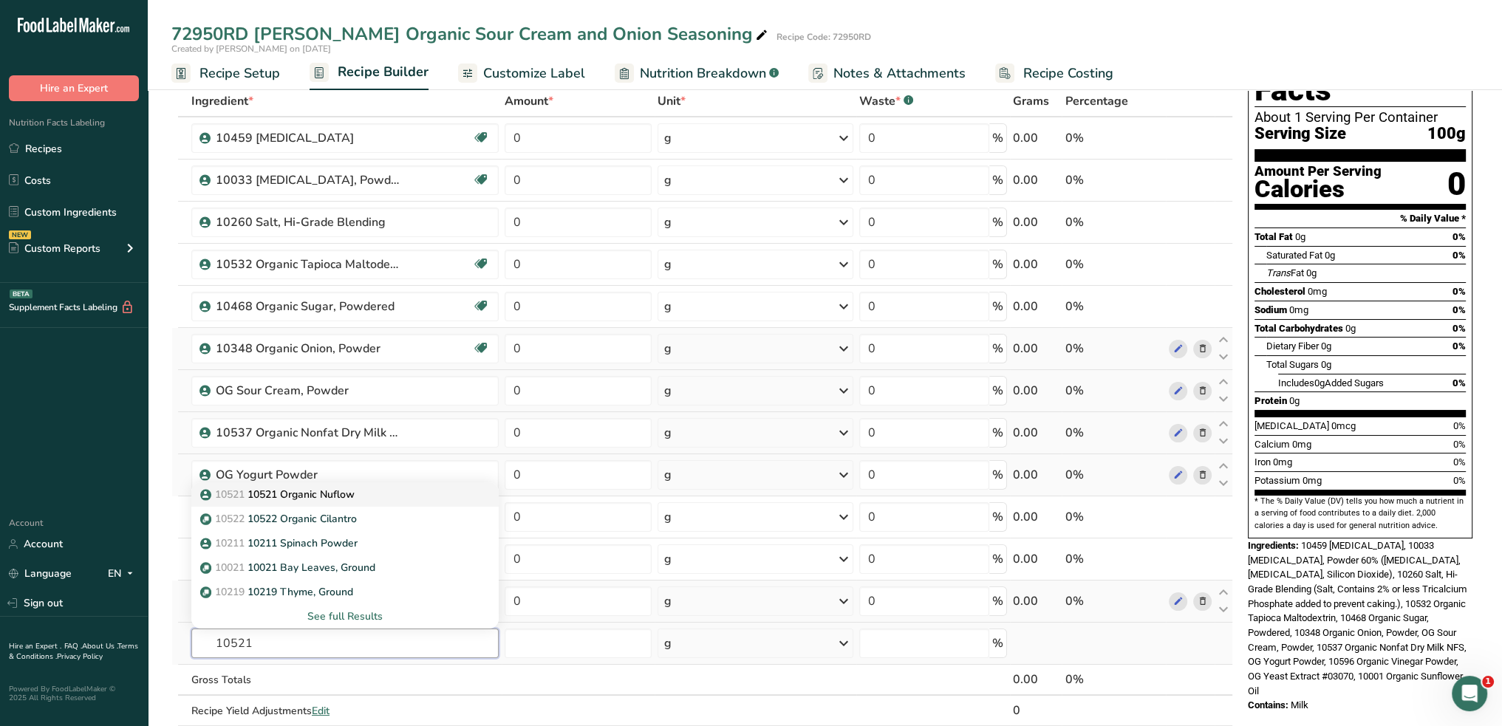
type input "10521"
click at [318, 493] on p "10521 10521 Organic Nuflow" at bounding box center [278, 495] width 151 height 16
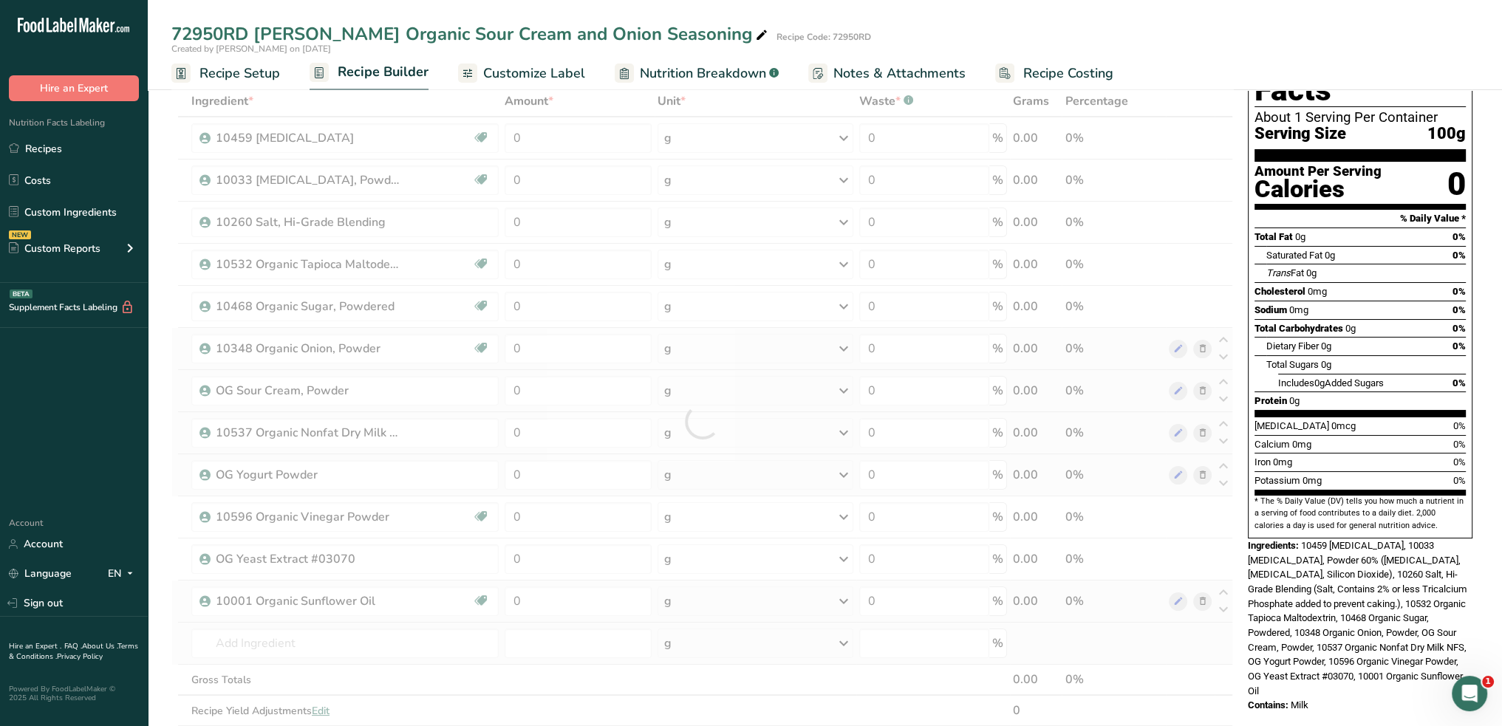
type input "10521 Organic Nuflow"
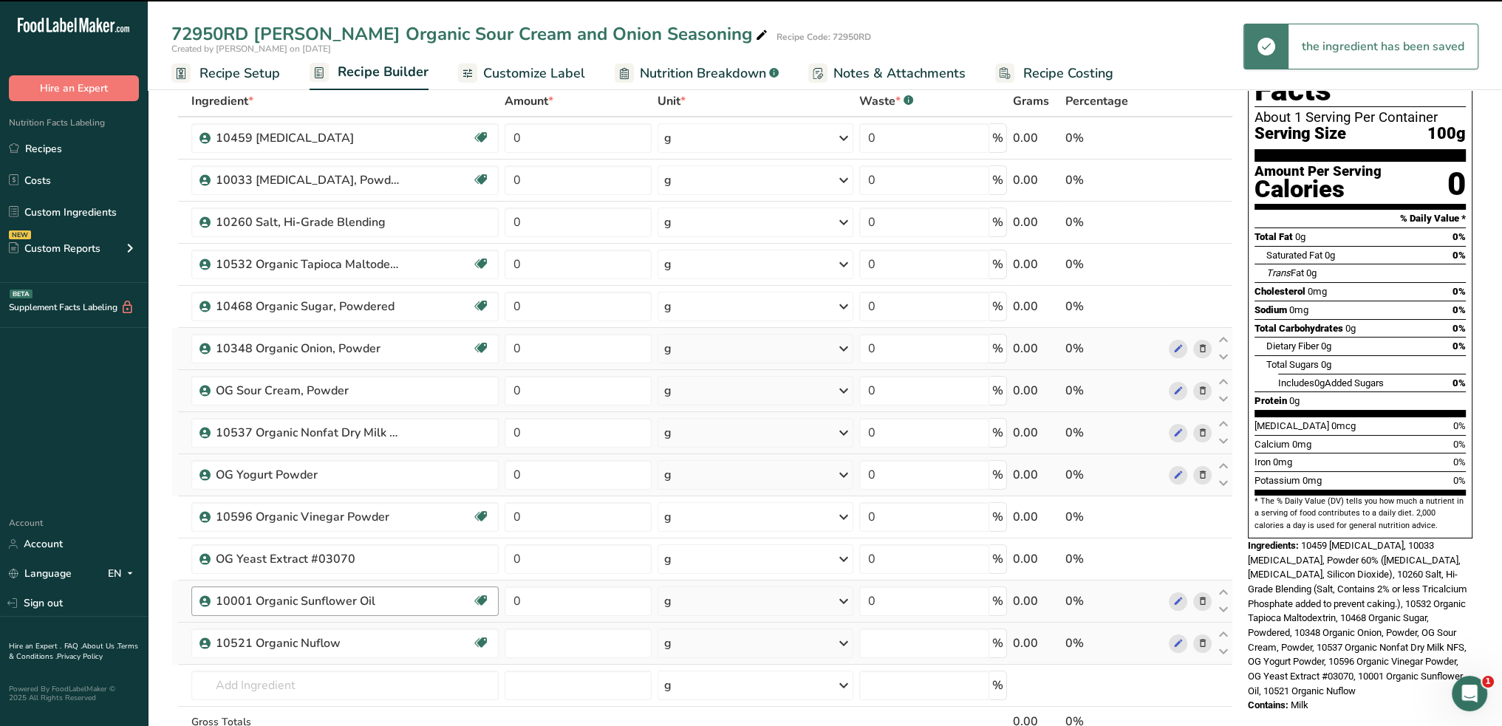
type input "0"
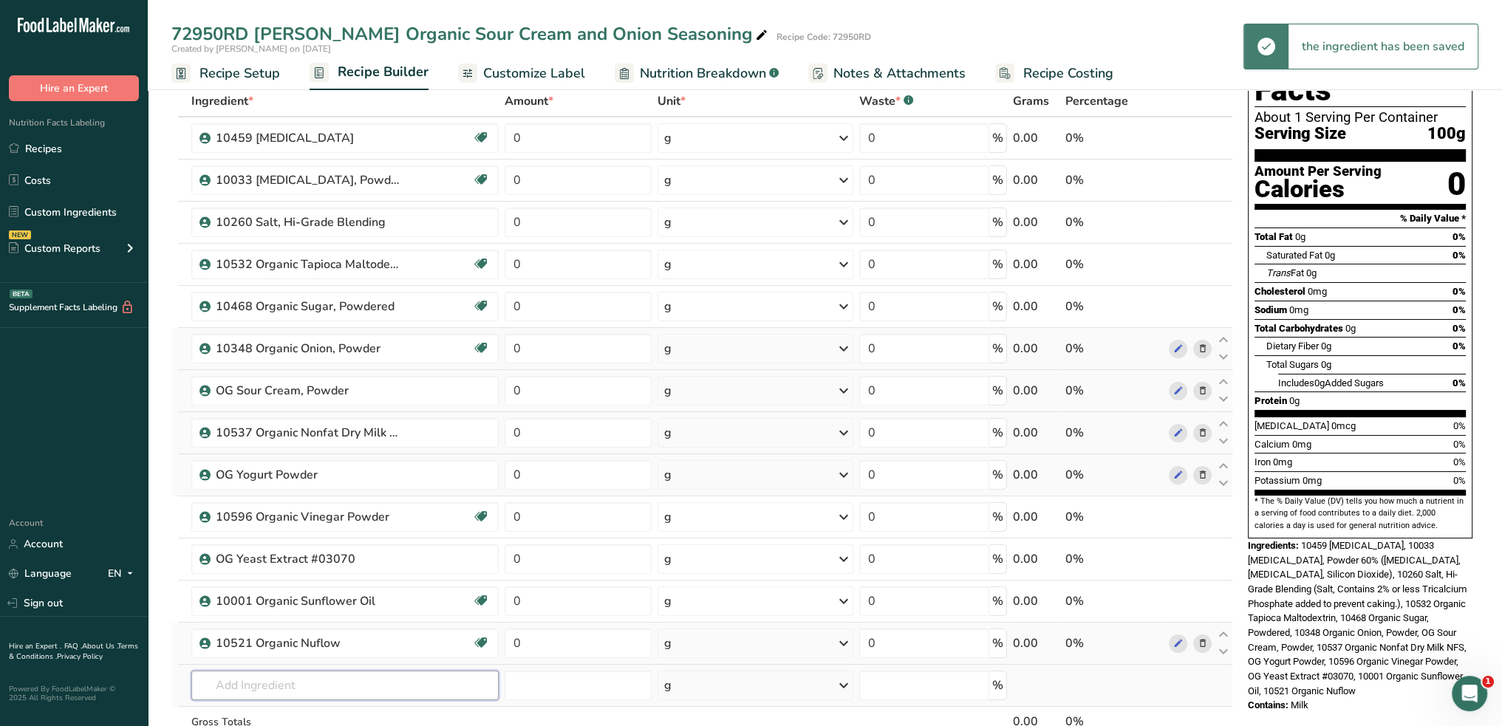
click at [334, 677] on input "text" at bounding box center [344, 686] width 307 height 30
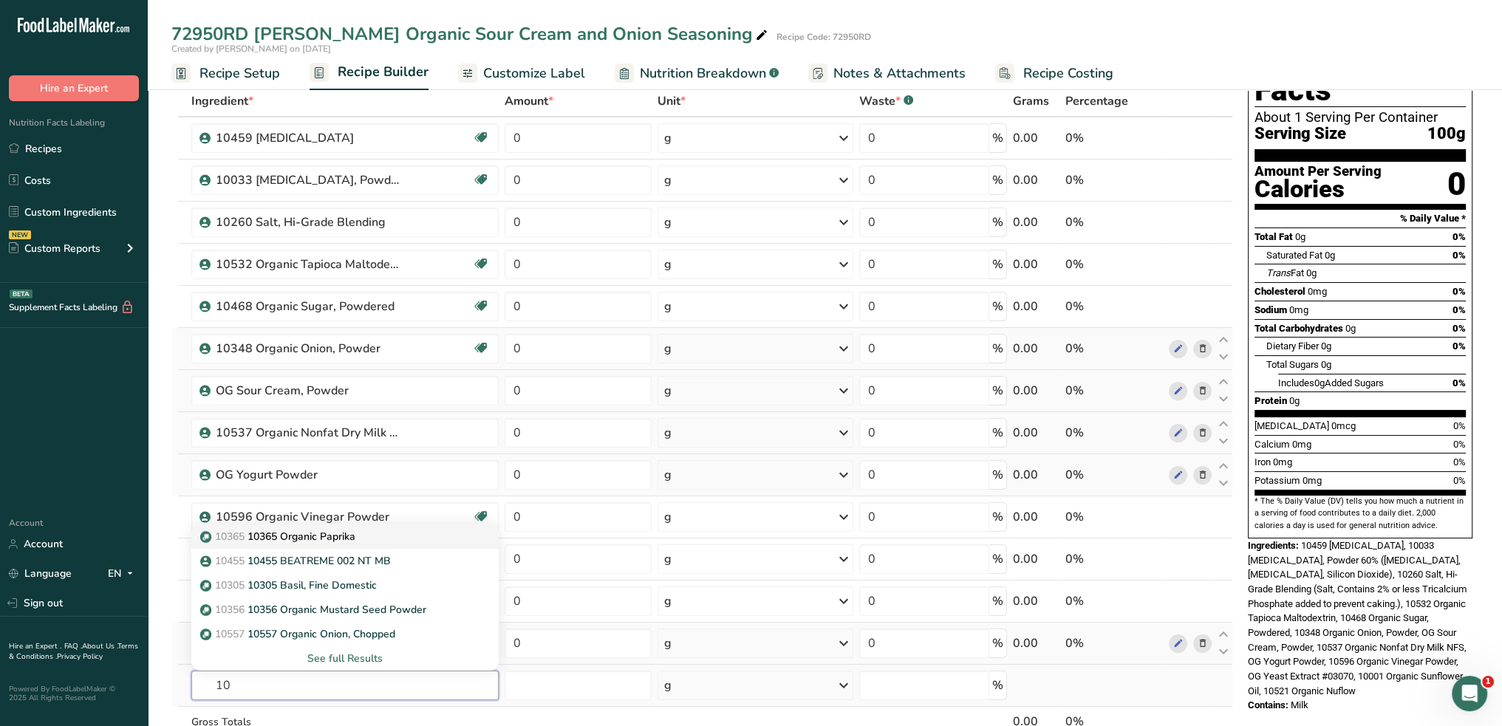
type input "1"
type input "parsley"
click at [331, 605] on p "10173 10173 Parsley, Fines -20+60" at bounding box center [292, 610] width 179 height 16
type input "10173 Parsley, Fines -20+60"
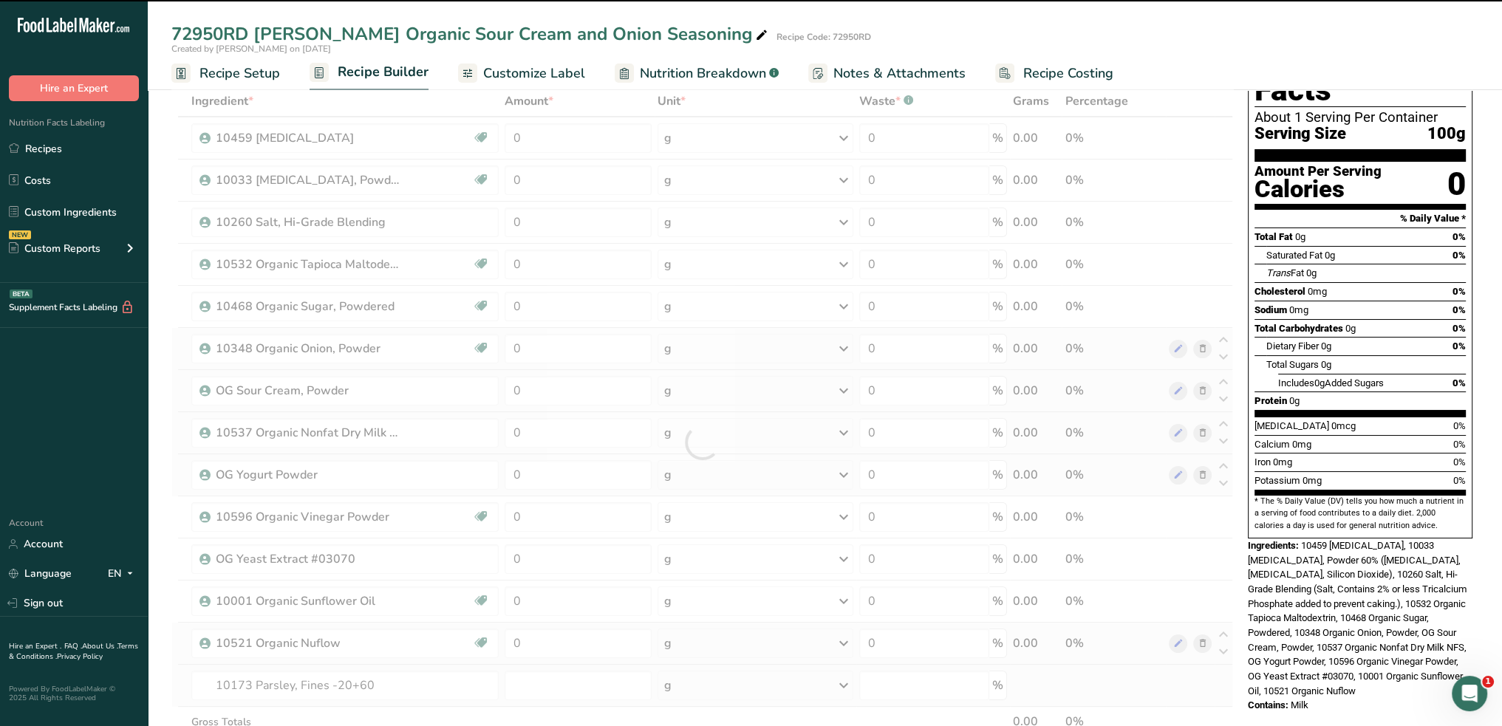
type input "0"
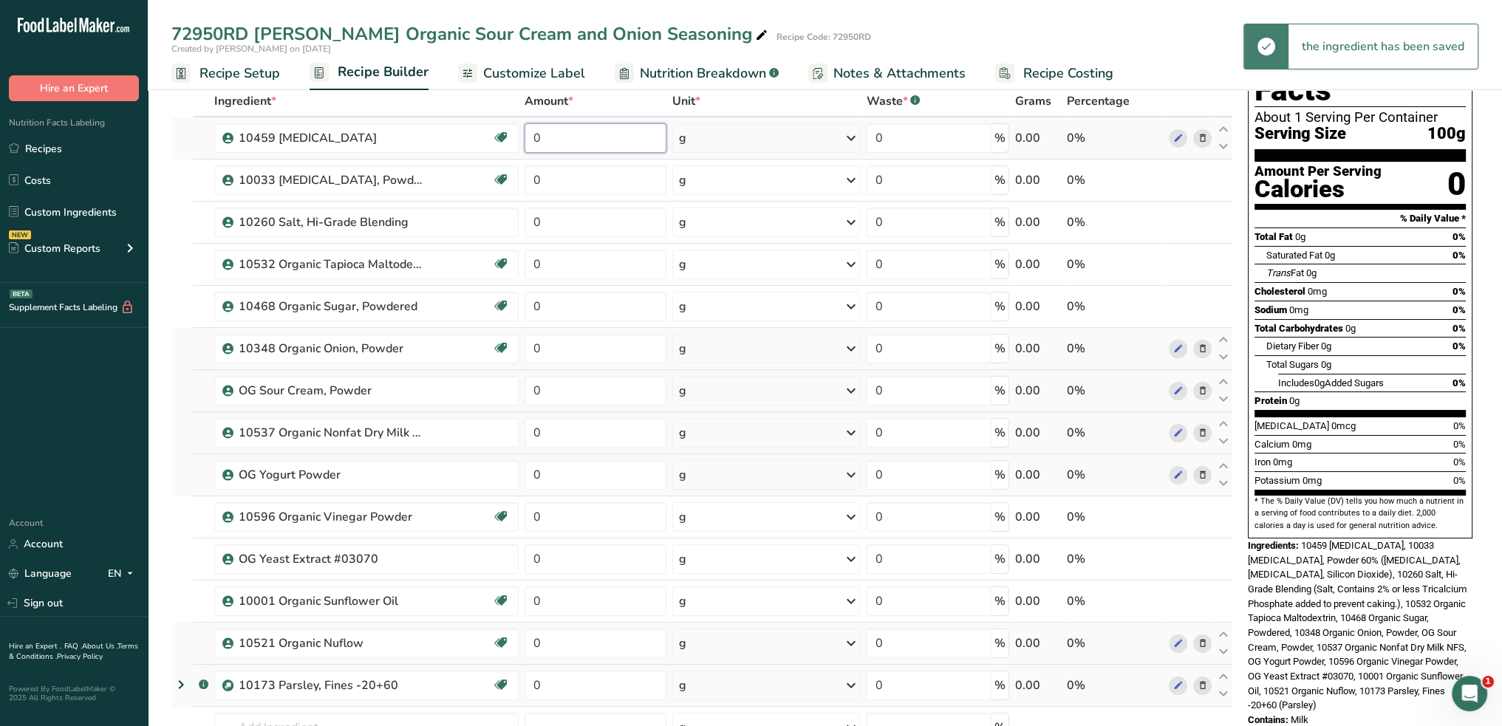
click at [567, 134] on input "0" at bounding box center [596, 138] width 142 height 30
type input "0.25"
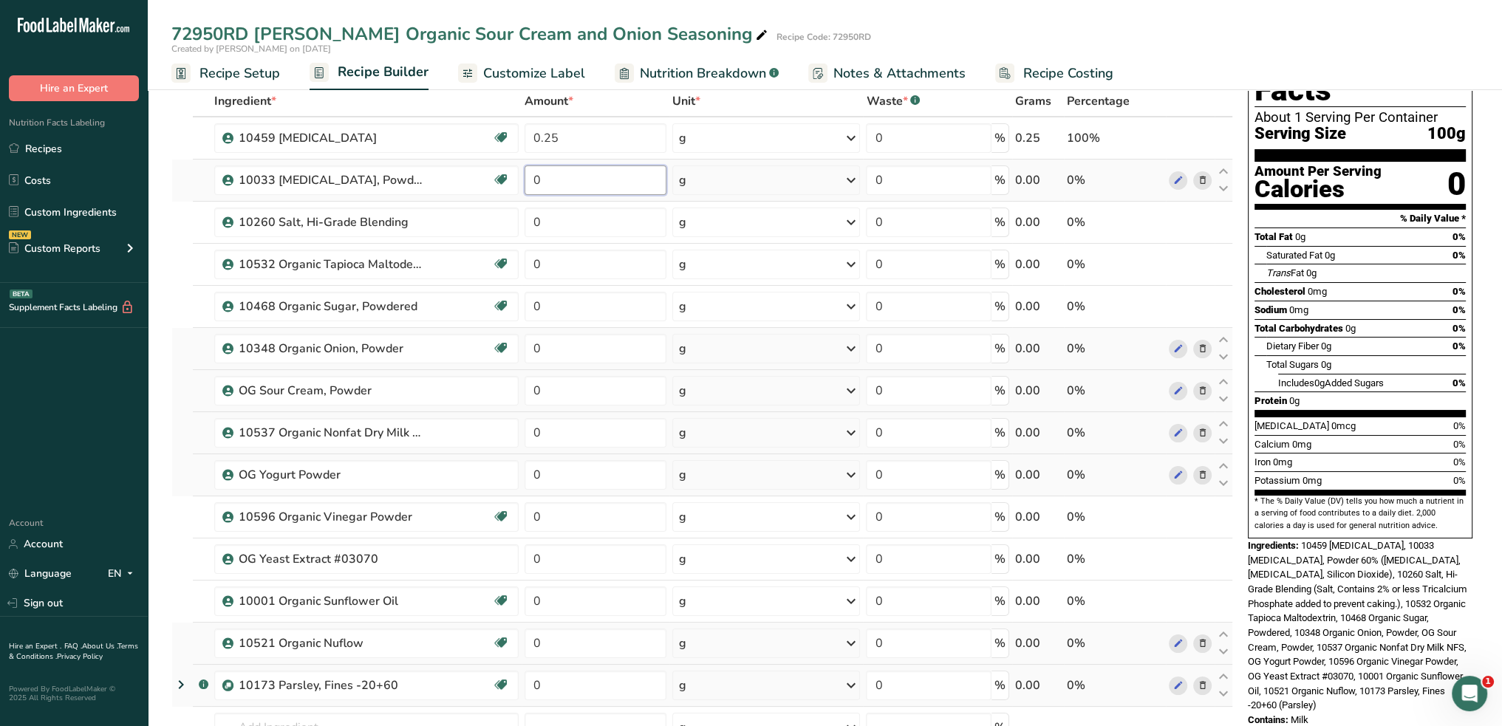
click at [566, 177] on div "Ingredient * Amount * Unit * Waste * .a-a{fill:#347362;}.b-a{fill:#fff;} Grams …" at bounding box center [702, 464] width 1062 height 756
type input "0.3"
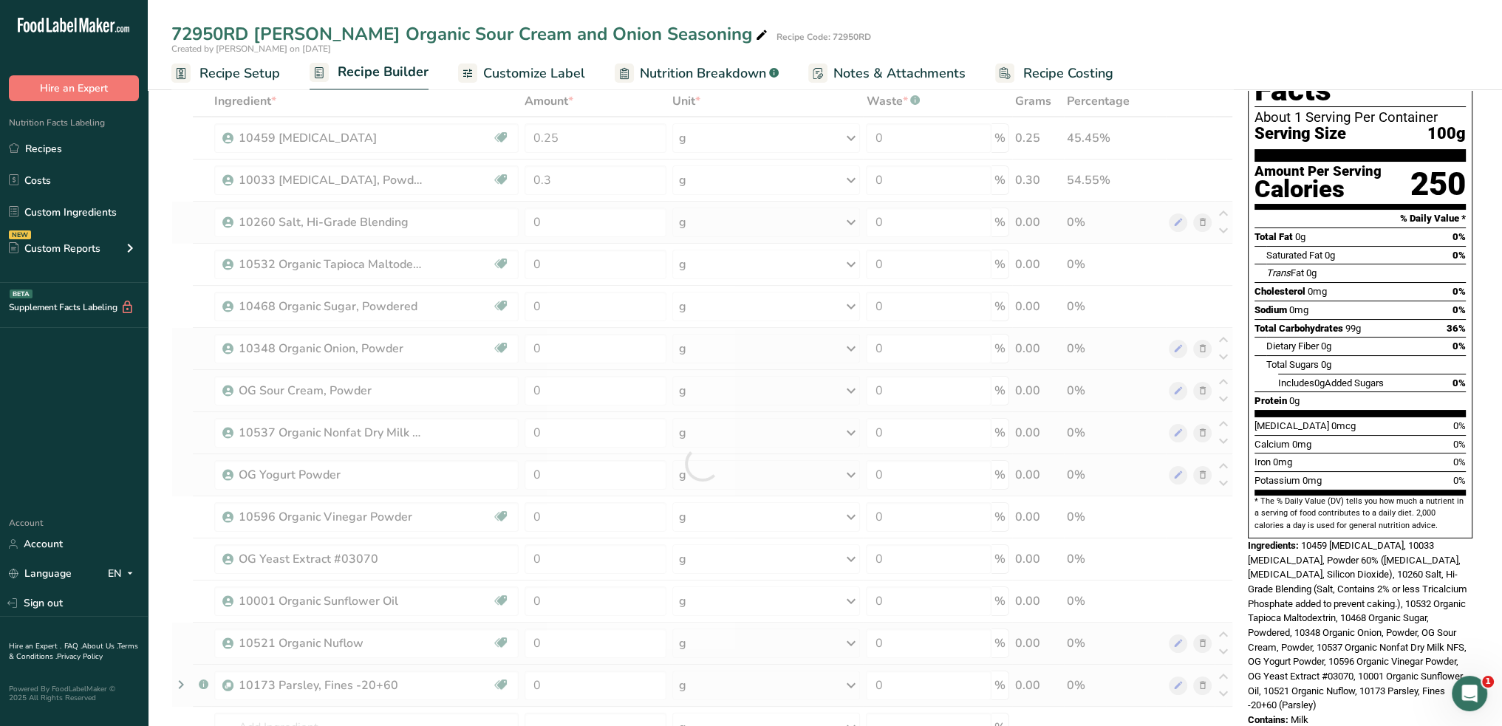
click at [586, 239] on div "Ingredient * Amount * Unit * Waste * .a-a{fill:#347362;}.b-a{fill:#fff;} Grams …" at bounding box center [702, 464] width 1062 height 756
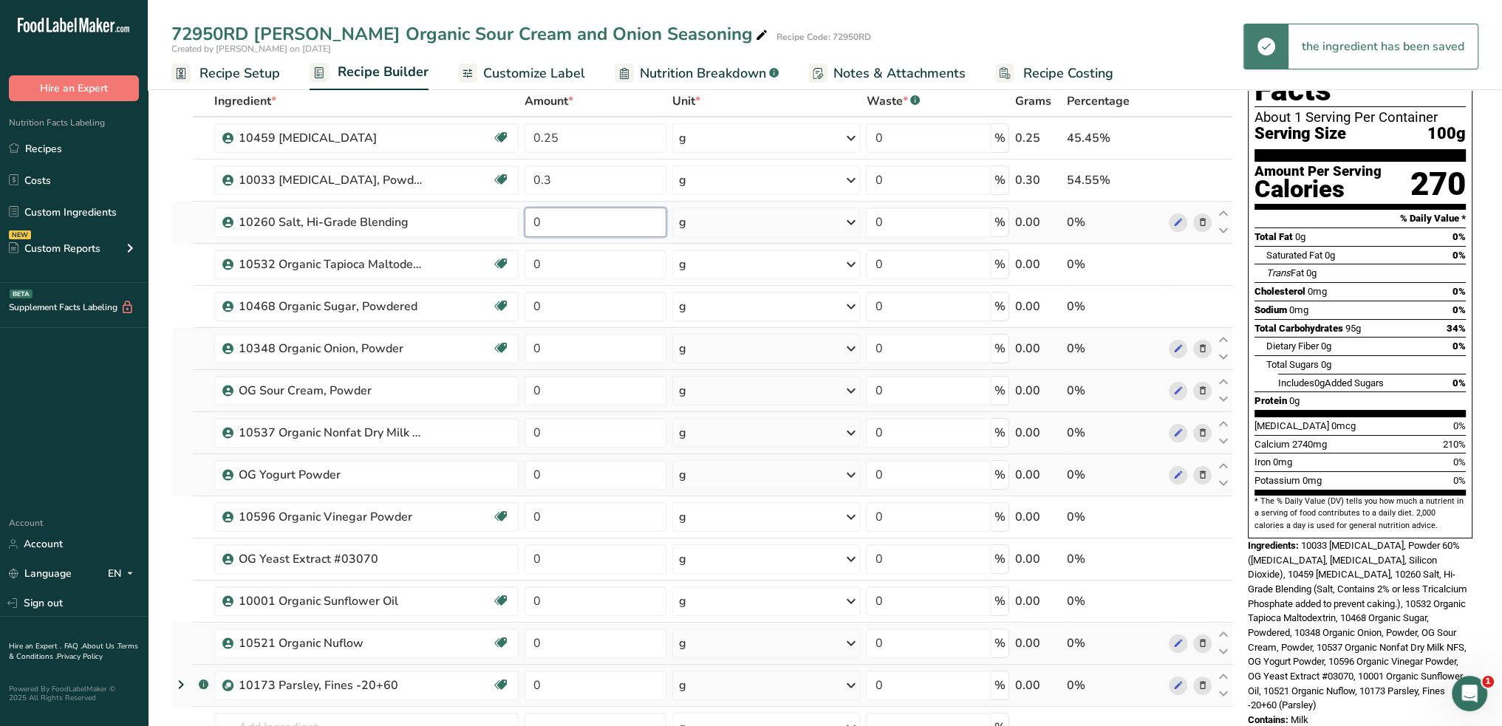
click at [587, 224] on input "0" at bounding box center [596, 223] width 142 height 30
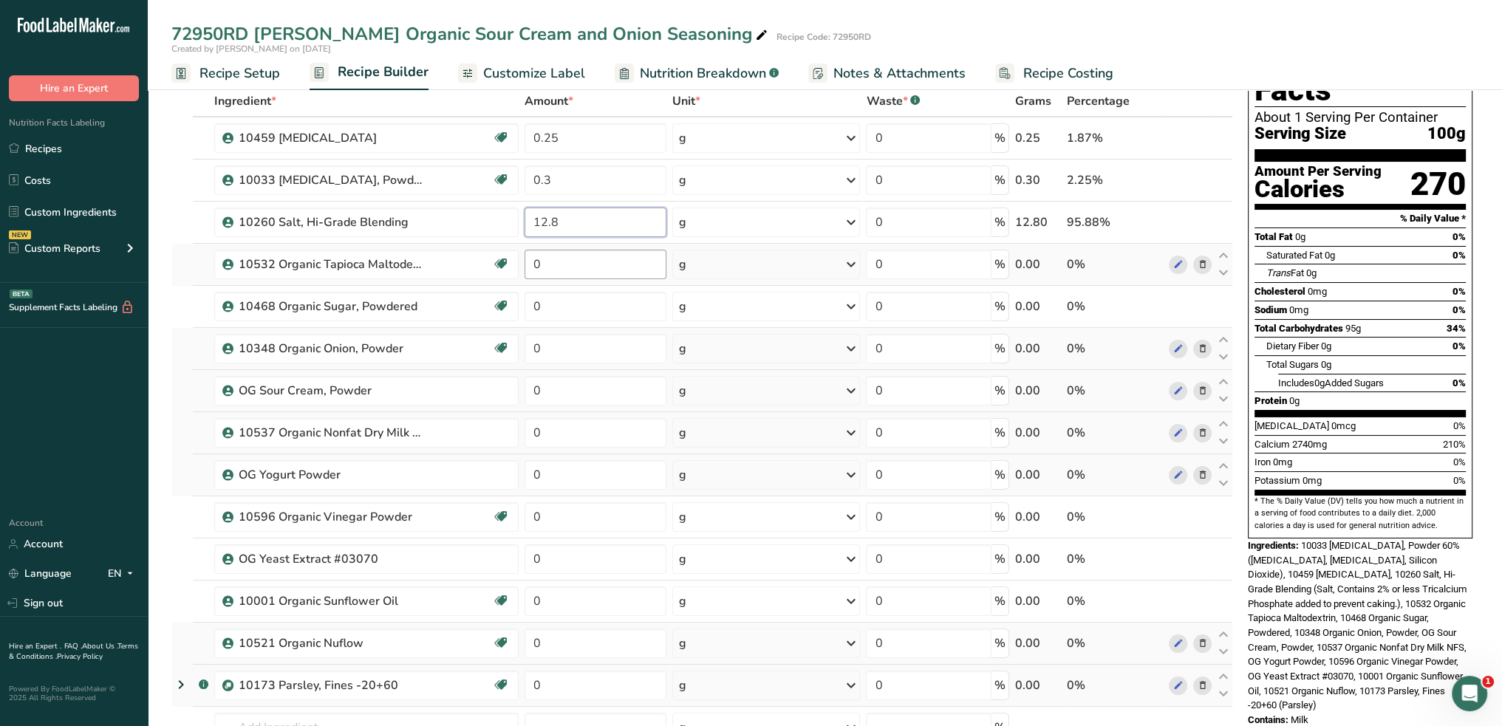
type input "12.8"
click at [588, 262] on div "Ingredient * Amount * Unit * Waste * .a-a{fill:#347362;}.b-a{fill:#fff;} Grams …" at bounding box center [702, 464] width 1062 height 756
type input "13.8"
click at [587, 302] on div "Ingredient * Amount * Unit * Waste * .a-a{fill:#347362;}.b-a{fill:#fff;} Grams …" at bounding box center [702, 464] width 1062 height 756
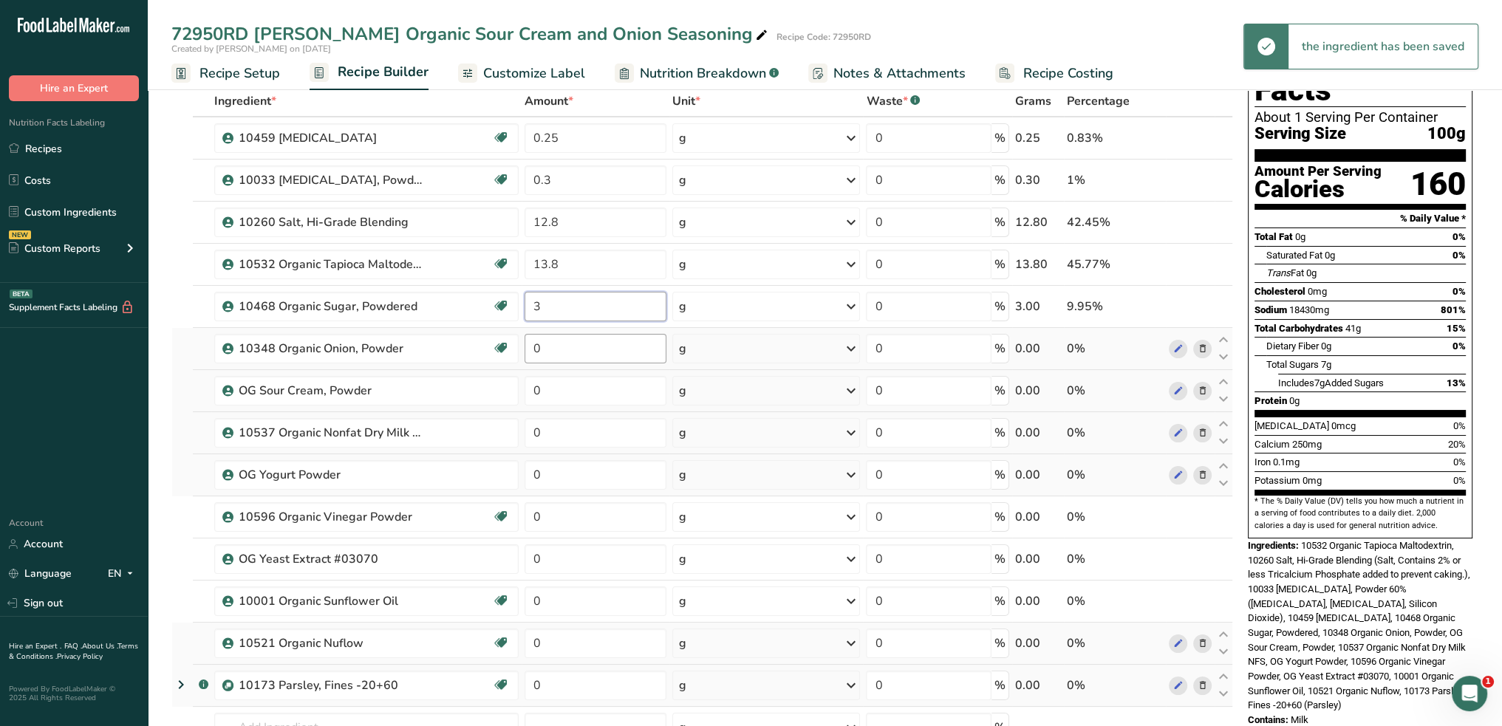
type input "3"
click at [588, 345] on div "Ingredient * Amount * Unit * Waste * .a-a{fill:#347362;}.b-a{fill:#fff;} Grams …" at bounding box center [702, 464] width 1062 height 756
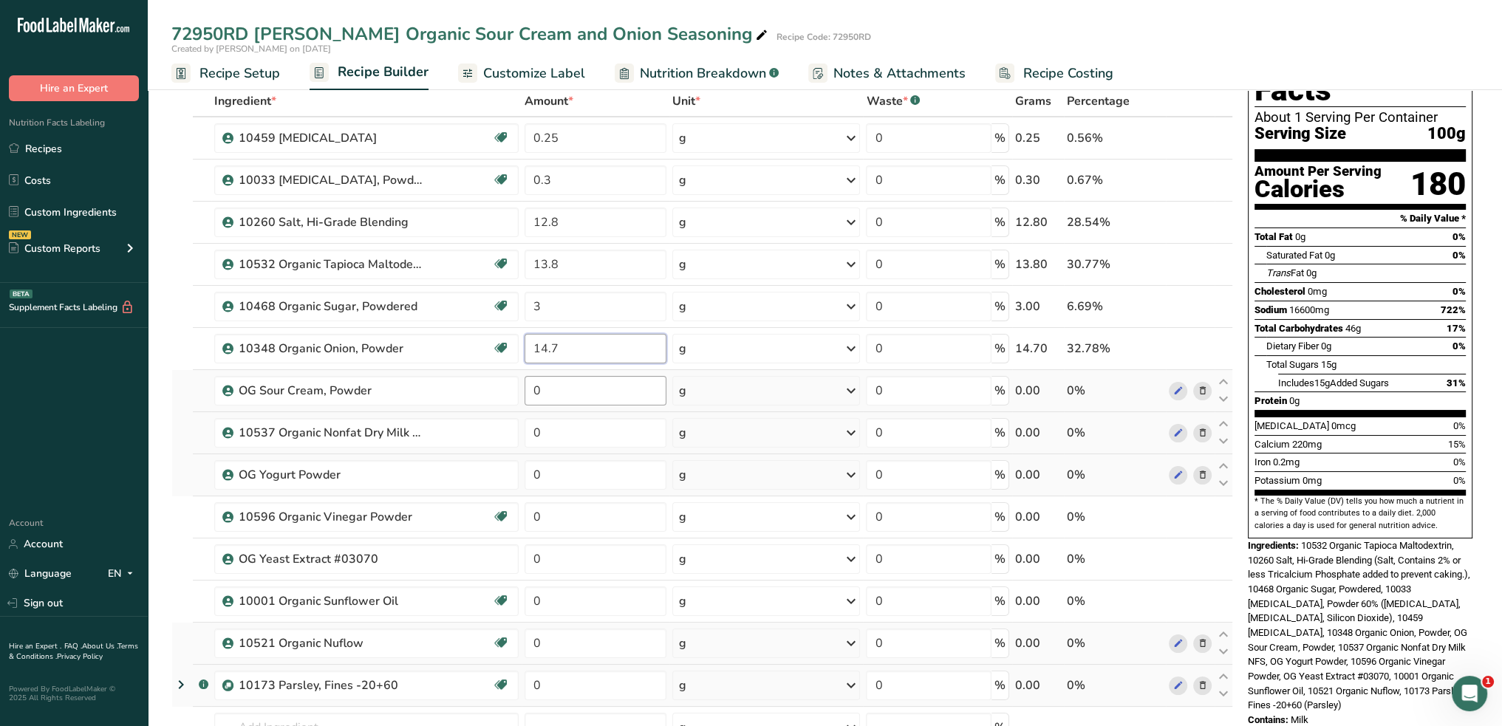
type input "14.7"
click at [581, 389] on div "Ingredient * Amount * Unit * Waste * .a-a{fill:#347362;}.b-a{fill:#fff;} Grams …" at bounding box center [702, 464] width 1062 height 756
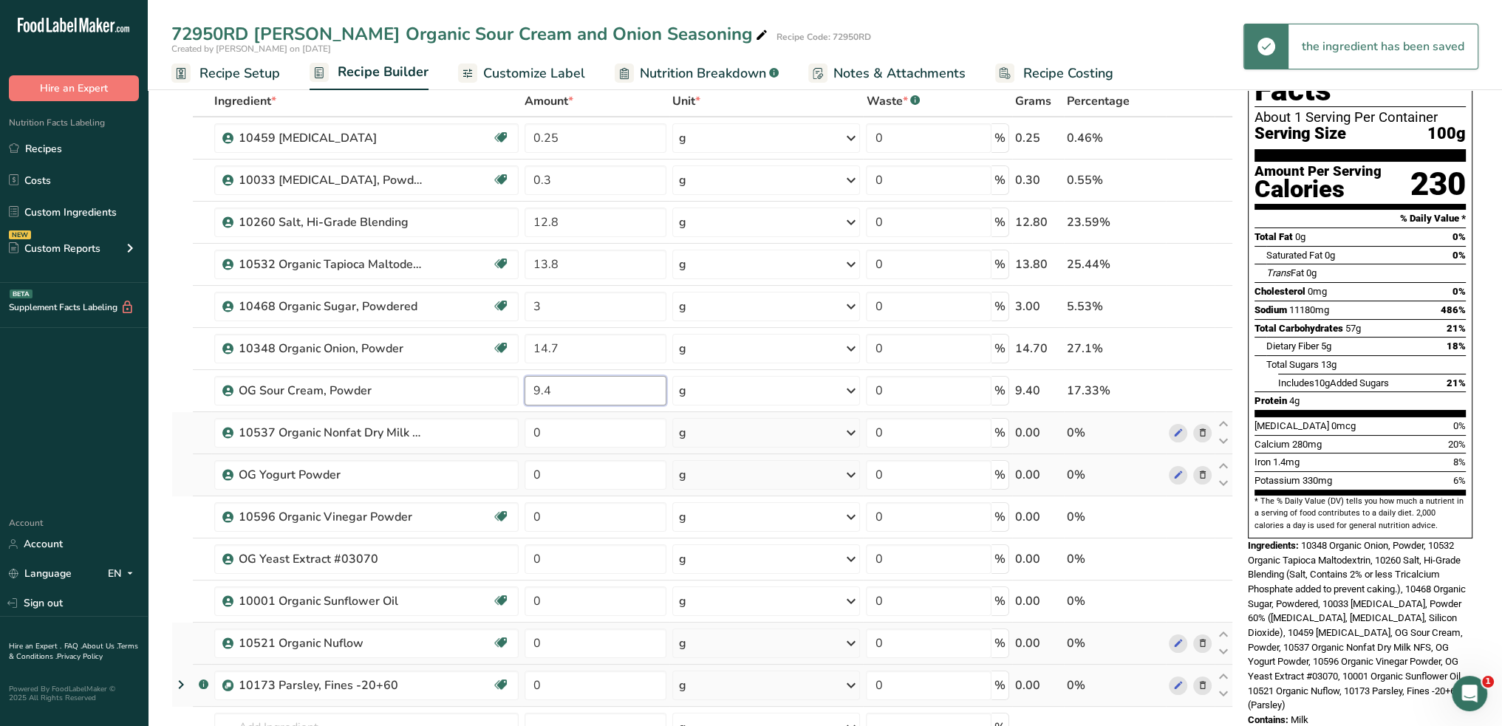
type input "9.4"
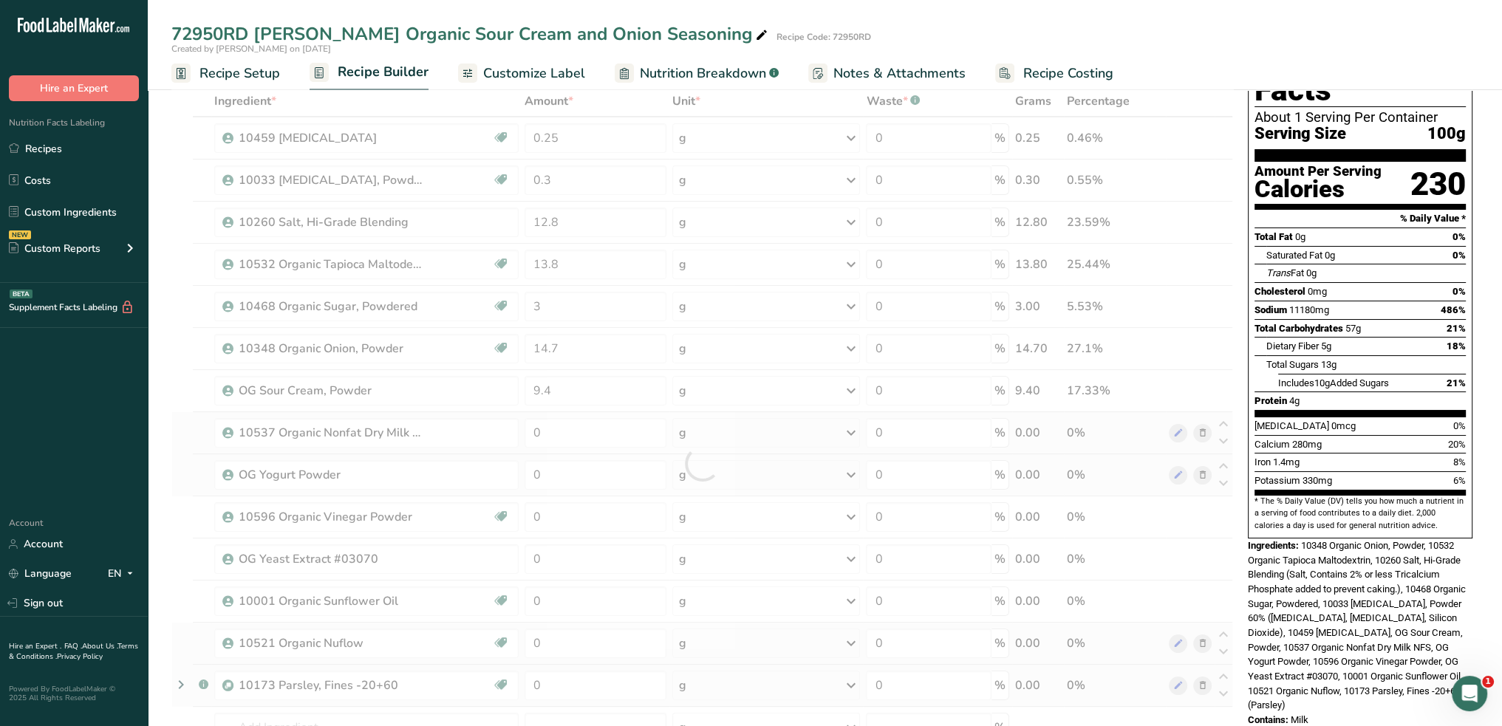
click at [587, 450] on div "Ingredient * Amount * Unit * Waste * .a-a{fill:#347362;}.b-a{fill:#fff;} Grams …" at bounding box center [702, 464] width 1062 height 756
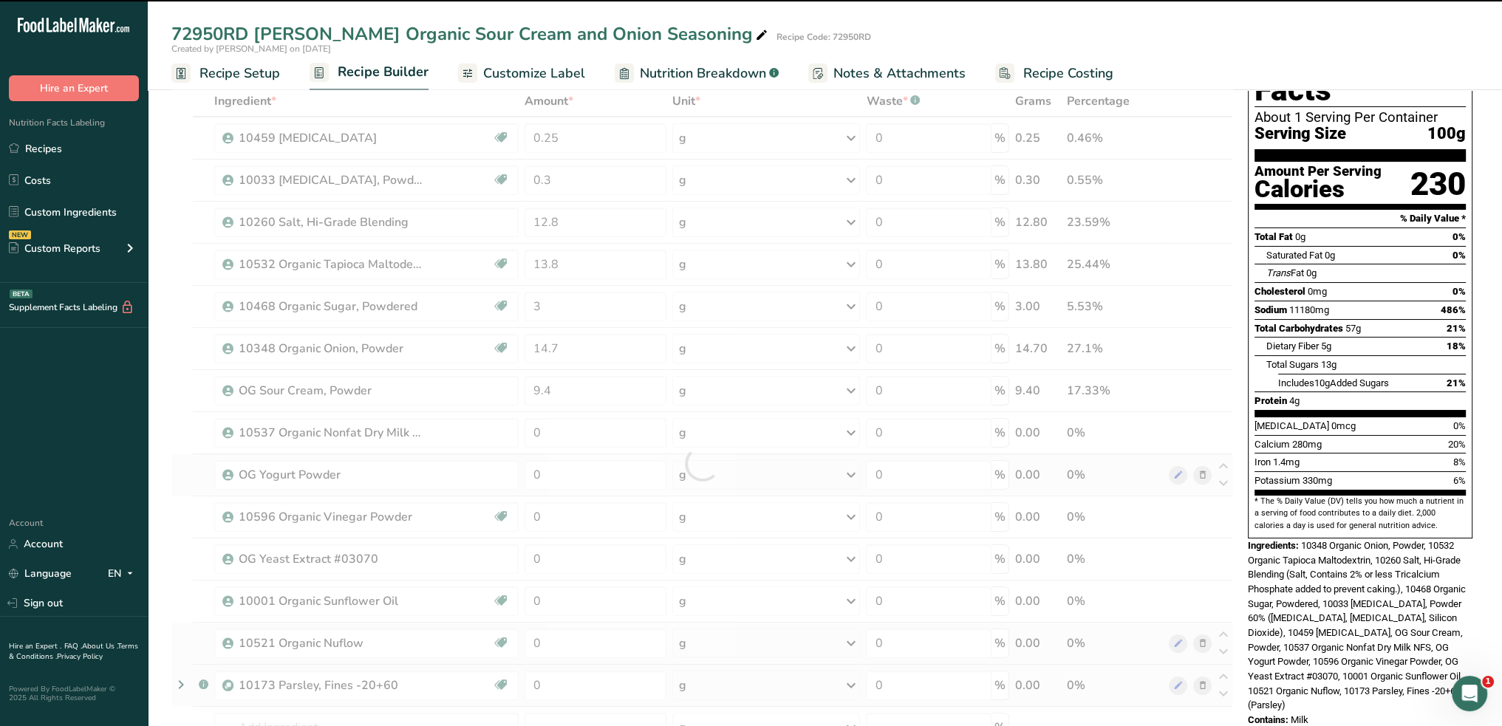
click at [586, 434] on div at bounding box center [702, 464] width 1062 height 756
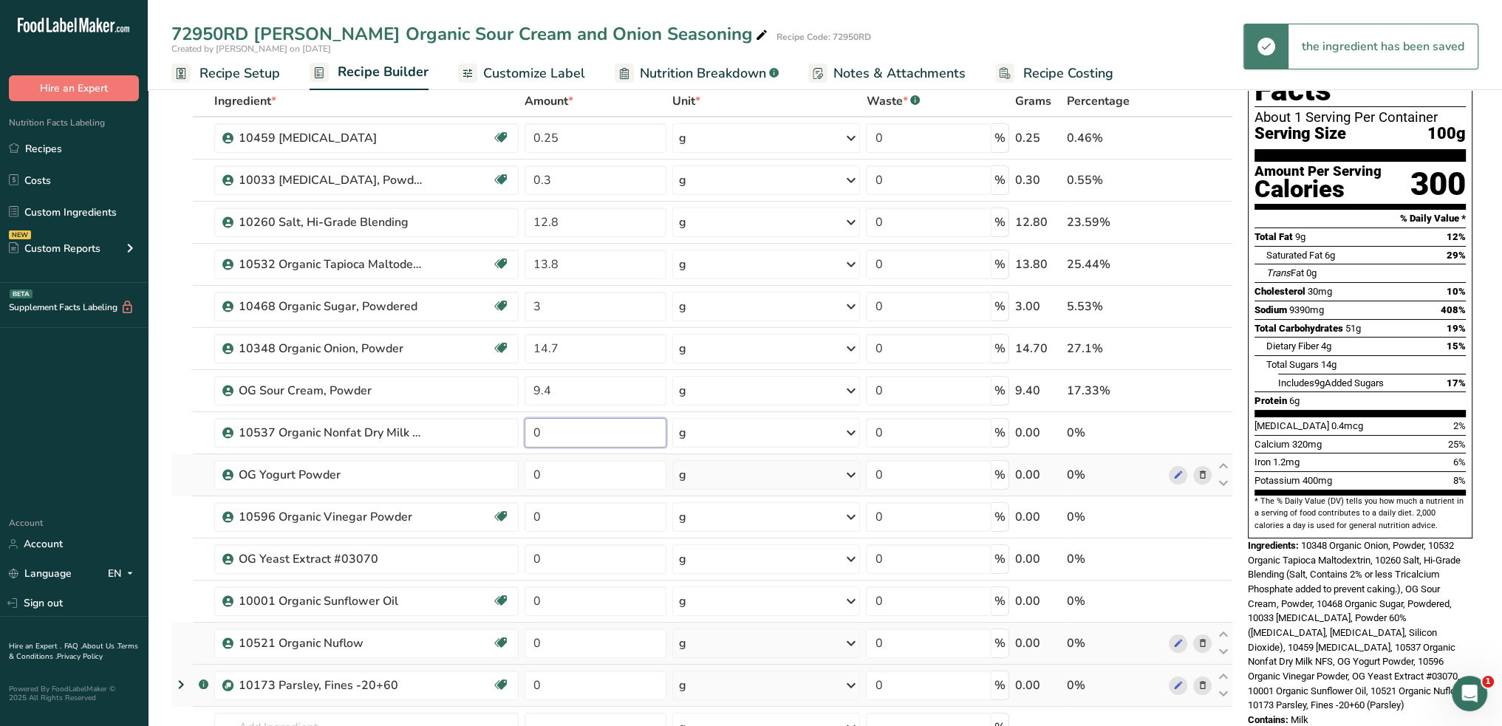
click at [586, 434] on input "0" at bounding box center [596, 433] width 142 height 30
type input "20"
click at [591, 487] on div "Ingredient * Amount * Unit * Waste * .a-a{fill:#347362;}.b-a{fill:#fff;} Grams …" at bounding box center [702, 464] width 1062 height 756
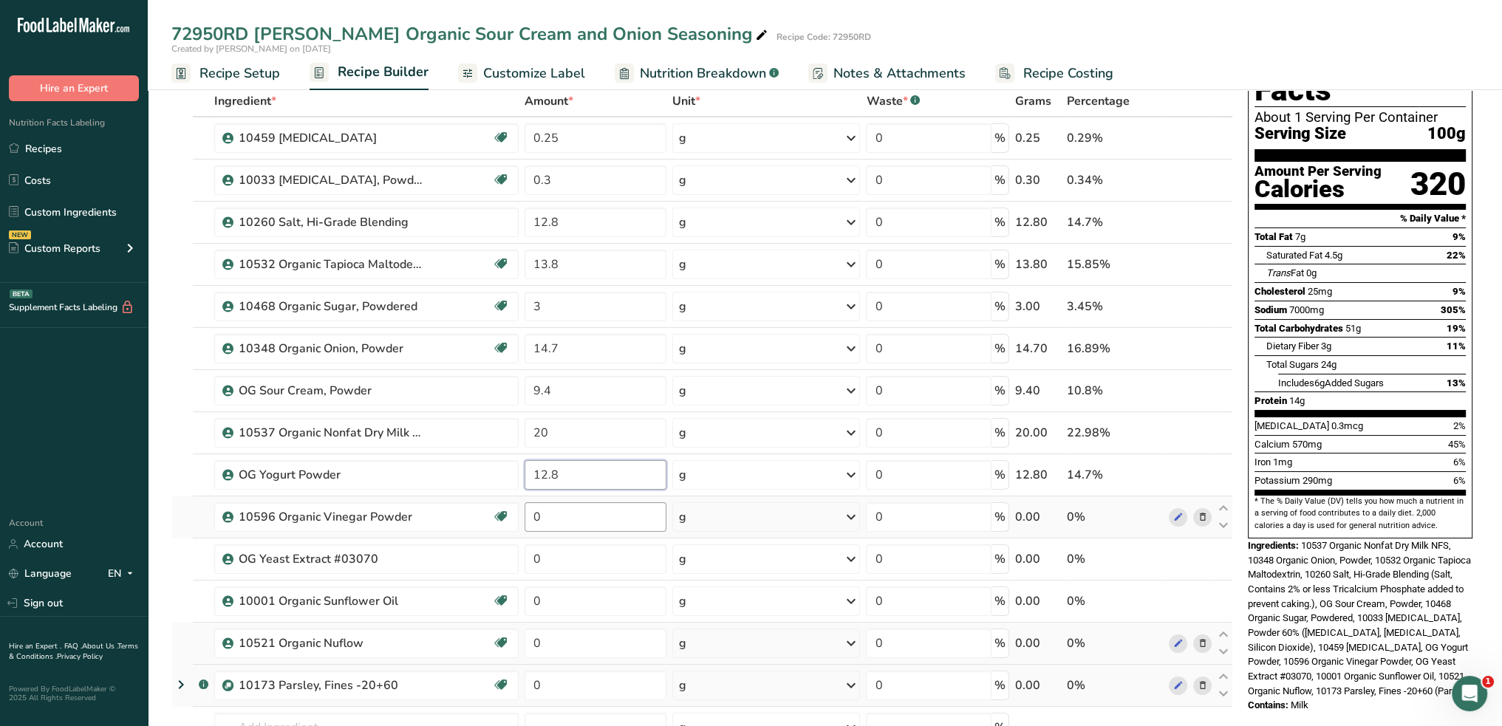
type input "12.8"
click at [590, 510] on div "Ingredient * Amount * Unit * Waste * .a-a{fill:#347362;}.b-a{fill:#fff;} Grams …" at bounding box center [702, 464] width 1062 height 756
type input "5"
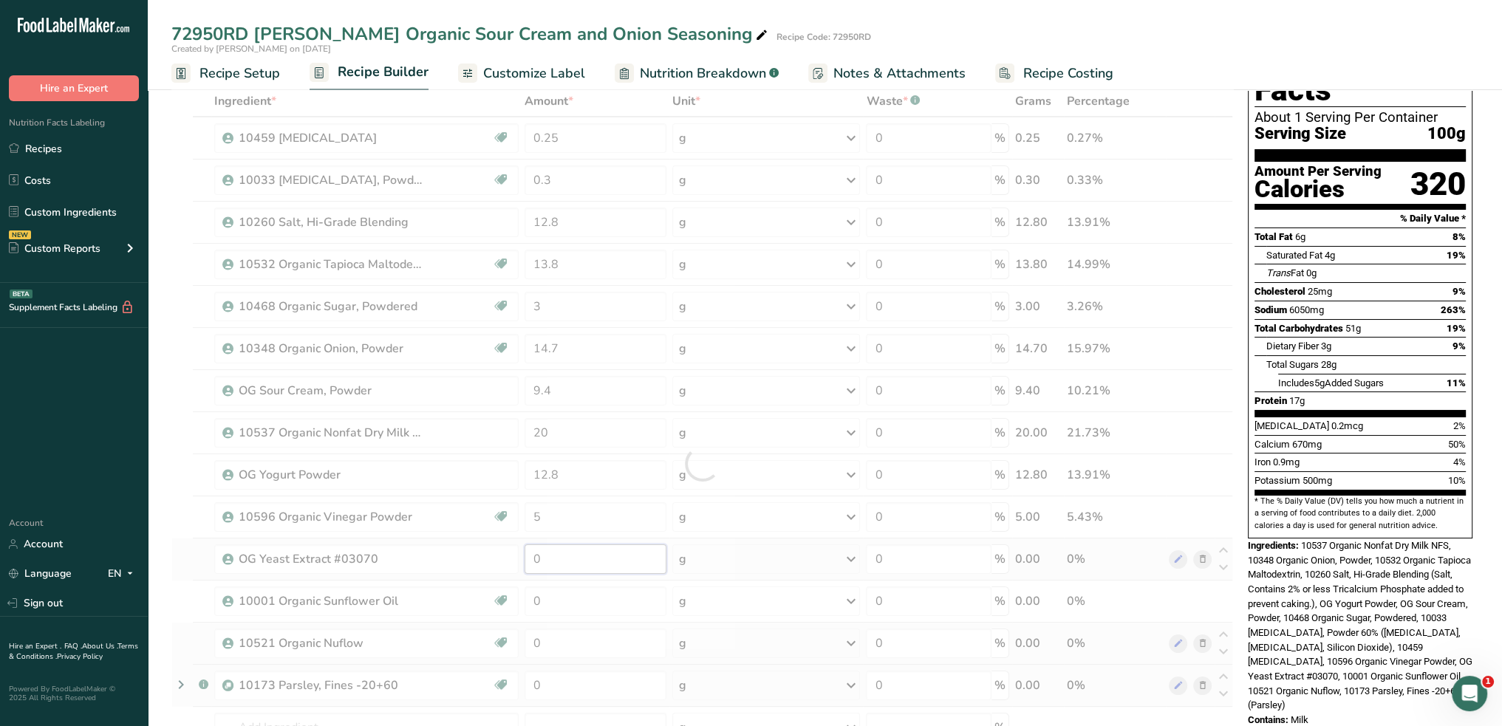
click at [585, 555] on div "Ingredient * Amount * Unit * Waste * .a-a{fill:#347362;}.b-a{fill:#fff;} Grams …" at bounding box center [702, 464] width 1062 height 756
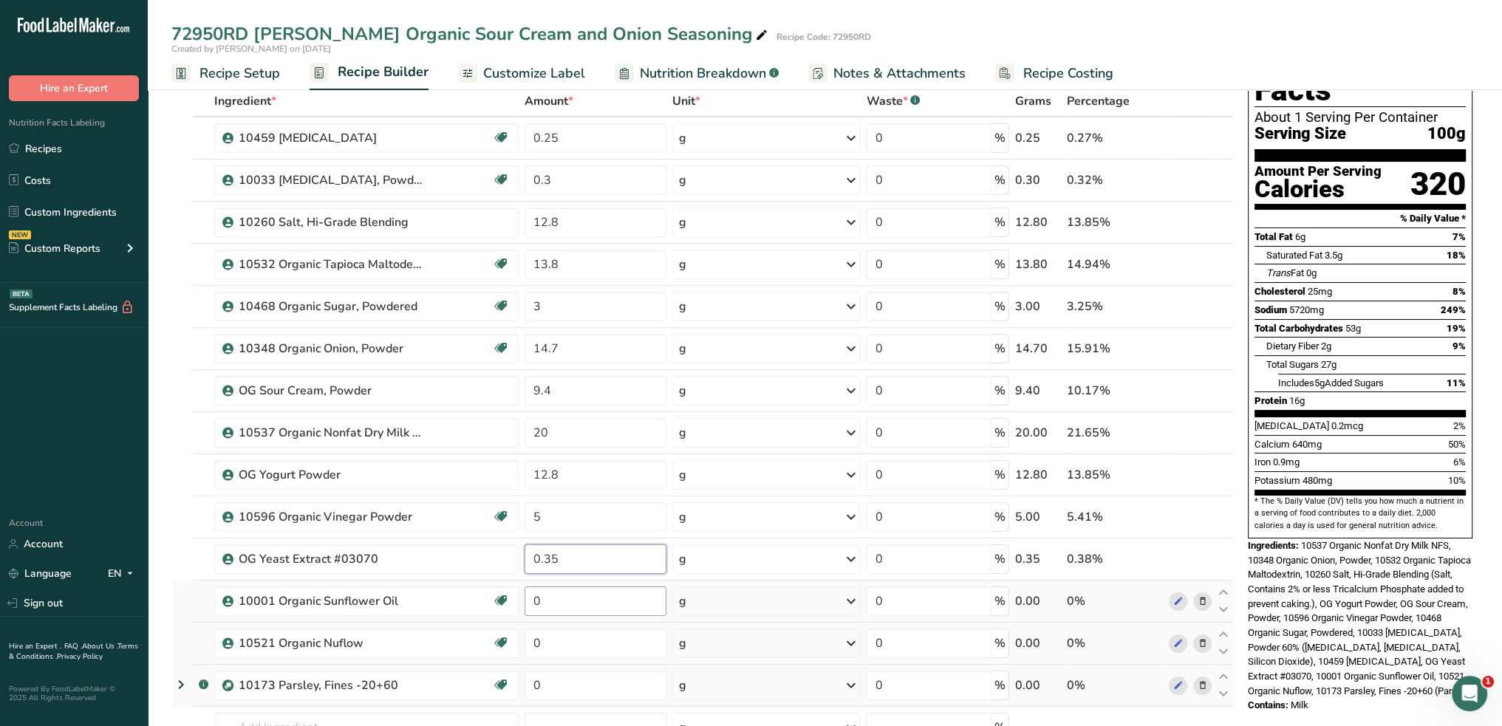
type input "0.35"
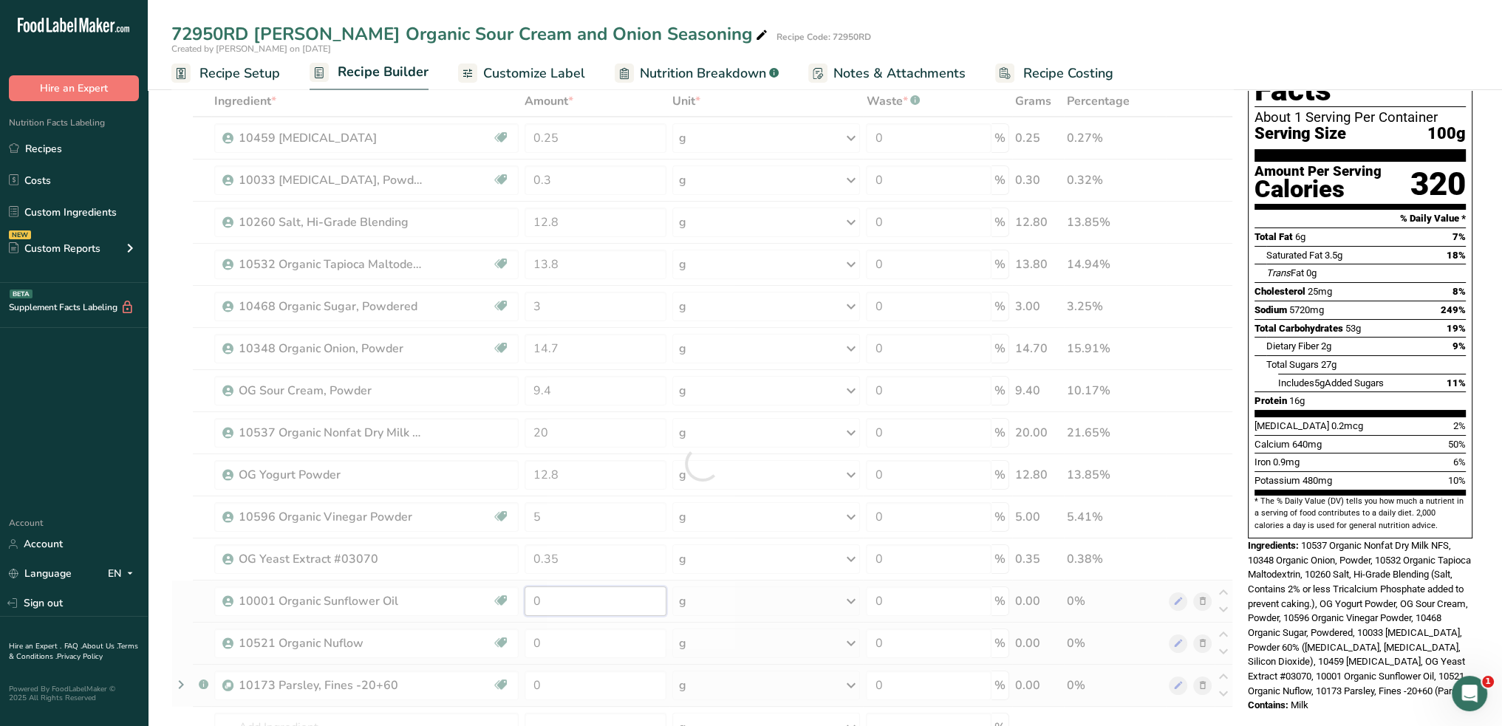
click at [583, 593] on div "Ingredient * Amount * Unit * Waste * .a-a{fill:#347362;}.b-a{fill:#fff;} Grams …" at bounding box center [702, 464] width 1062 height 756
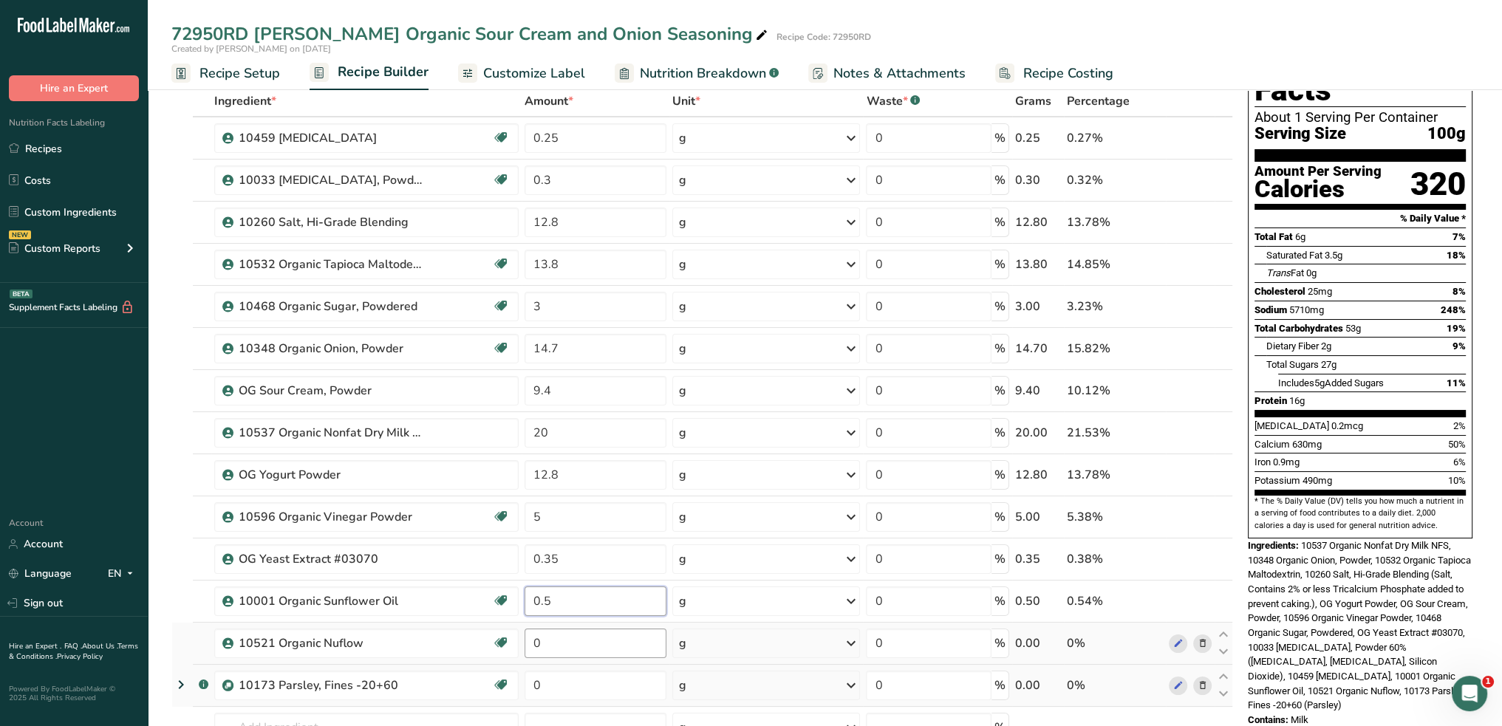
type input "0.5"
click at [573, 637] on div "Ingredient * Amount * Unit * Waste * .a-a{fill:#347362;}.b-a{fill:#fff;} Grams …" at bounding box center [702, 464] width 1062 height 756
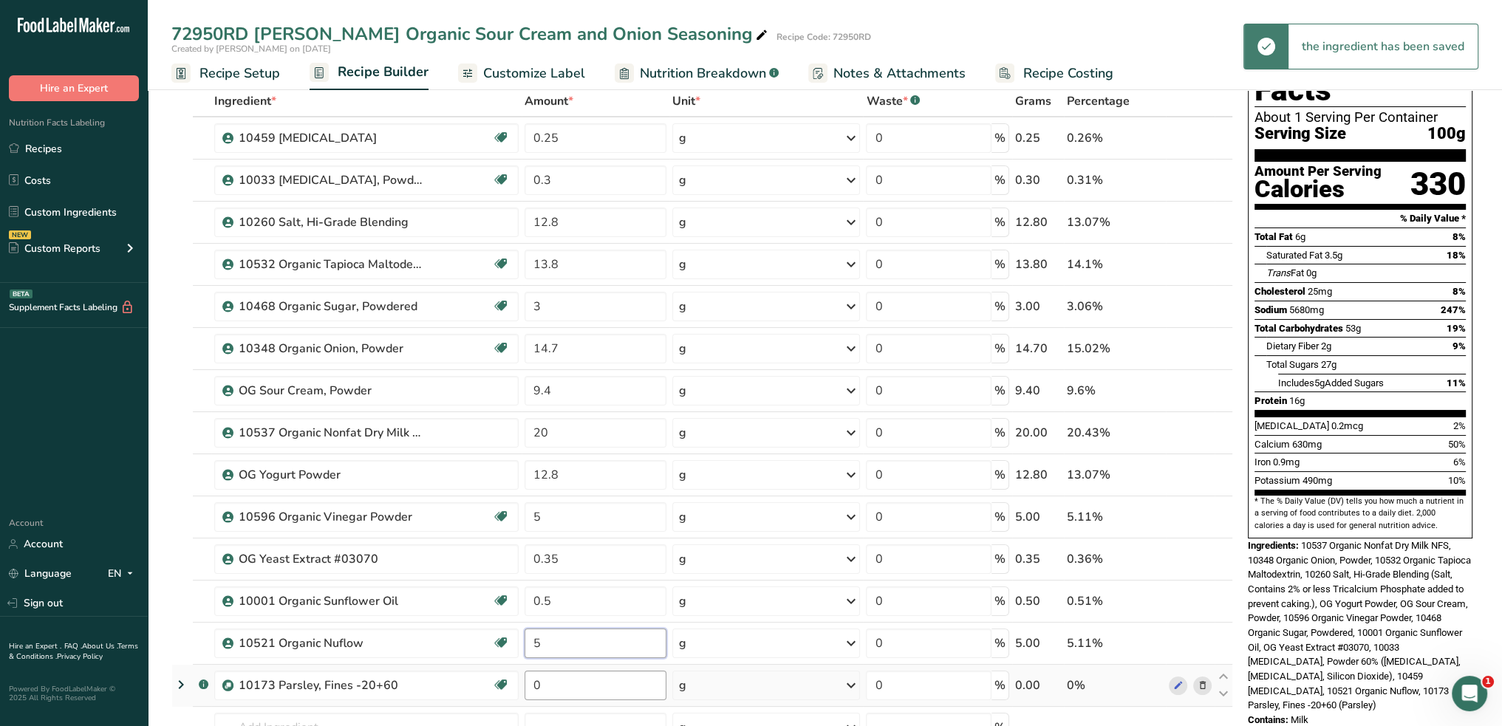
type input "5"
click at [576, 683] on div "Ingredient * Amount * Unit * Waste * .a-a{fill:#347362;}.b-a{fill:#fff;} Grams …" at bounding box center [702, 464] width 1062 height 756
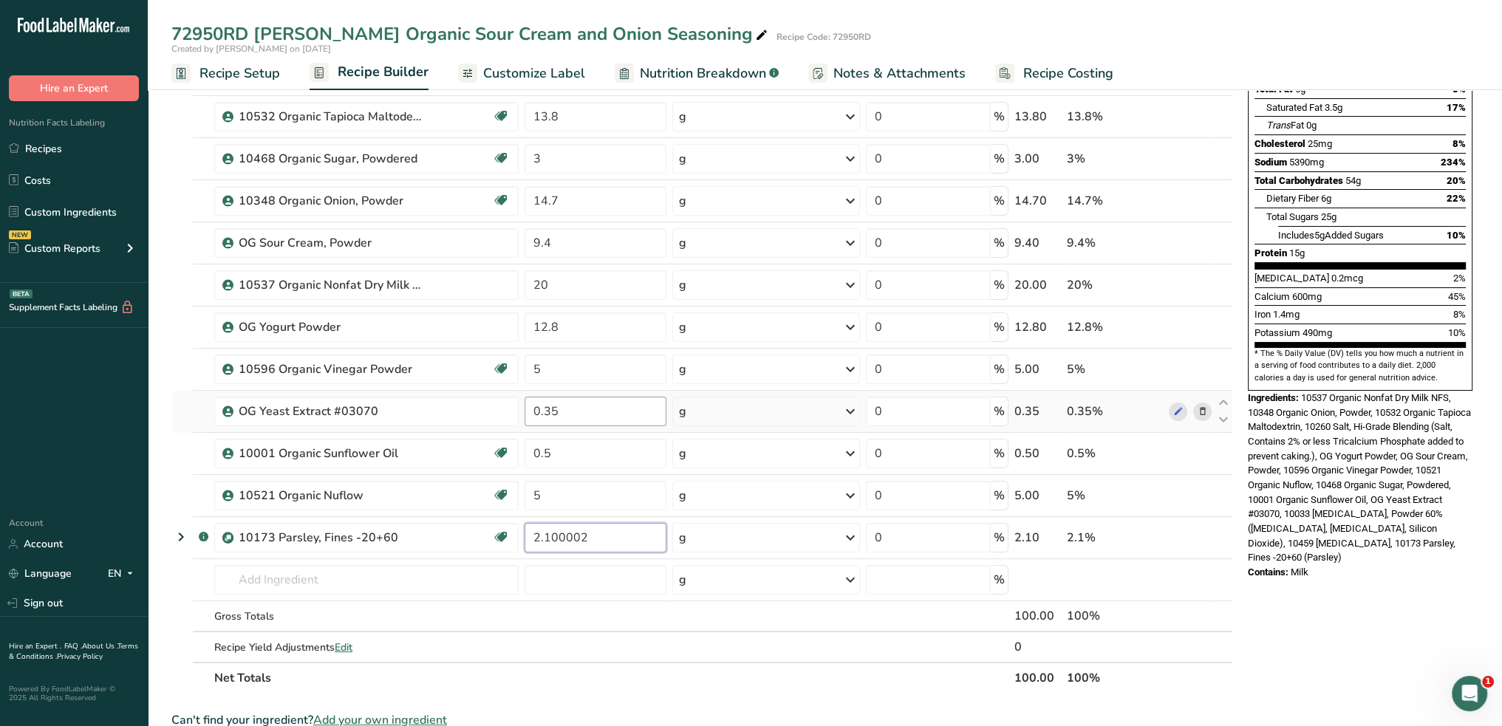
scroll to position [0, 0]
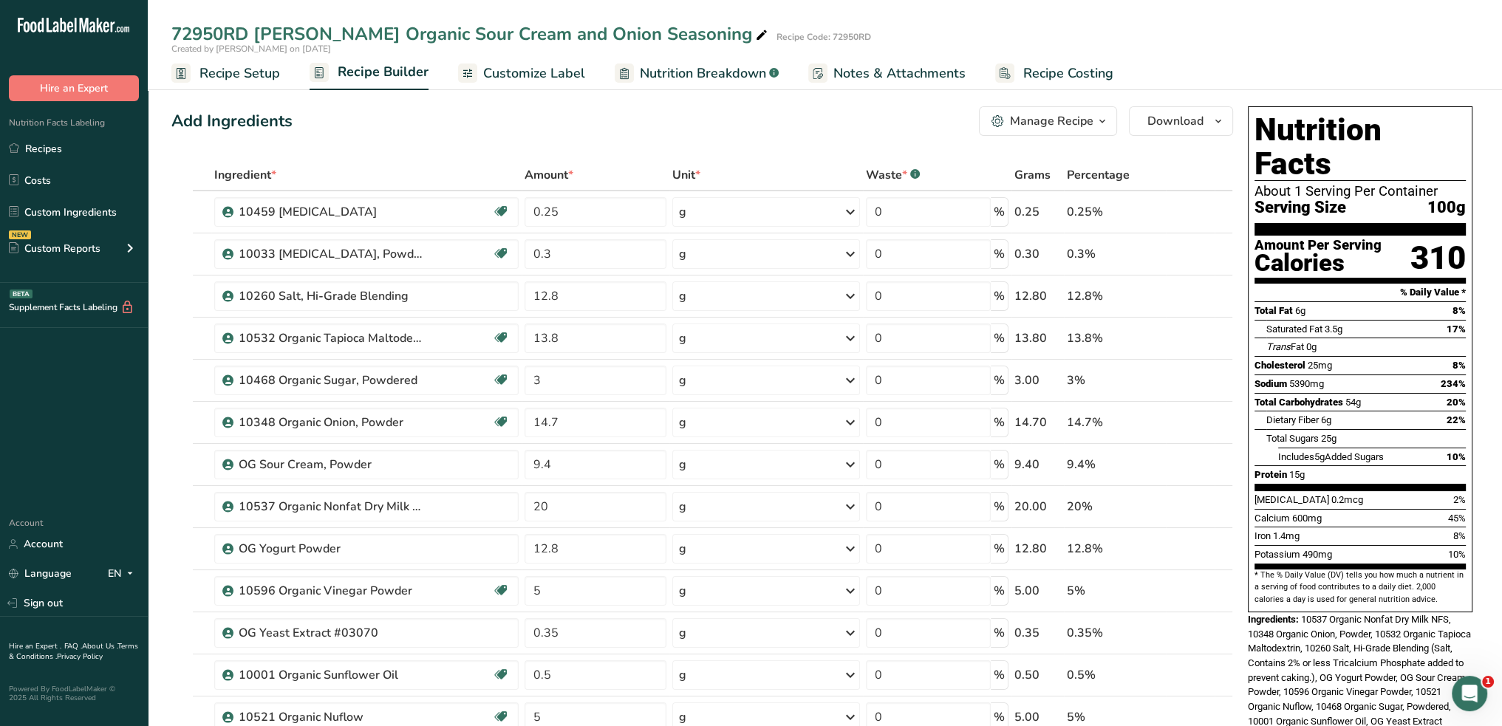
type input "2.100002"
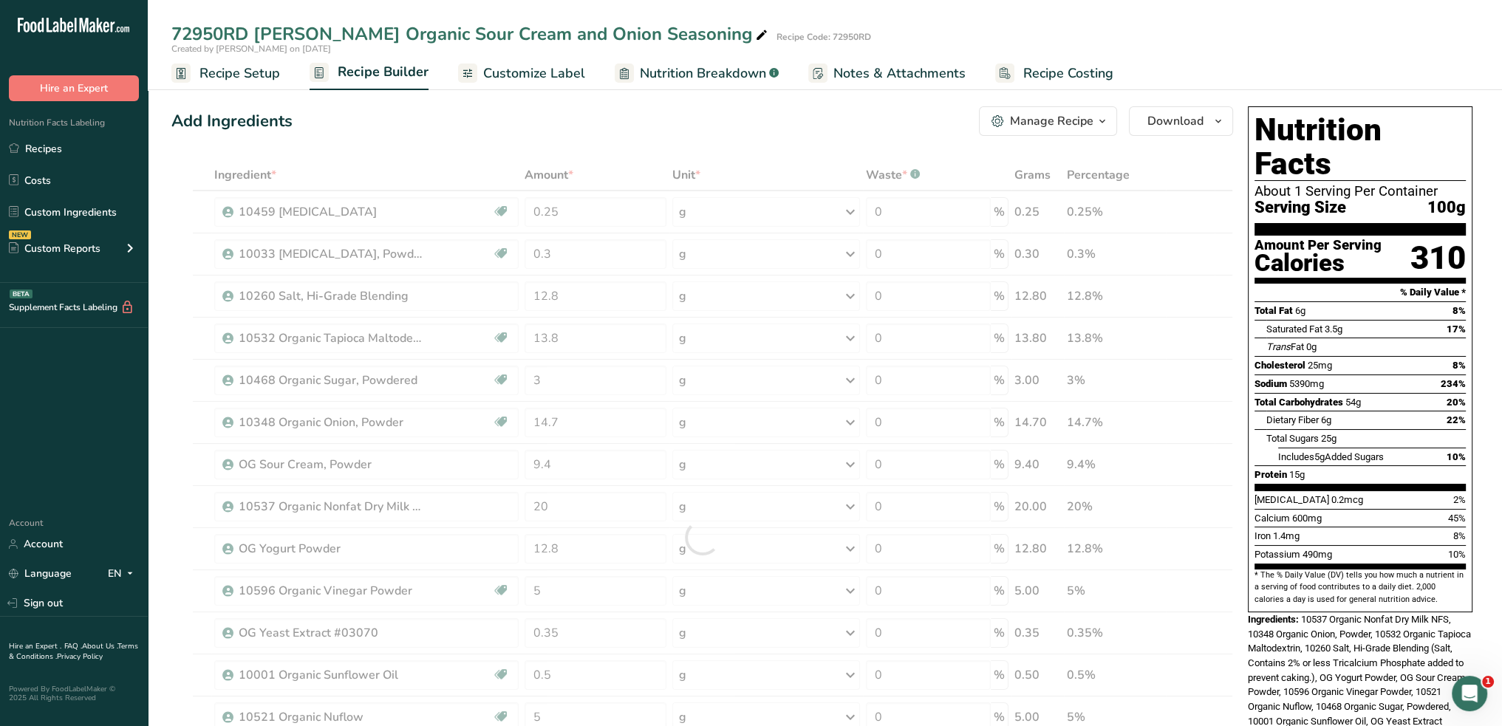
click at [518, 75] on span "Customize Label" at bounding box center [534, 74] width 102 height 20
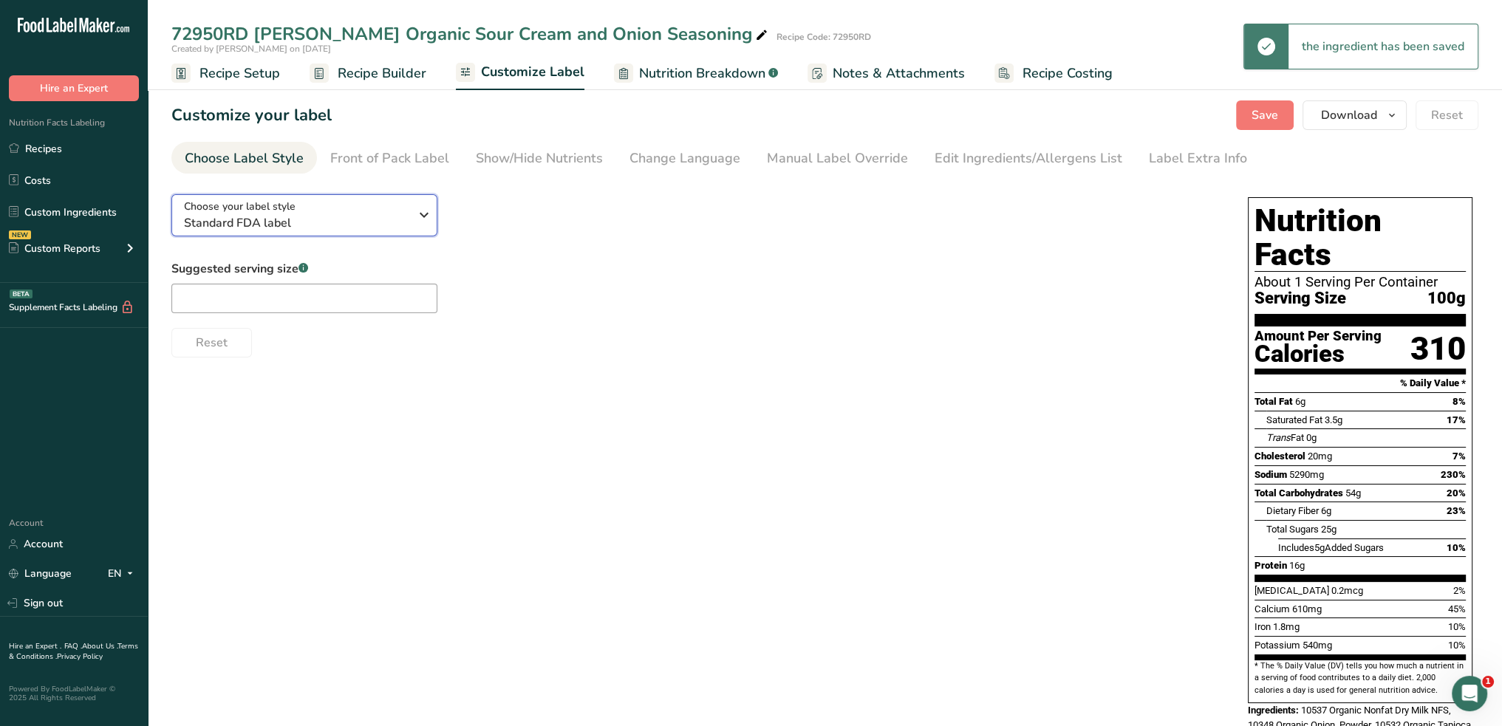
click at [430, 213] on icon "button" at bounding box center [424, 215] width 18 height 27
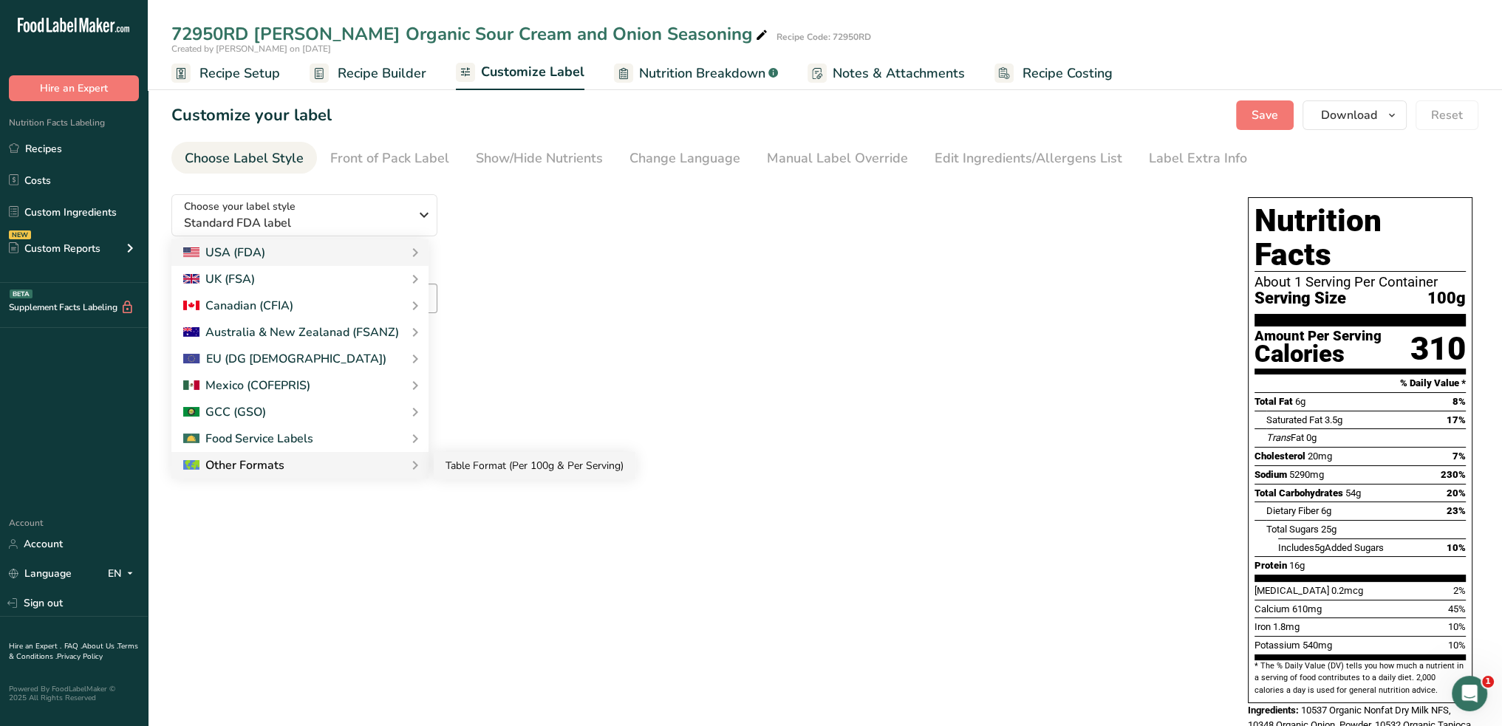
click at [485, 463] on link "Table Format (Per 100g & Per Serving)" at bounding box center [535, 465] width 202 height 27
